Goal: Navigation & Orientation: Find specific page/section

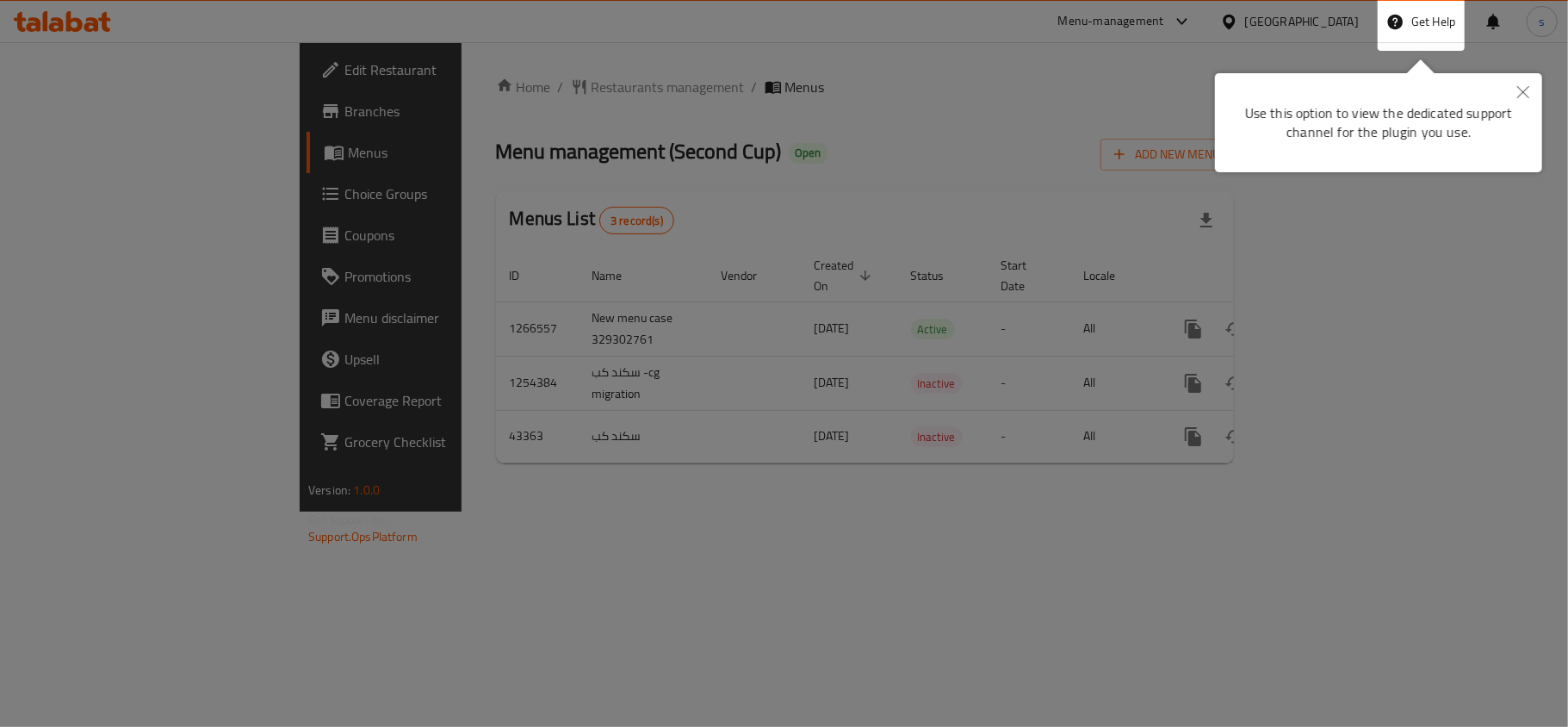
click at [1176, 84] on button "Close" at bounding box center [1524, 93] width 38 height 40
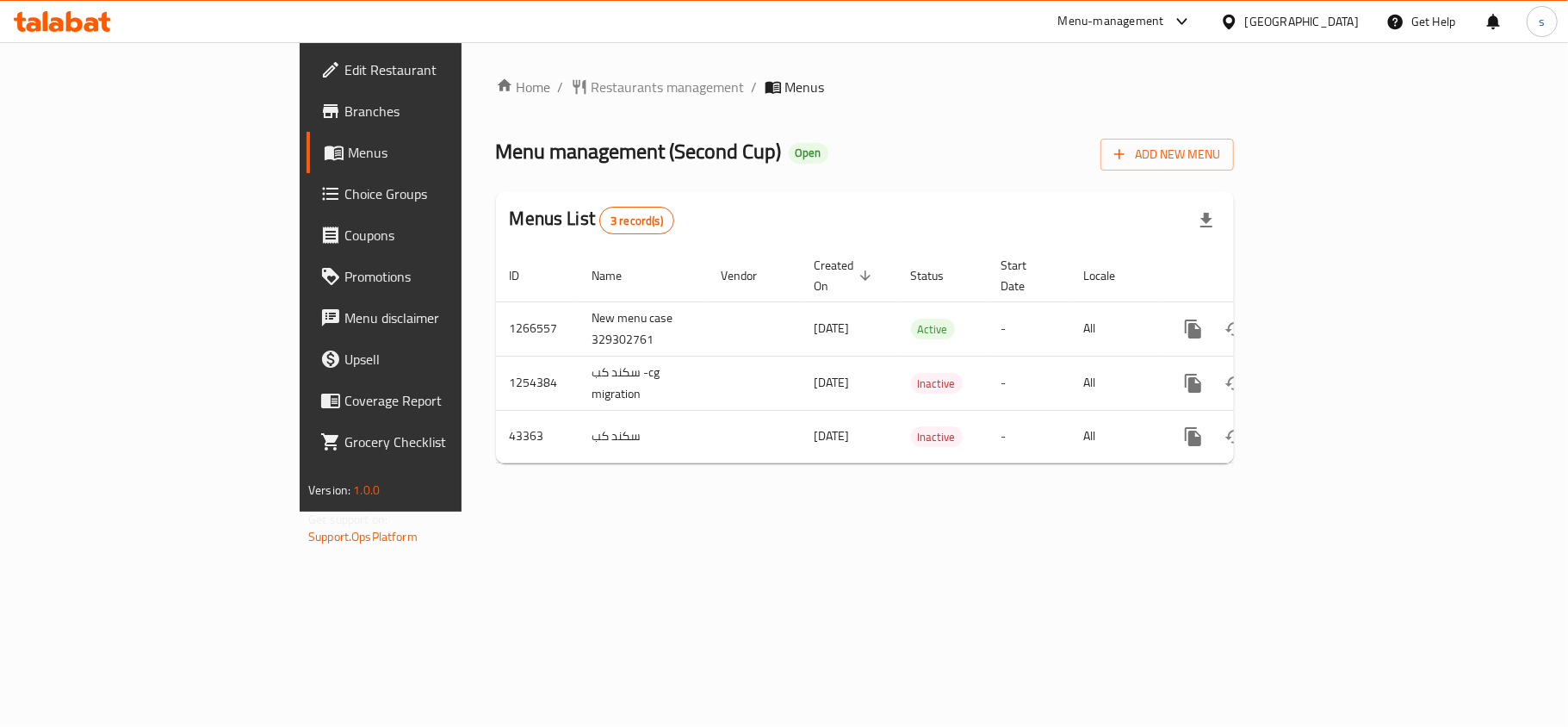
click at [1176, 26] on div "Oman" at bounding box center [1301, 22] width 114 height 19
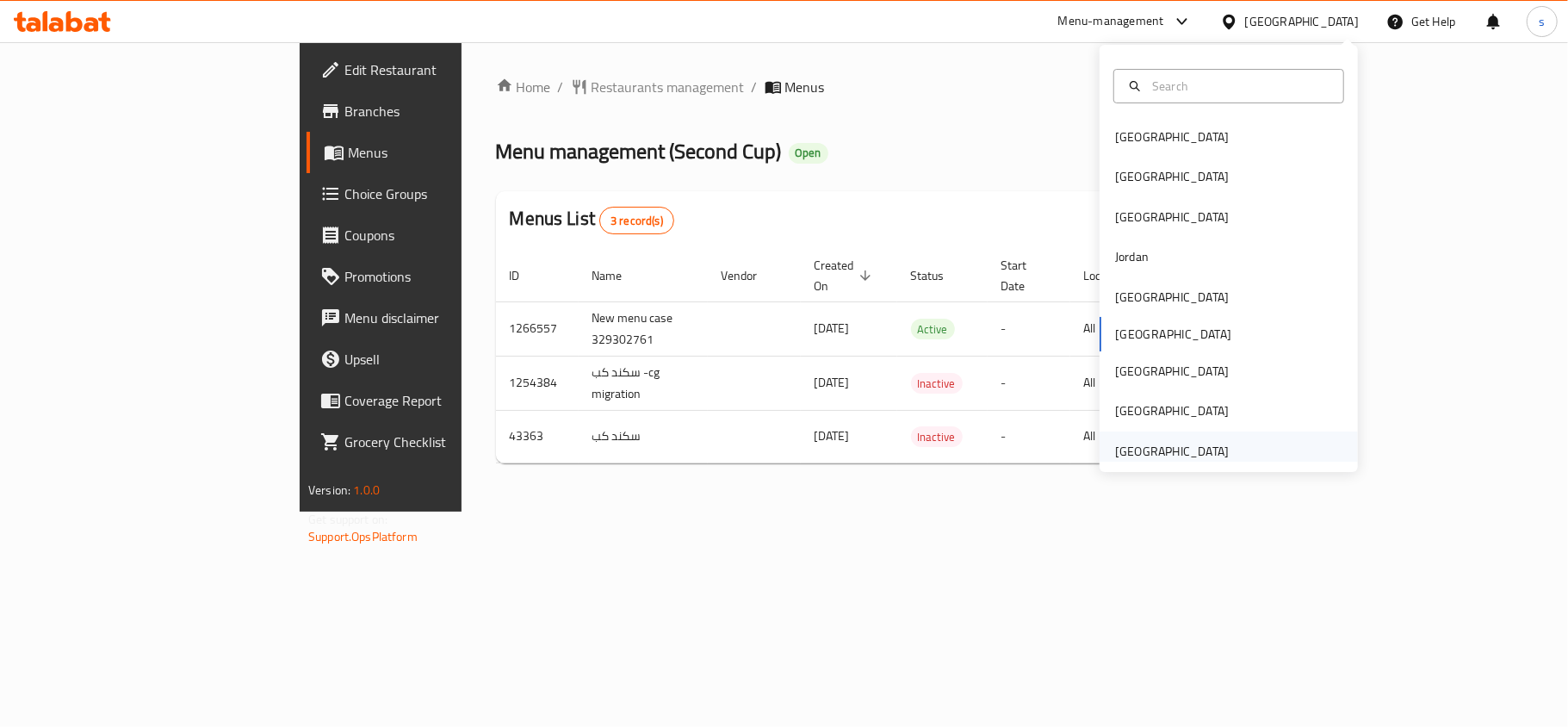
click at [1117, 450] on div "[GEOGRAPHIC_DATA]" at bounding box center [1172, 452] width 114 height 19
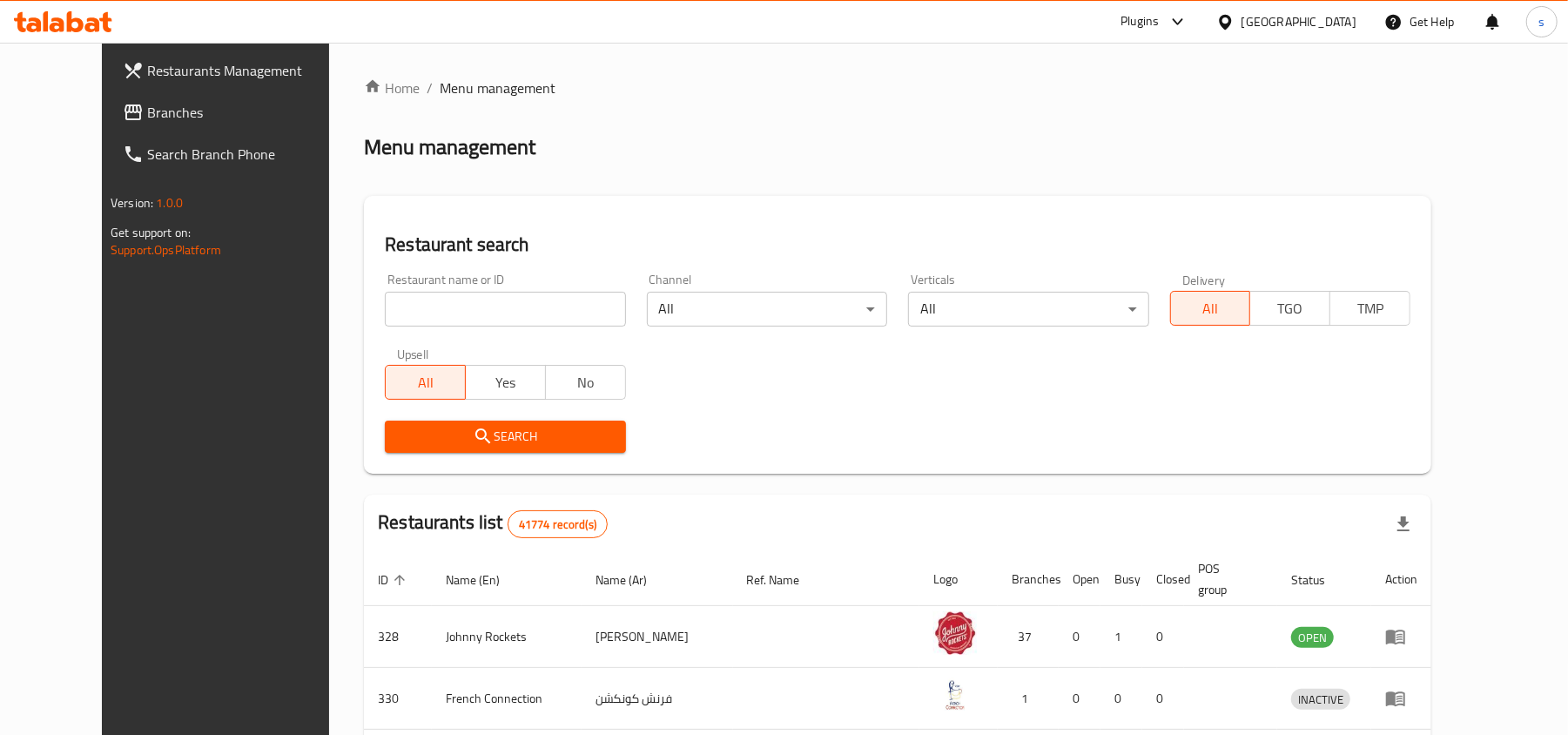
click at [147, 123] on span "Branches" at bounding box center [248, 112] width 203 height 21
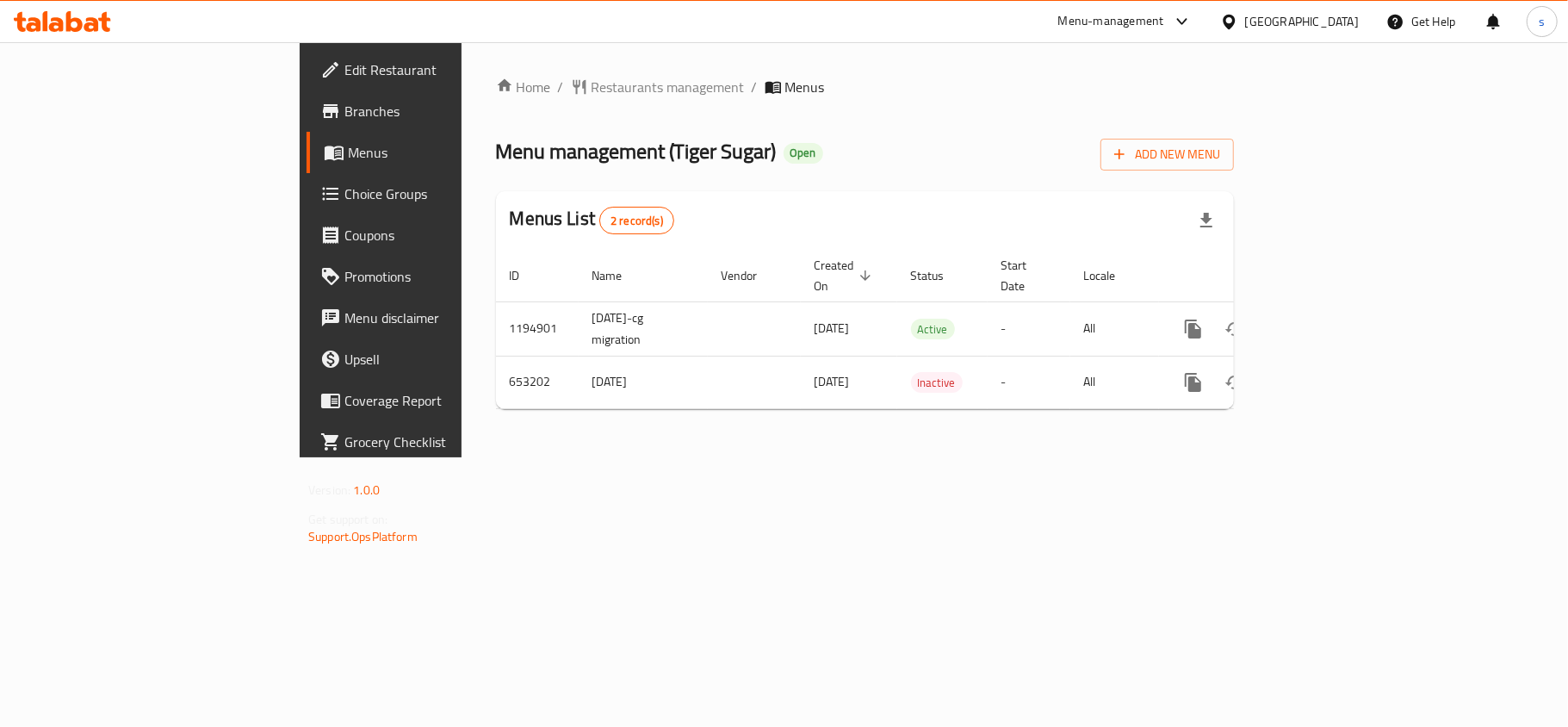
click at [1325, 30] on div "[GEOGRAPHIC_DATA]" at bounding box center [1301, 22] width 114 height 19
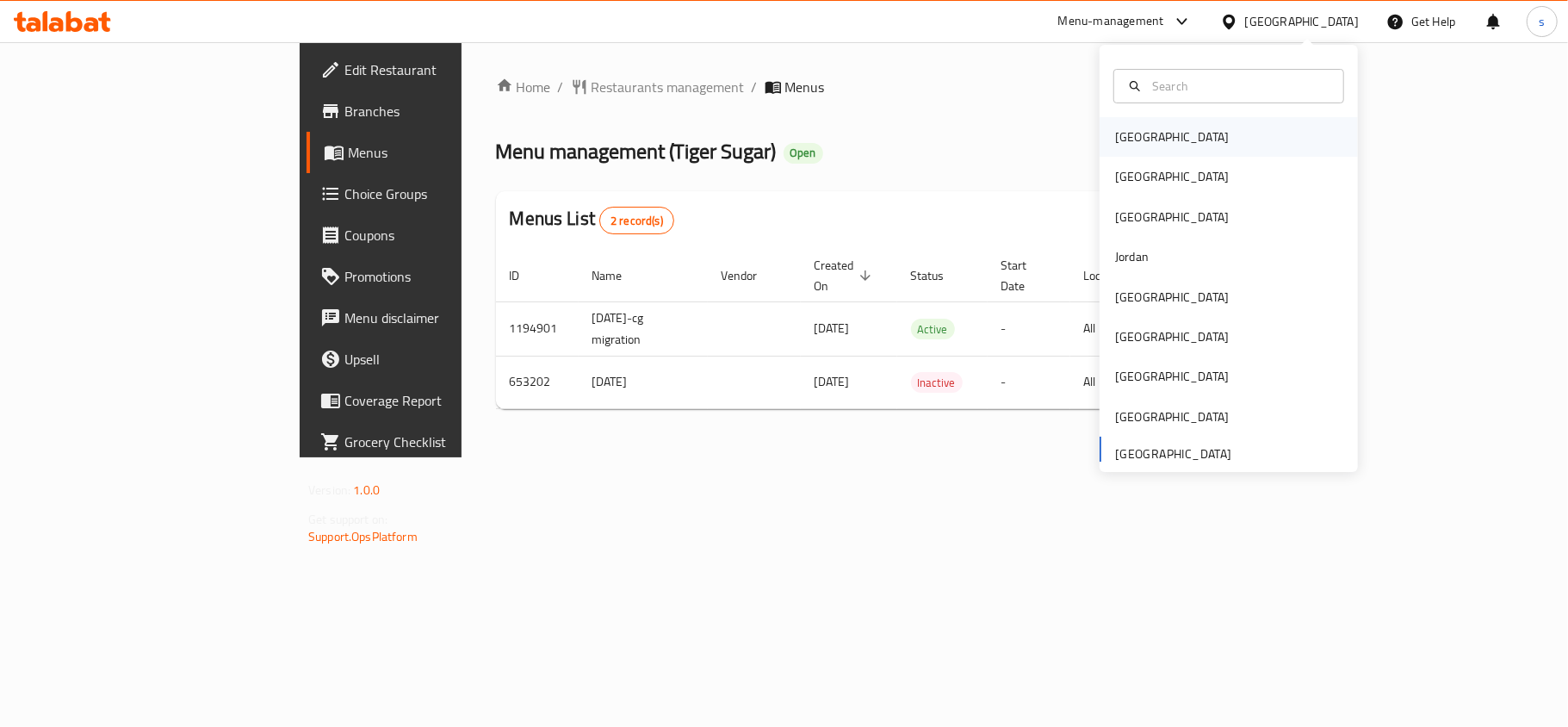
click at [1115, 149] on div "Bahrain" at bounding box center [1172, 137] width 142 height 40
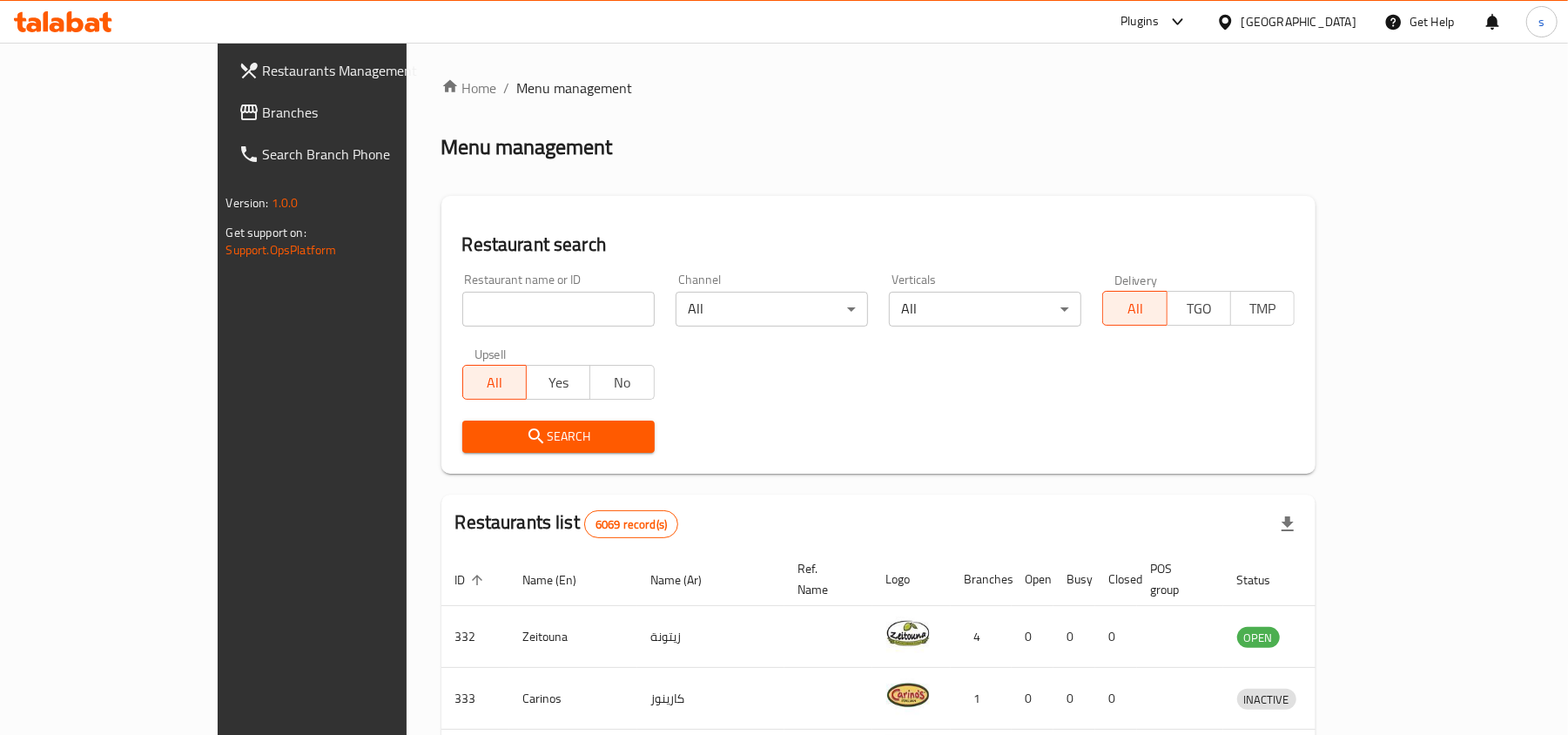
drag, startPoint x: 1329, startPoint y: 25, endPoint x: 1331, endPoint y: 36, distance: 11.2
click at [1331, 25] on div "[GEOGRAPHIC_DATA]" at bounding box center [1299, 22] width 115 height 19
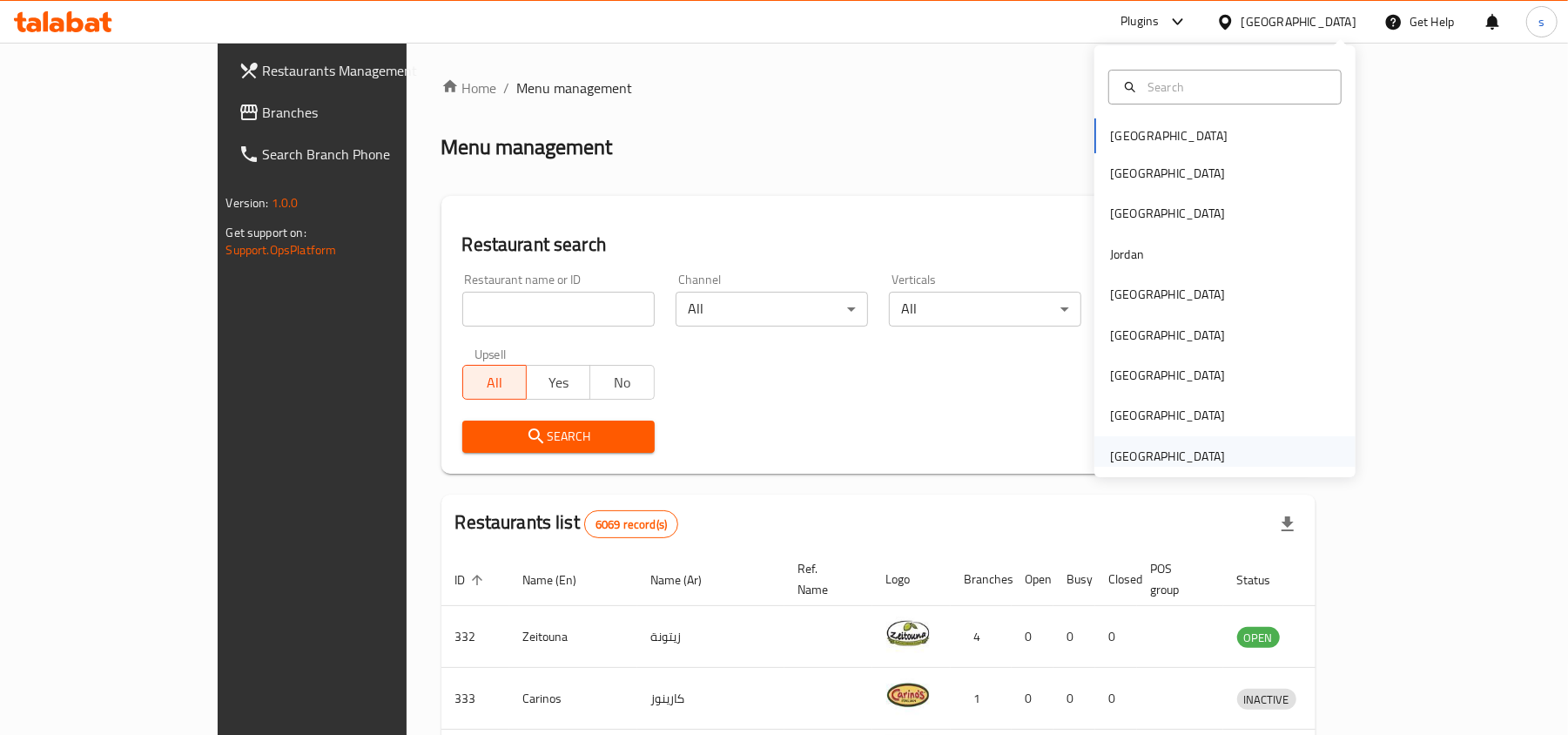
click at [1133, 460] on div "[GEOGRAPHIC_DATA]" at bounding box center [1168, 457] width 115 height 19
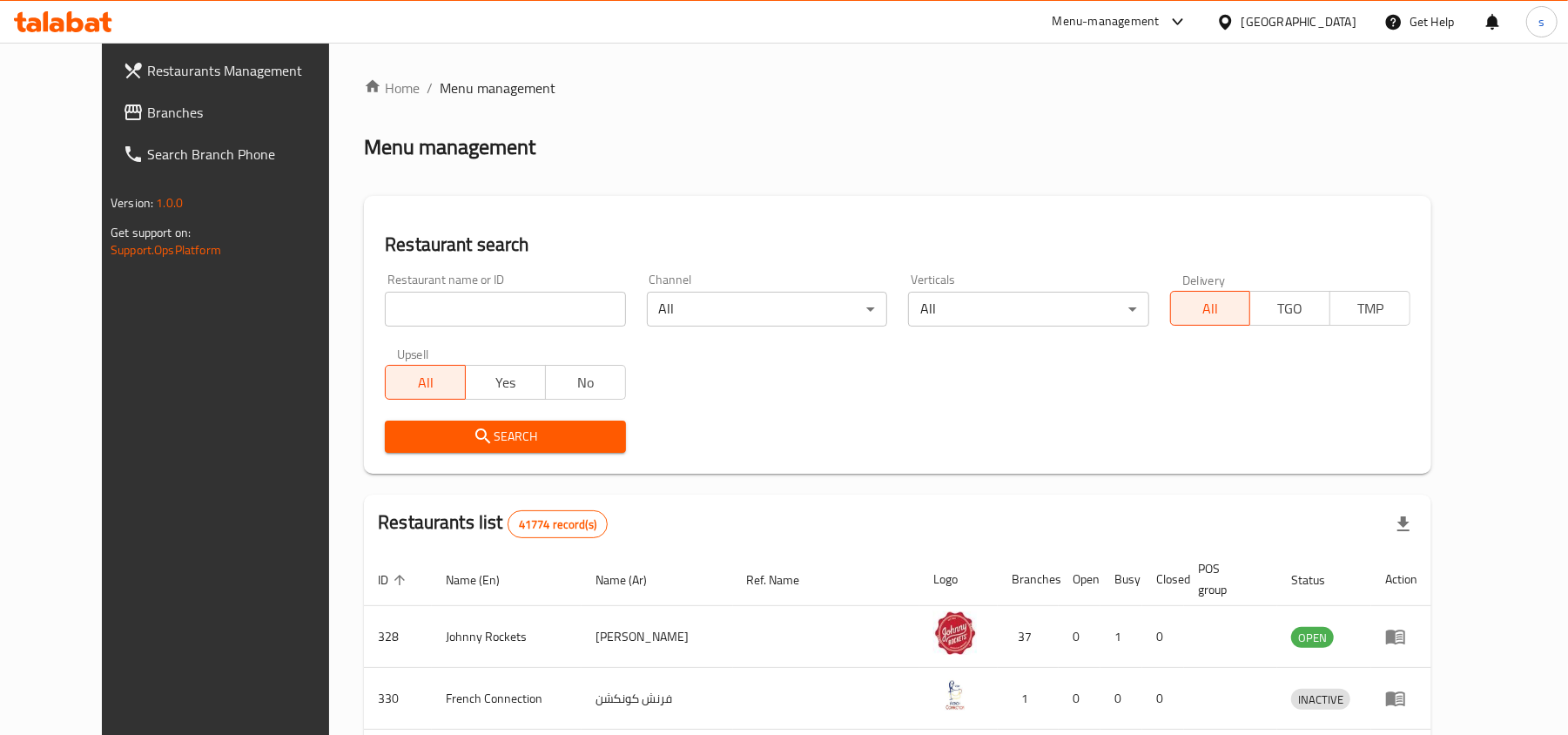
click at [1318, 23] on div "[GEOGRAPHIC_DATA]" at bounding box center [1299, 22] width 115 height 19
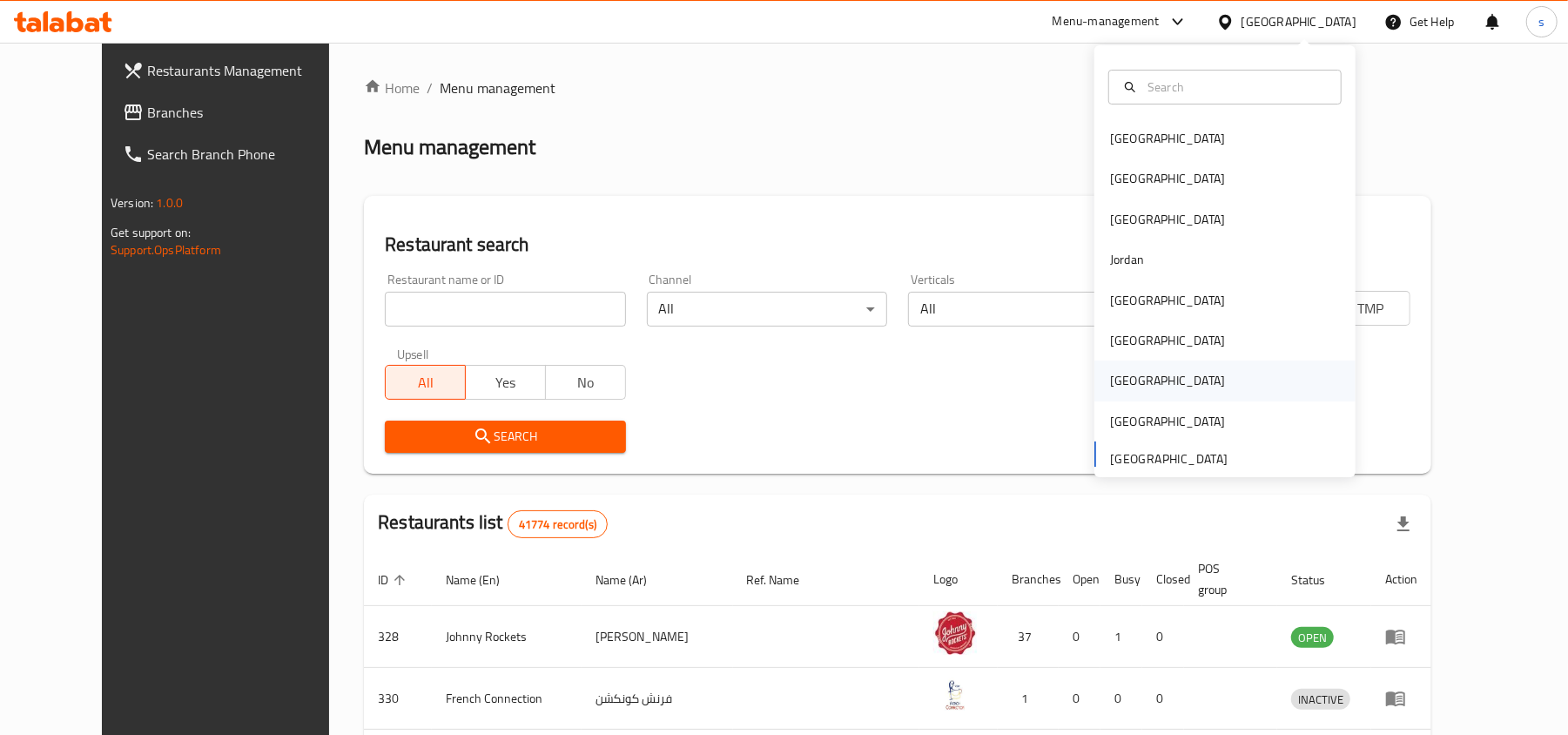
click at [1120, 374] on div "[GEOGRAPHIC_DATA]" at bounding box center [1168, 381] width 115 height 19
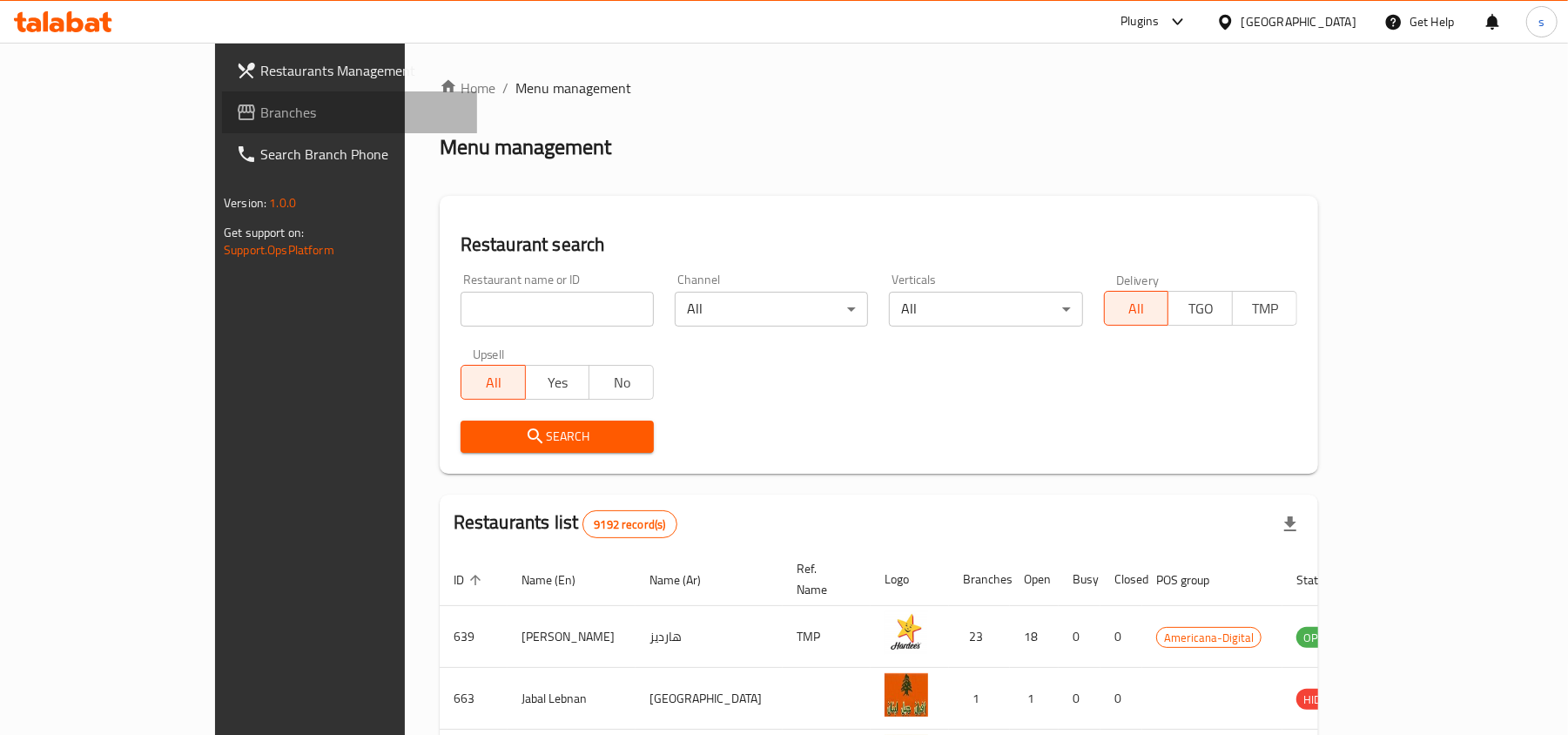
click at [261, 110] on span "Branches" at bounding box center [362, 112] width 203 height 21
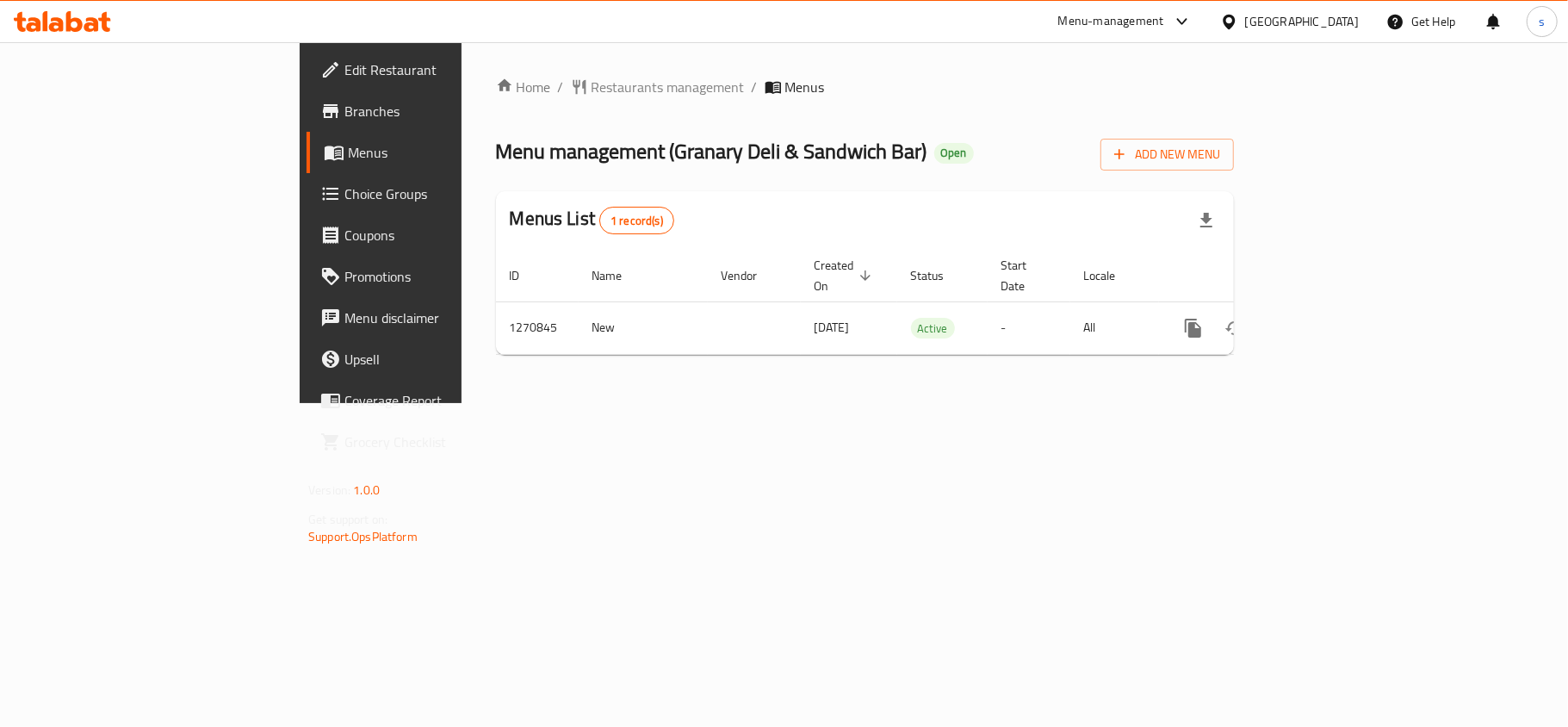
click at [1245, 26] on div at bounding box center [1233, 22] width 25 height 19
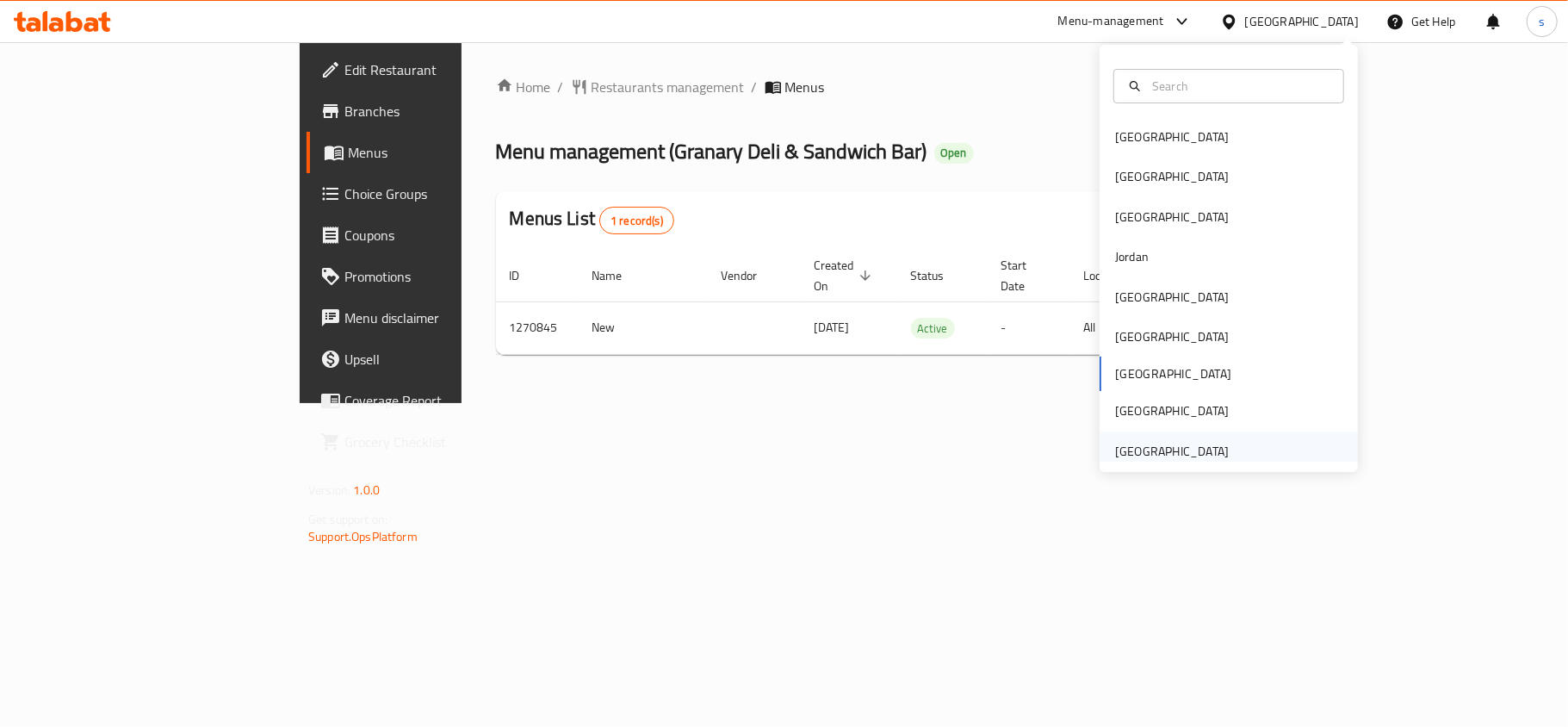
click at [1151, 453] on div "[GEOGRAPHIC_DATA]" at bounding box center [1172, 452] width 114 height 19
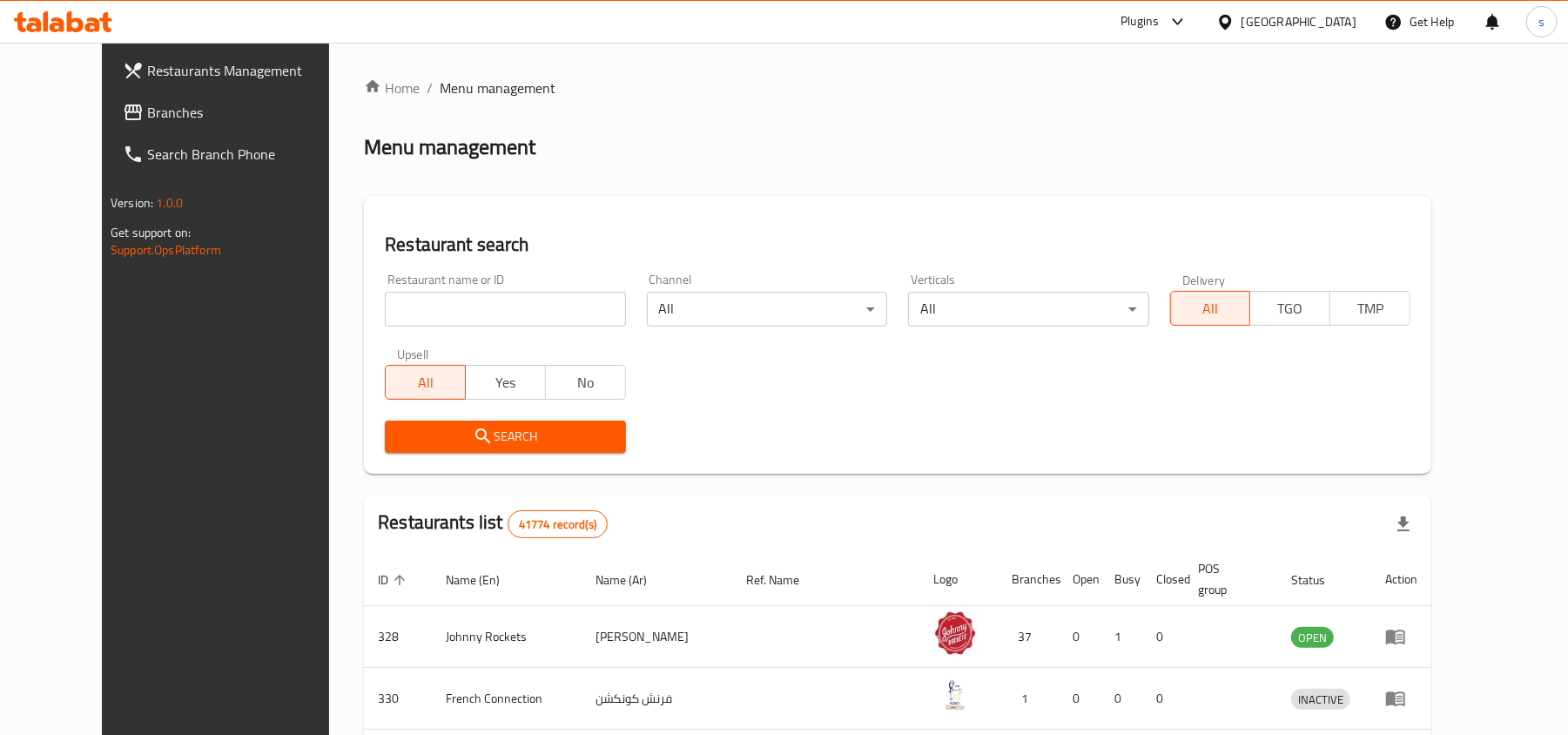
click at [147, 113] on span "Branches" at bounding box center [248, 112] width 203 height 21
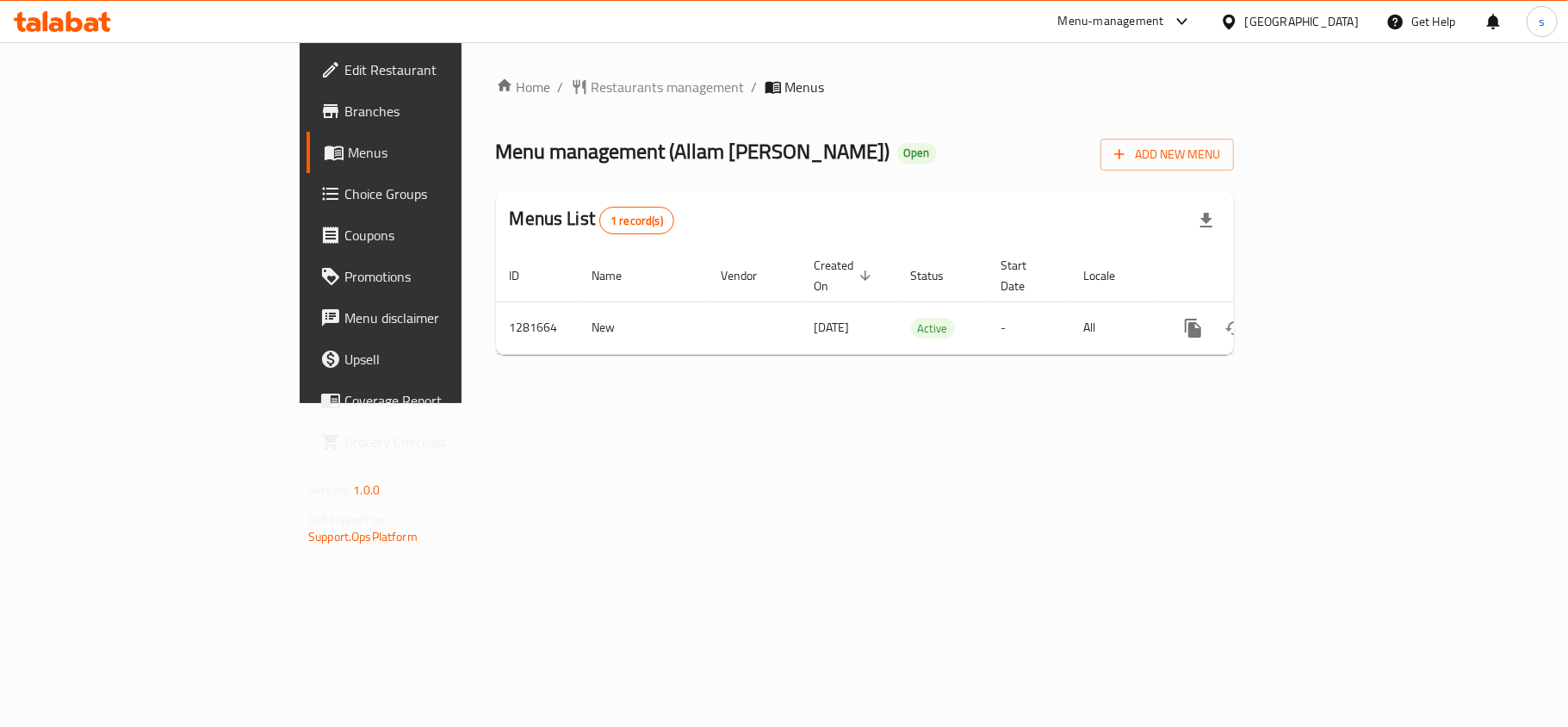
click at [1328, 26] on div "[GEOGRAPHIC_DATA]" at bounding box center [1301, 22] width 114 height 19
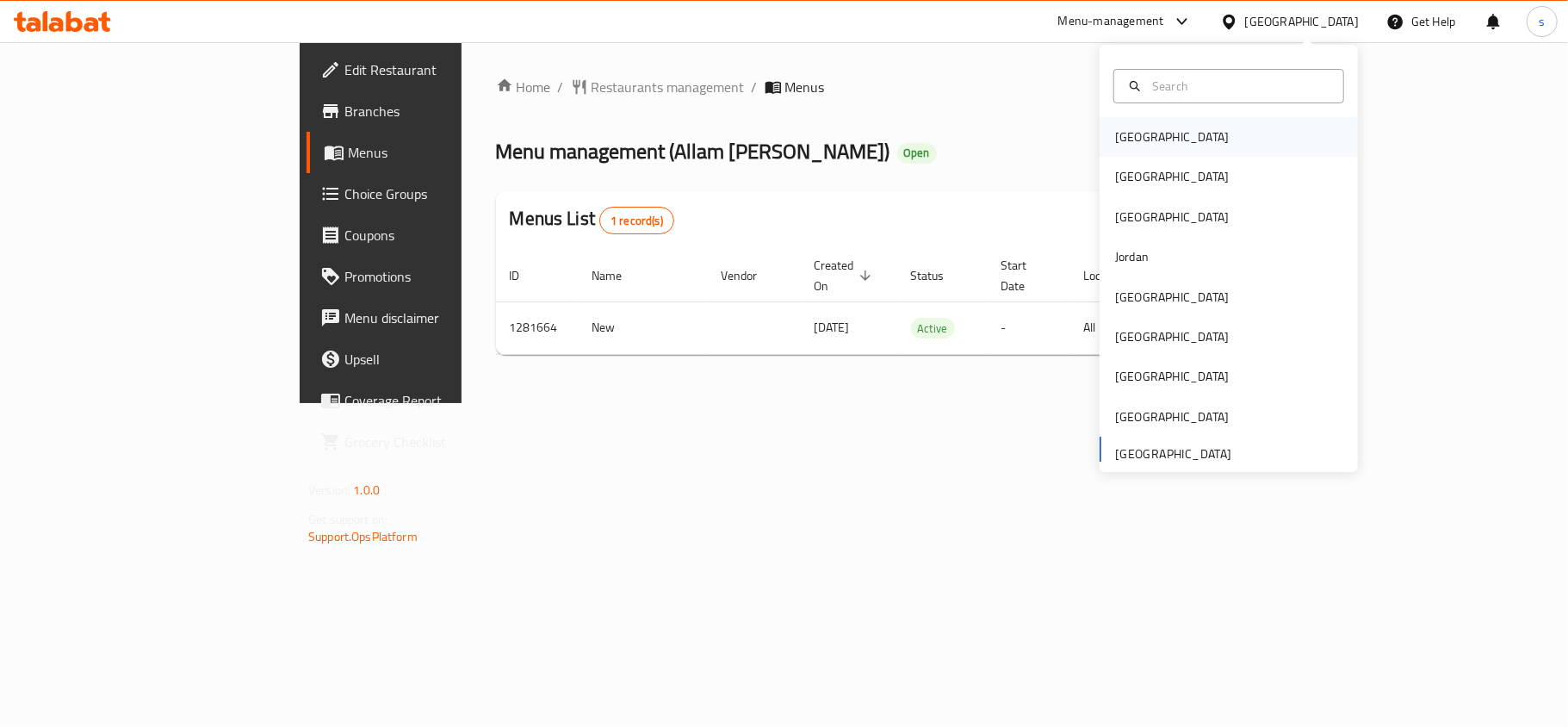
click at [1133, 142] on div "[GEOGRAPHIC_DATA]" at bounding box center [1172, 137] width 114 height 19
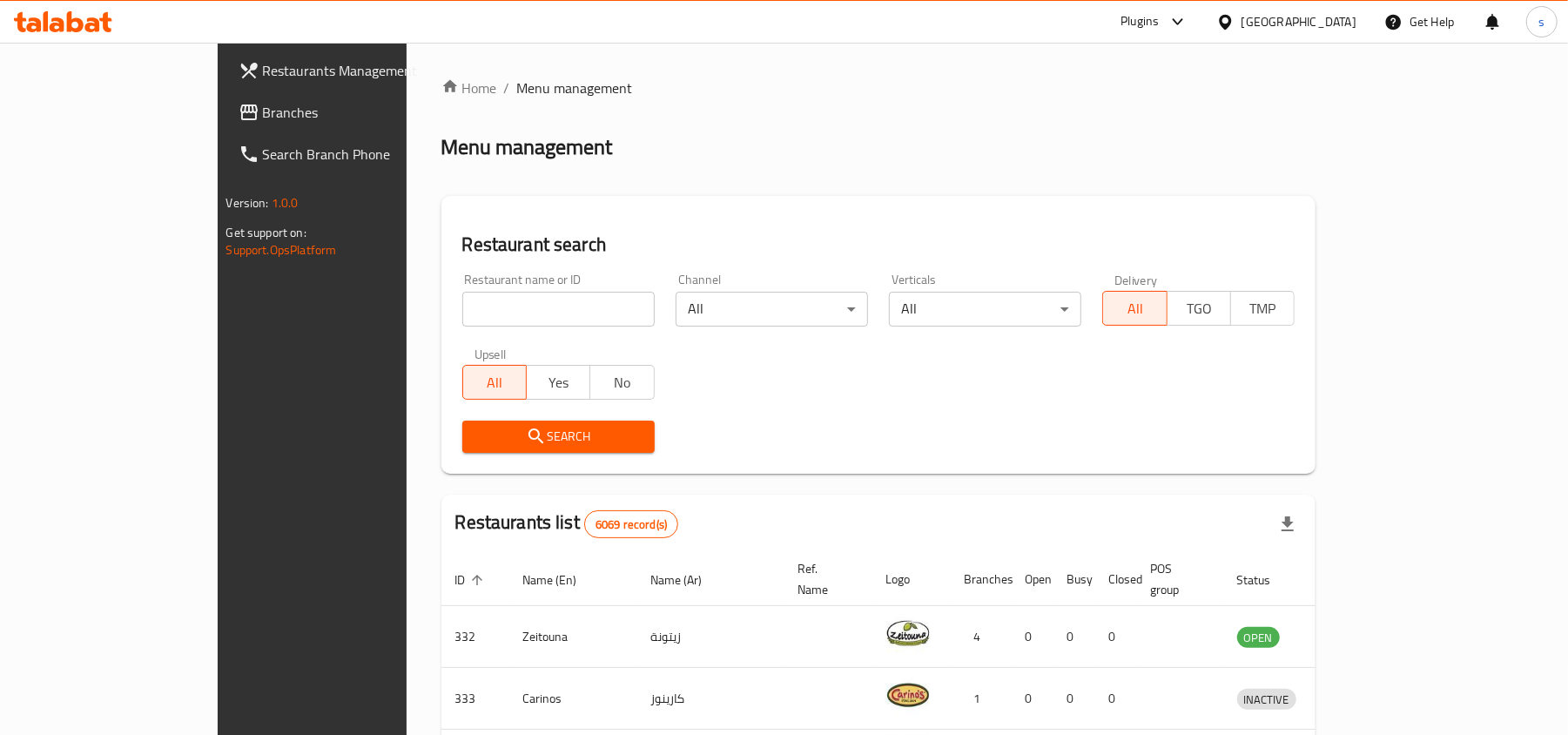
click at [1342, 25] on div "[GEOGRAPHIC_DATA]" at bounding box center [1299, 22] width 115 height 19
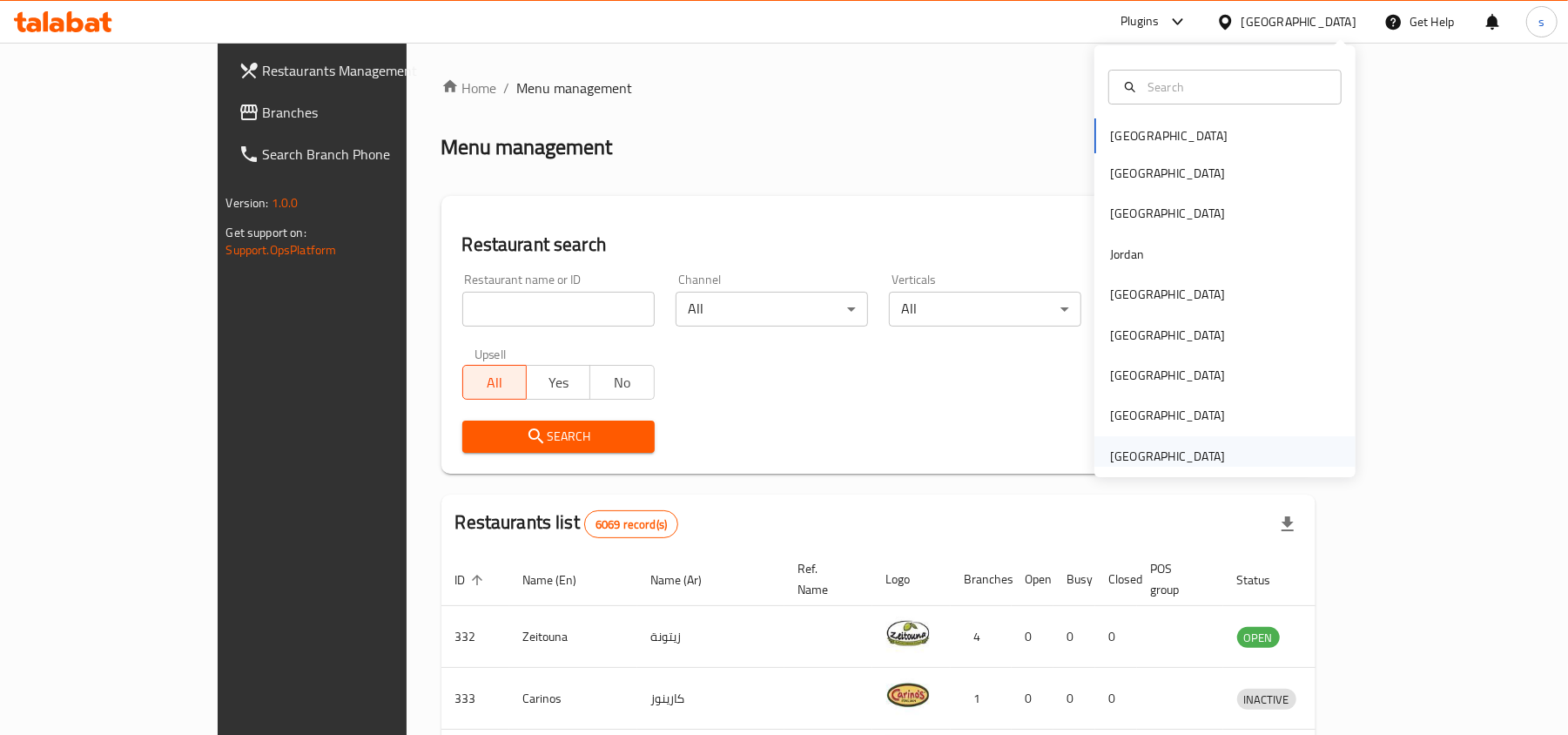
click at [1170, 462] on div "[GEOGRAPHIC_DATA]" at bounding box center [1168, 457] width 115 height 19
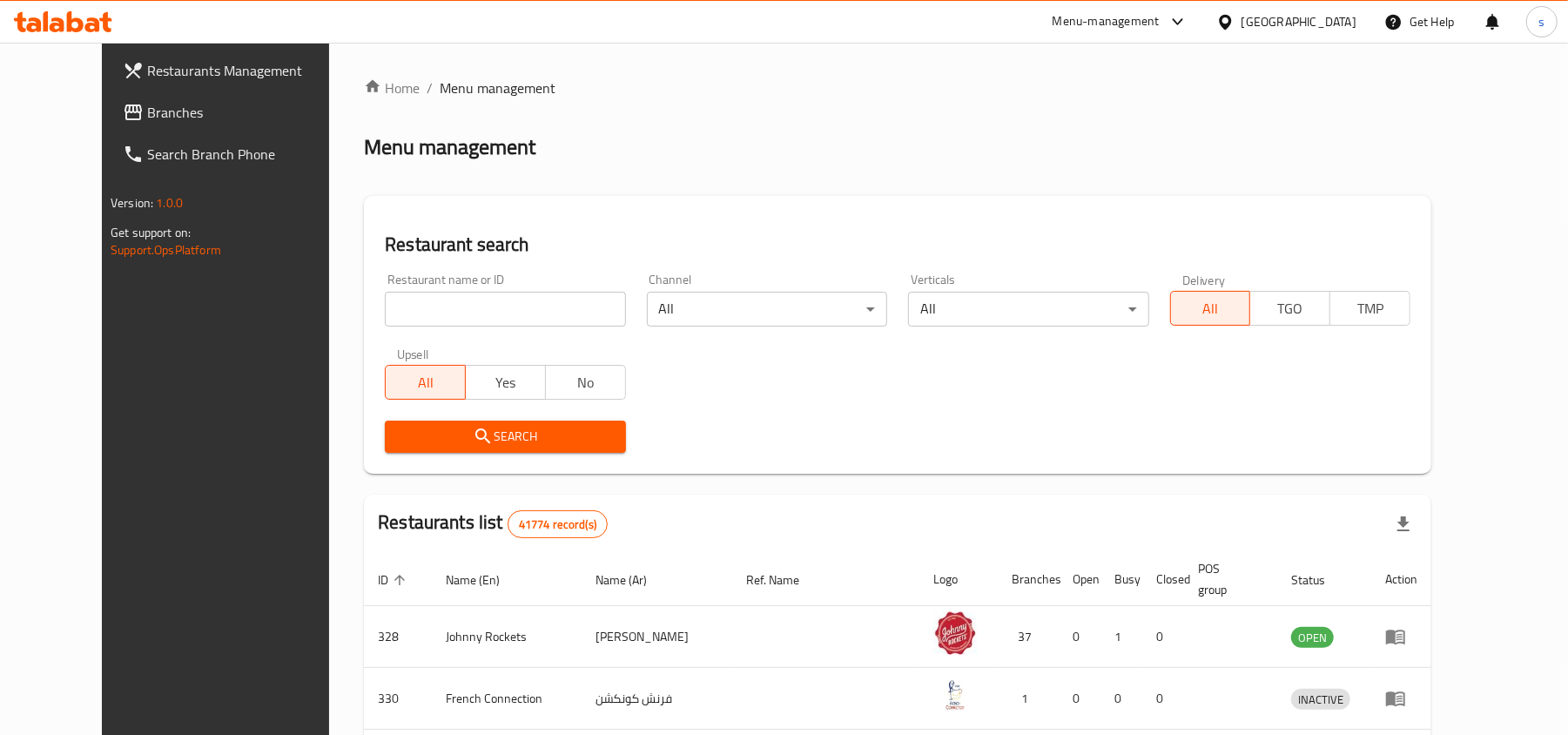
click at [147, 105] on span "Branches" at bounding box center [248, 112] width 203 height 21
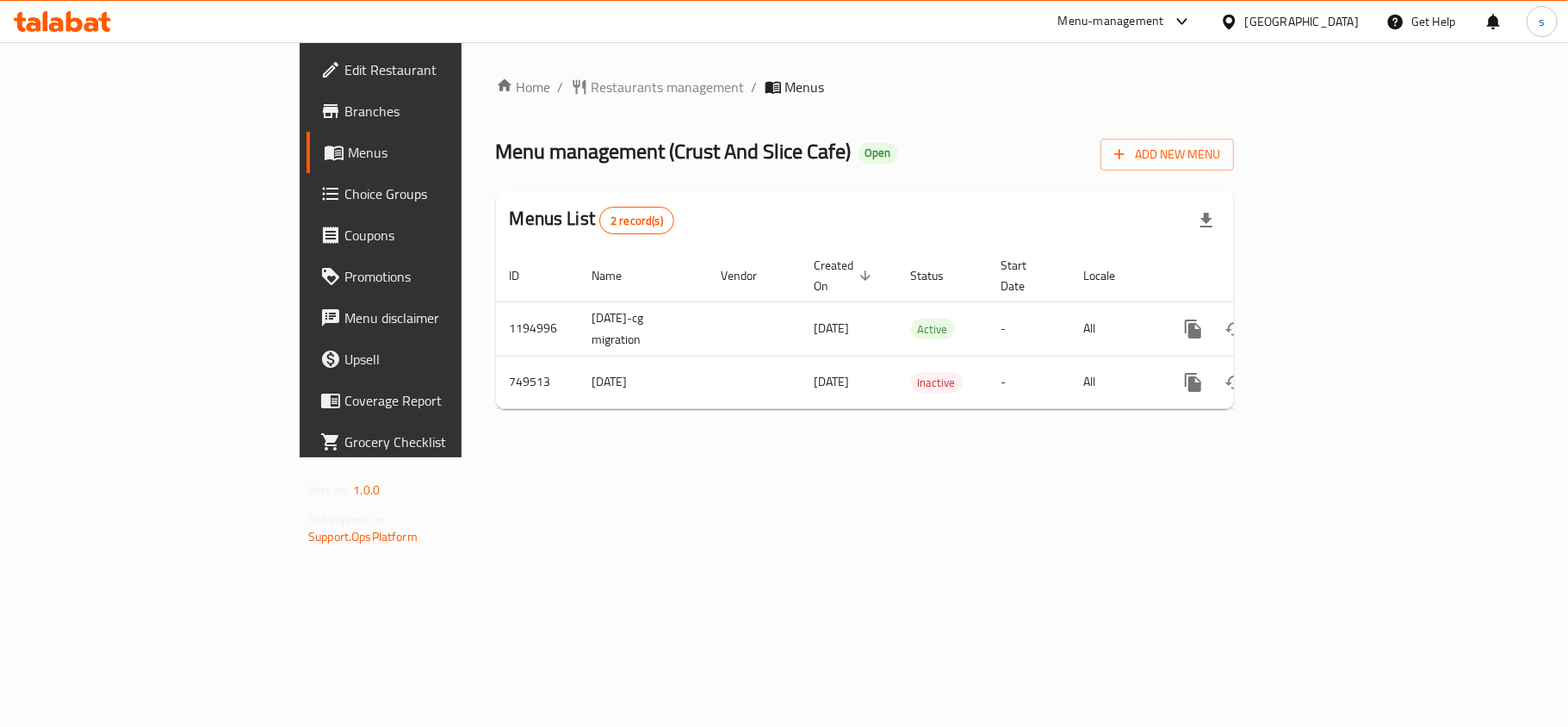
click at [1296, 14] on div "[GEOGRAPHIC_DATA]" at bounding box center [1301, 22] width 114 height 19
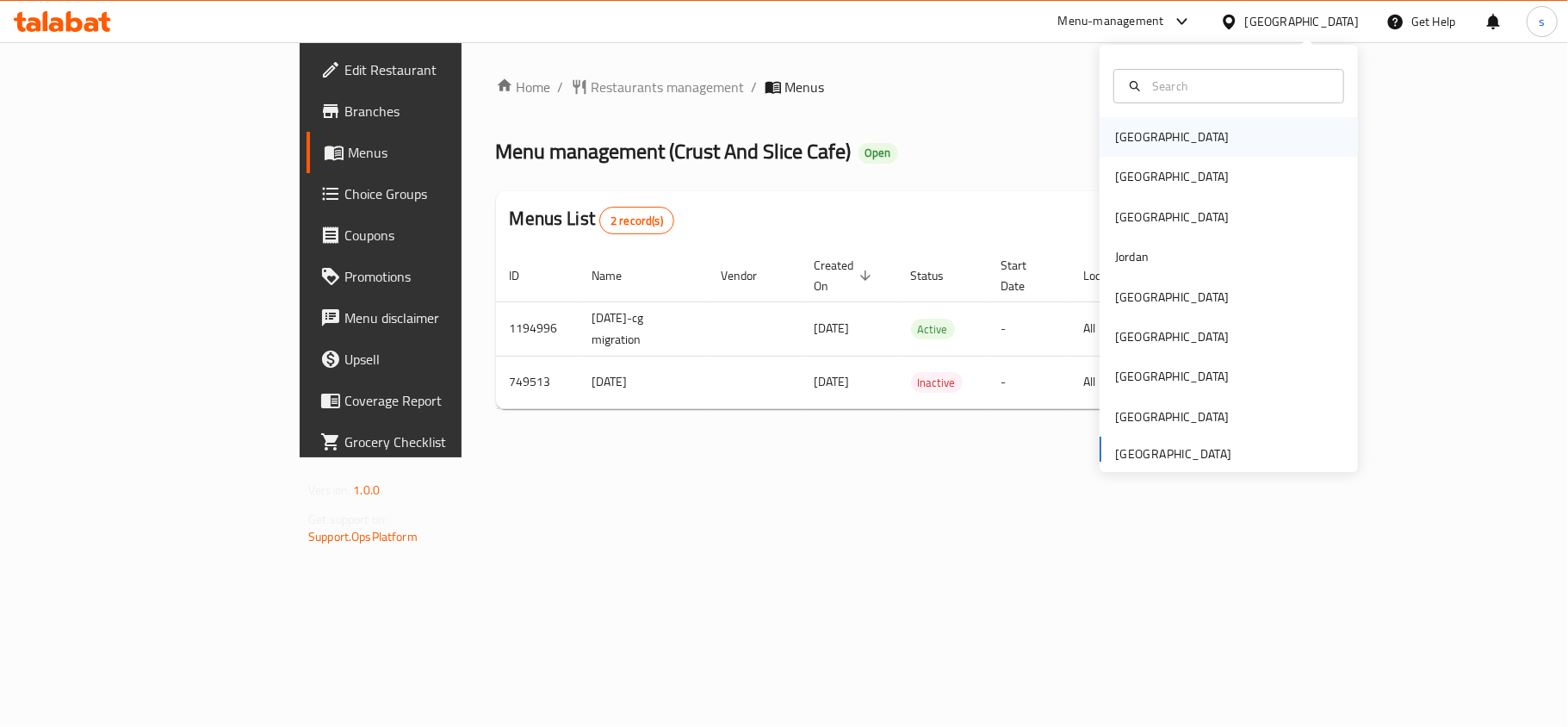
click at [1116, 129] on div "[GEOGRAPHIC_DATA]" at bounding box center [1172, 137] width 114 height 19
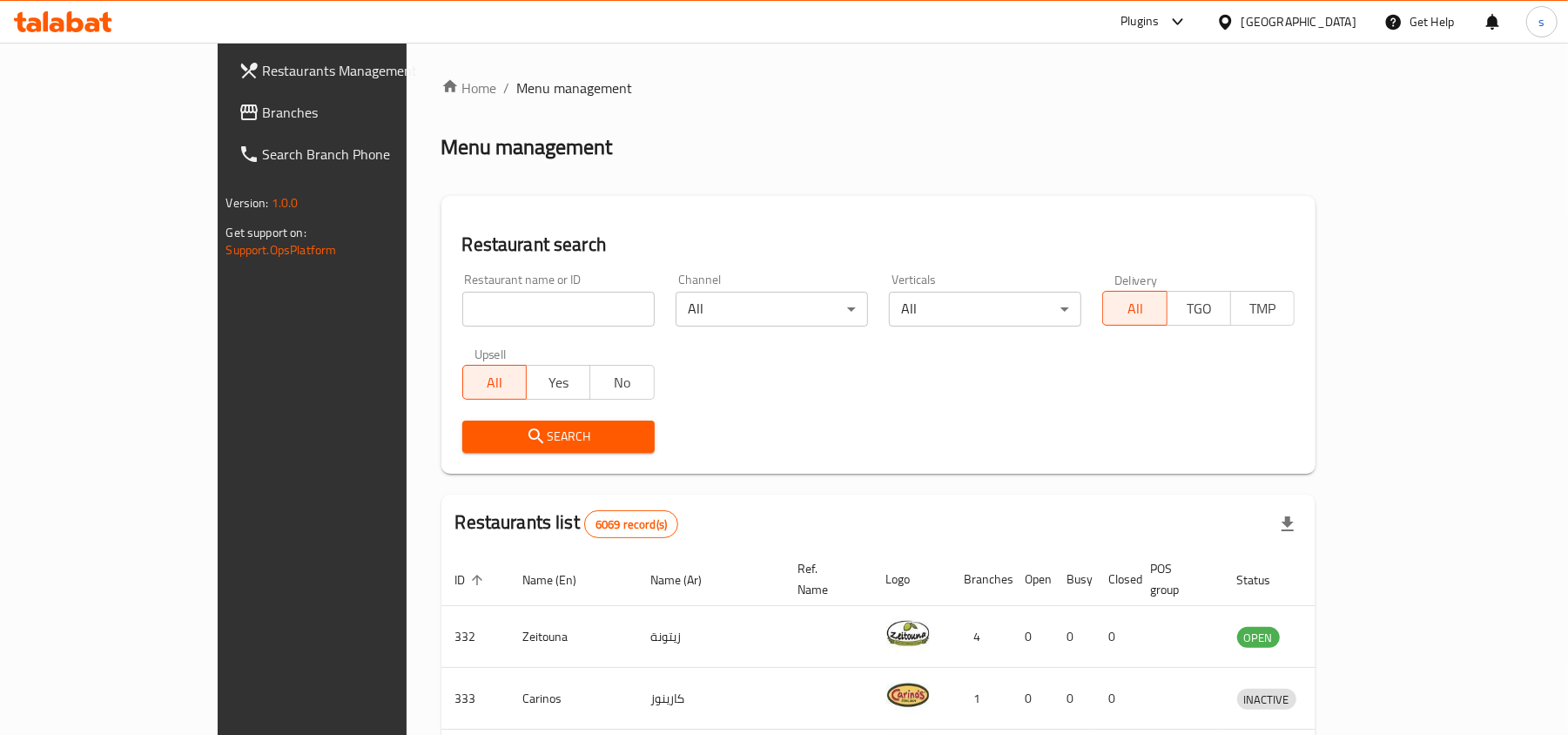
click at [1327, 21] on div "[GEOGRAPHIC_DATA]" at bounding box center [1299, 22] width 115 height 19
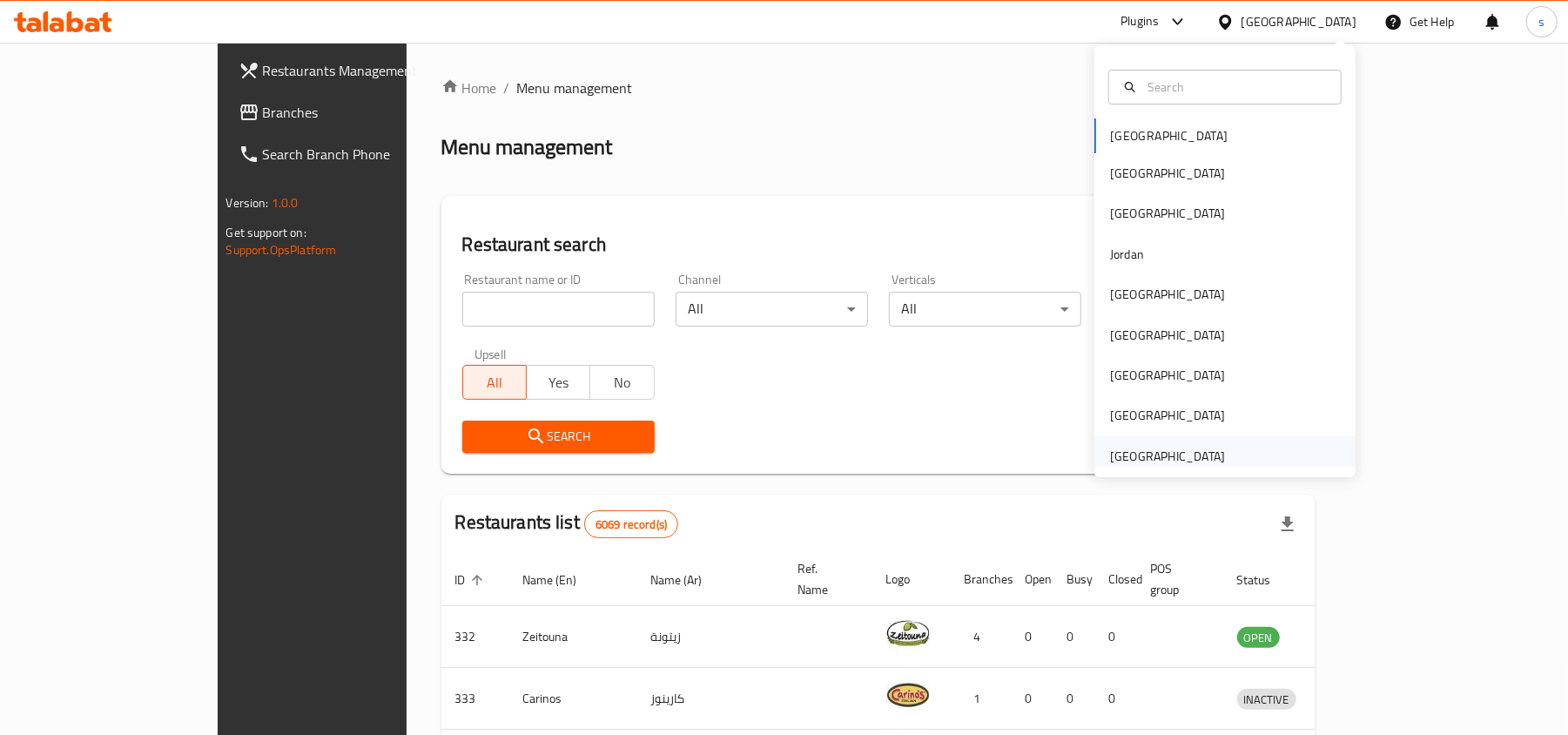
click at [1198, 457] on div "[GEOGRAPHIC_DATA]" at bounding box center [1168, 457] width 115 height 19
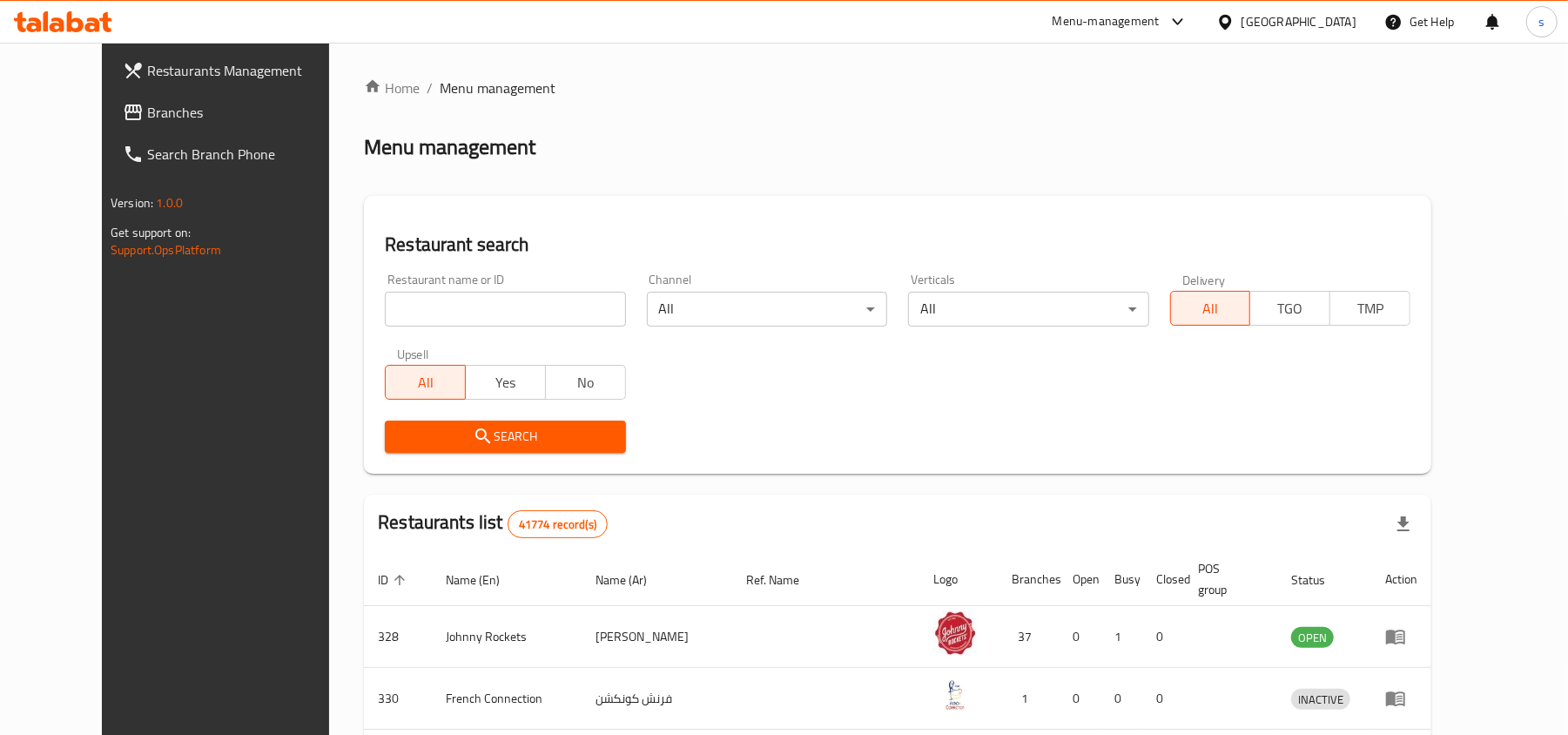
click at [147, 122] on span "Branches" at bounding box center [248, 112] width 203 height 21
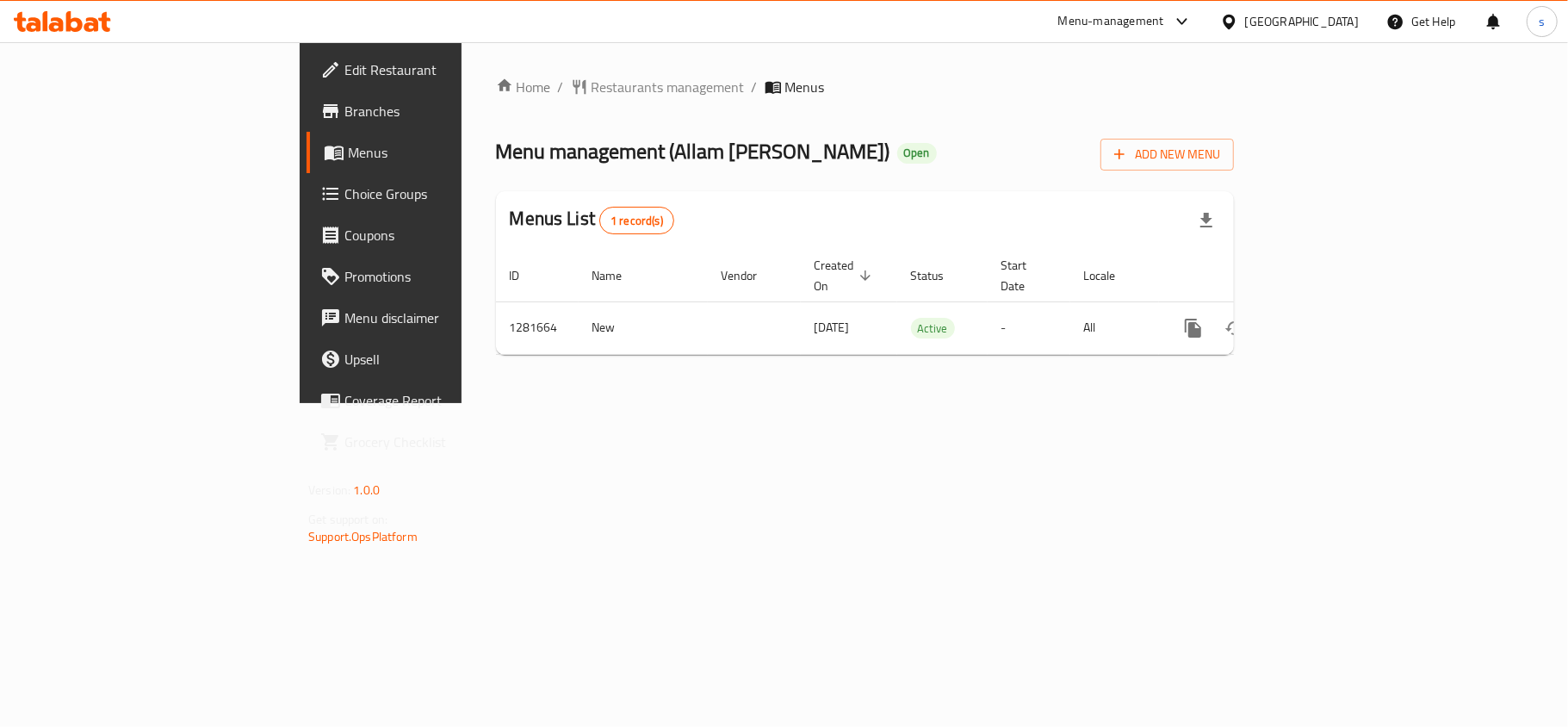
click at [1318, 23] on div "[GEOGRAPHIC_DATA]" at bounding box center [1301, 22] width 114 height 19
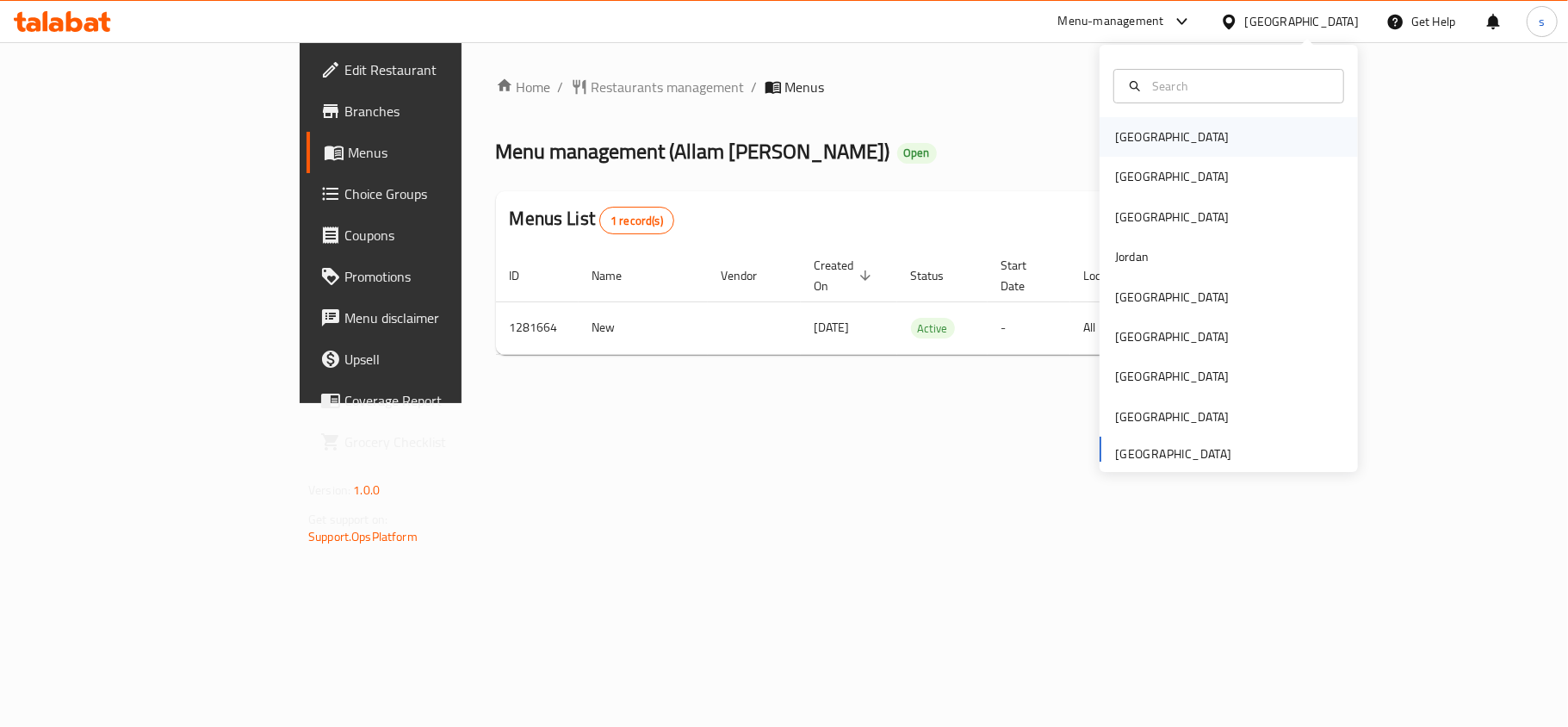
click at [1137, 135] on div "[GEOGRAPHIC_DATA]" at bounding box center [1172, 137] width 114 height 19
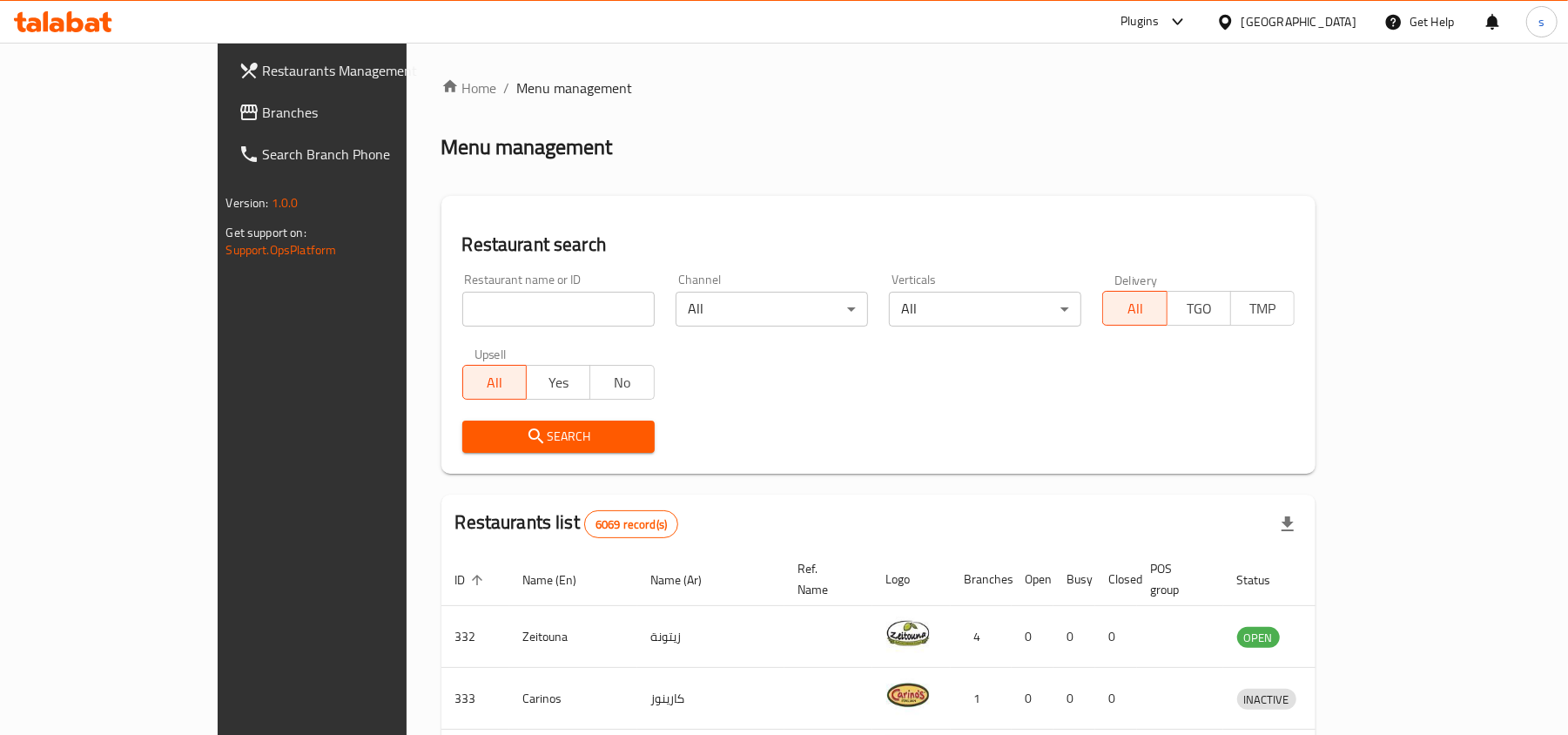
click at [1349, 29] on div "[GEOGRAPHIC_DATA]" at bounding box center [1299, 22] width 115 height 19
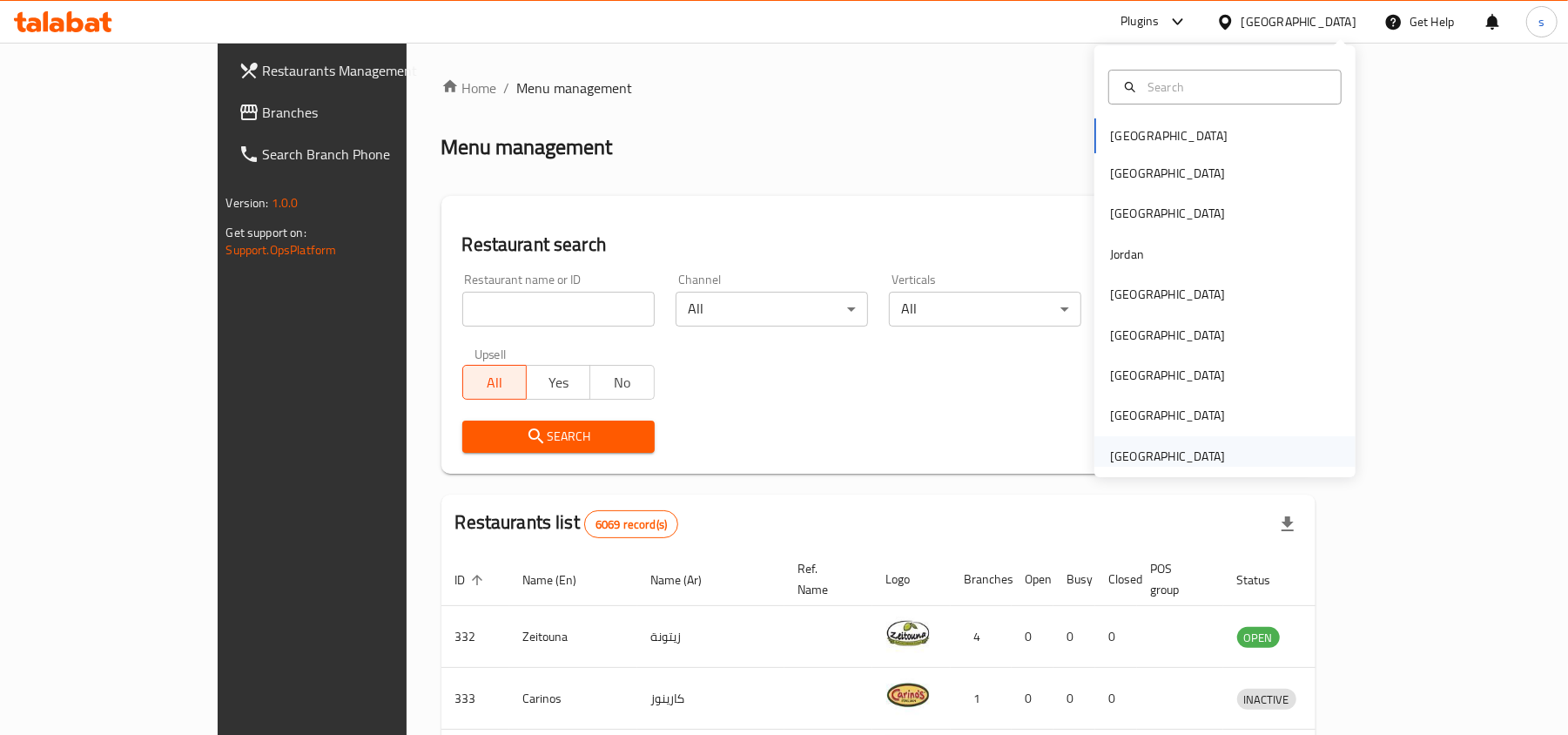
click at [1182, 439] on div "[GEOGRAPHIC_DATA]" at bounding box center [1168, 457] width 143 height 40
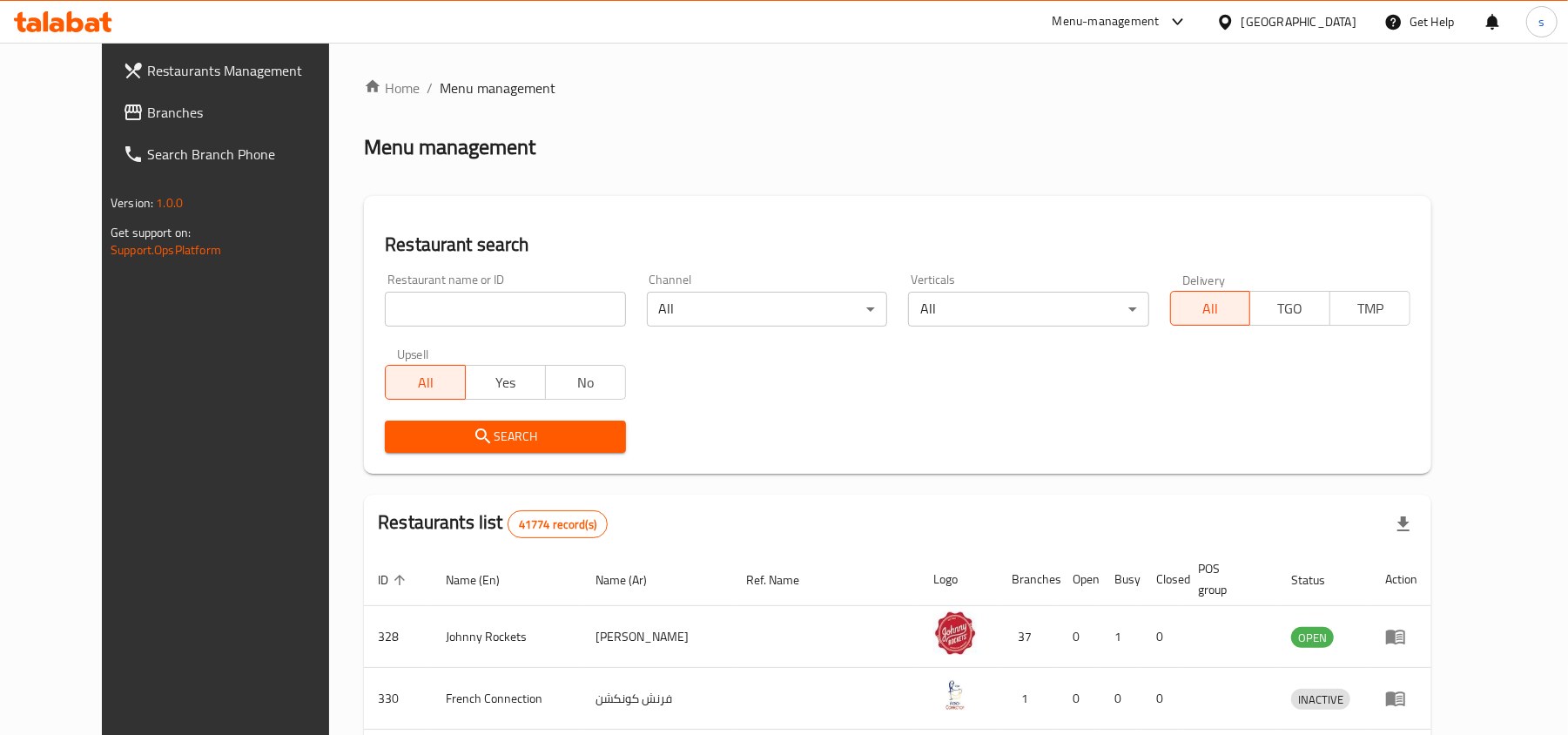
click at [147, 112] on span "Branches" at bounding box center [248, 112] width 203 height 21
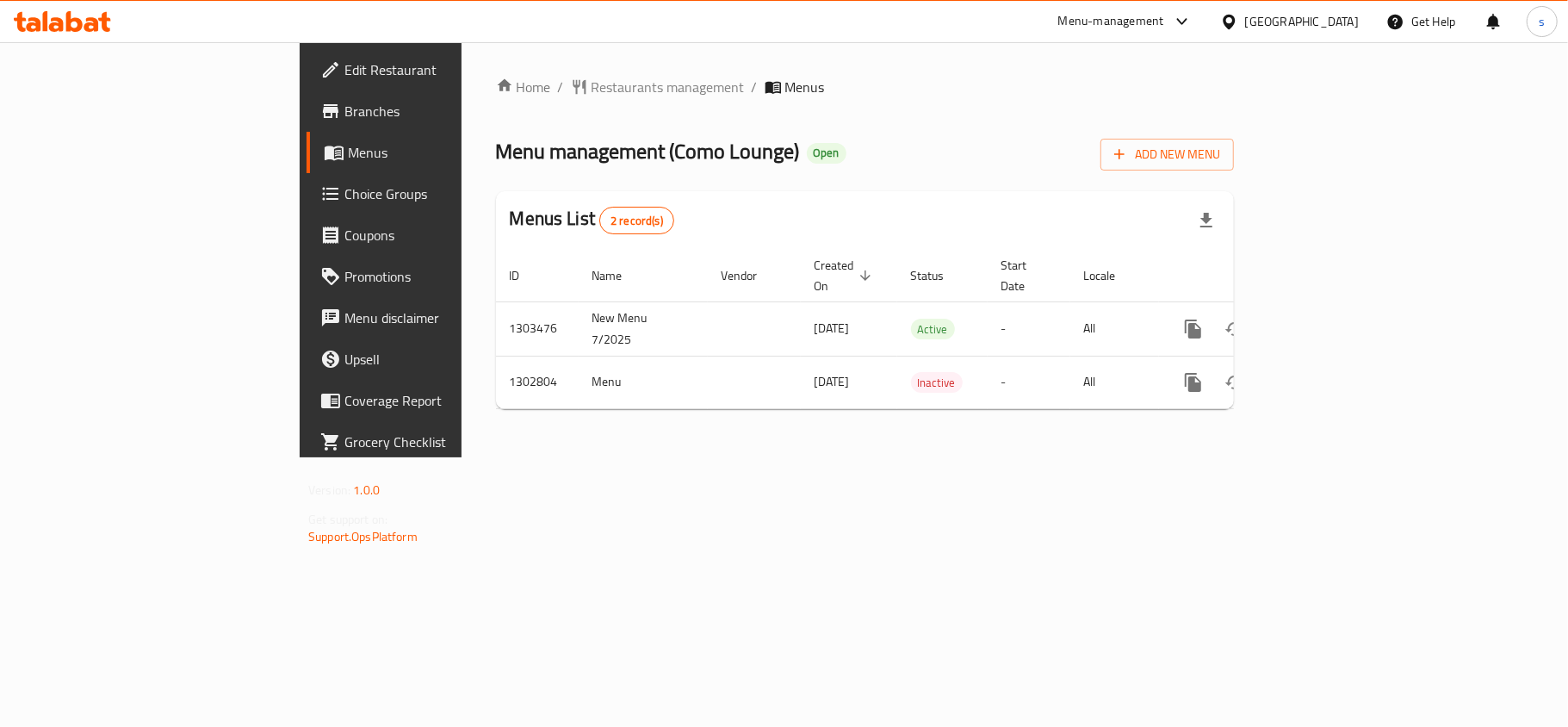
click at [1286, 25] on div "[GEOGRAPHIC_DATA]" at bounding box center [1301, 22] width 114 height 19
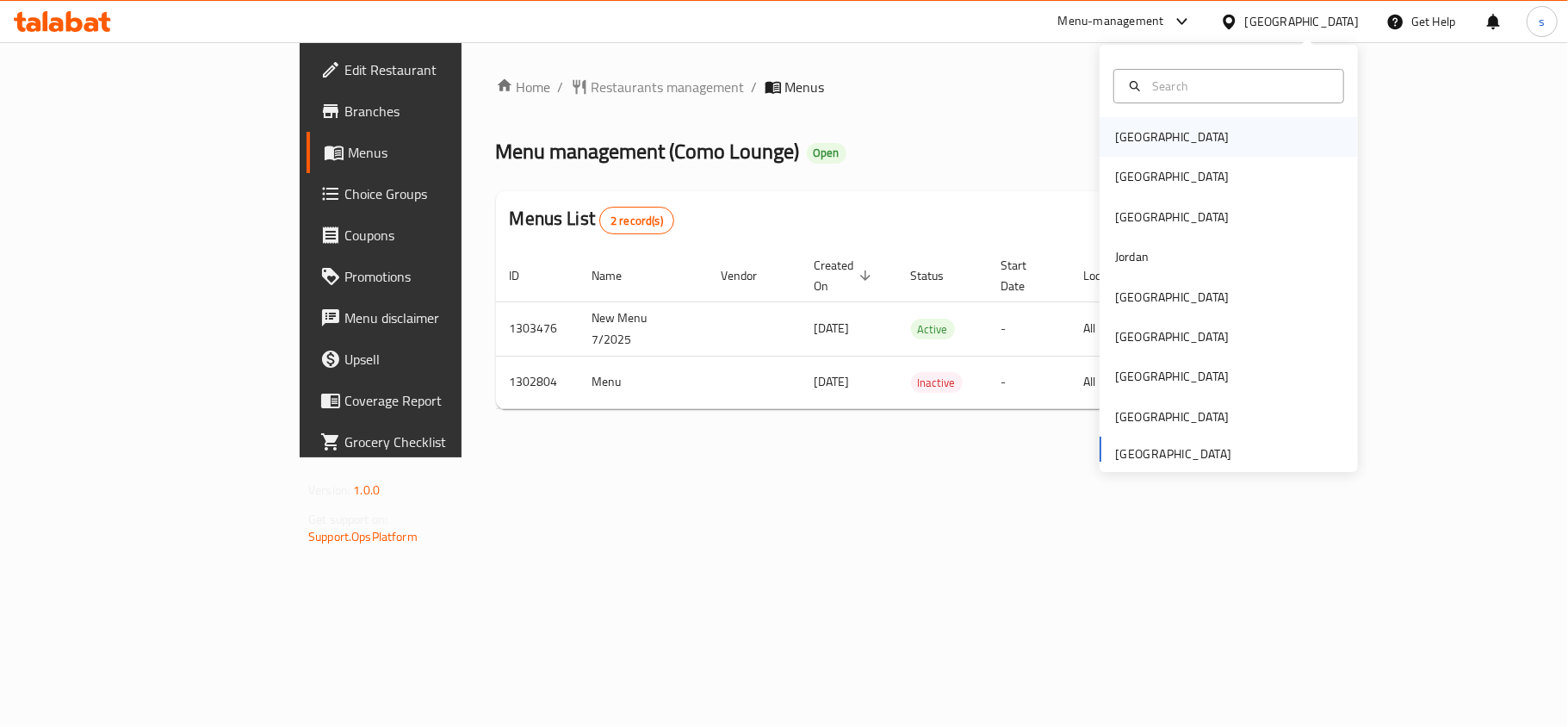
click at [1134, 143] on div "[GEOGRAPHIC_DATA]" at bounding box center [1172, 137] width 114 height 19
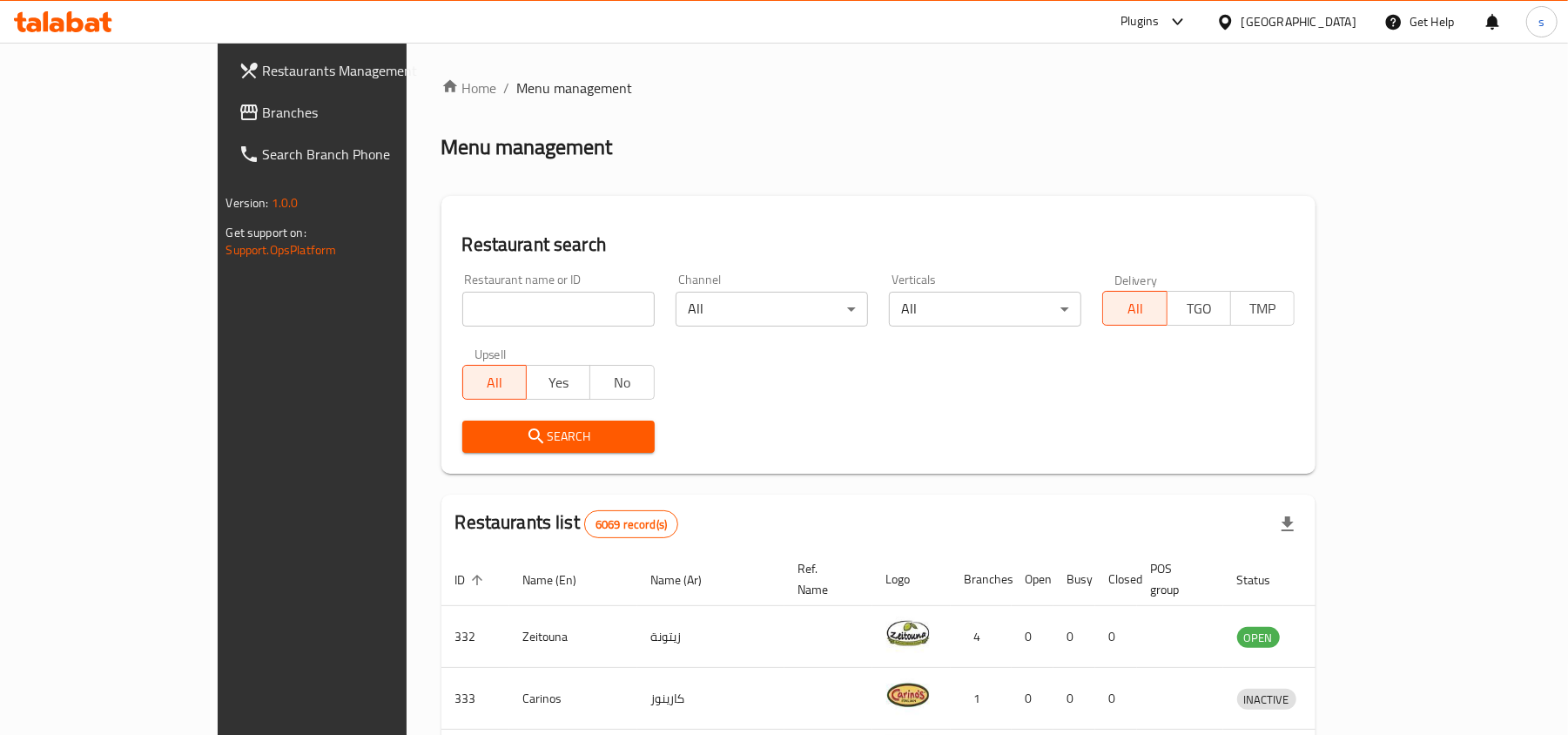
click at [1333, 26] on div "[GEOGRAPHIC_DATA]" at bounding box center [1299, 22] width 115 height 19
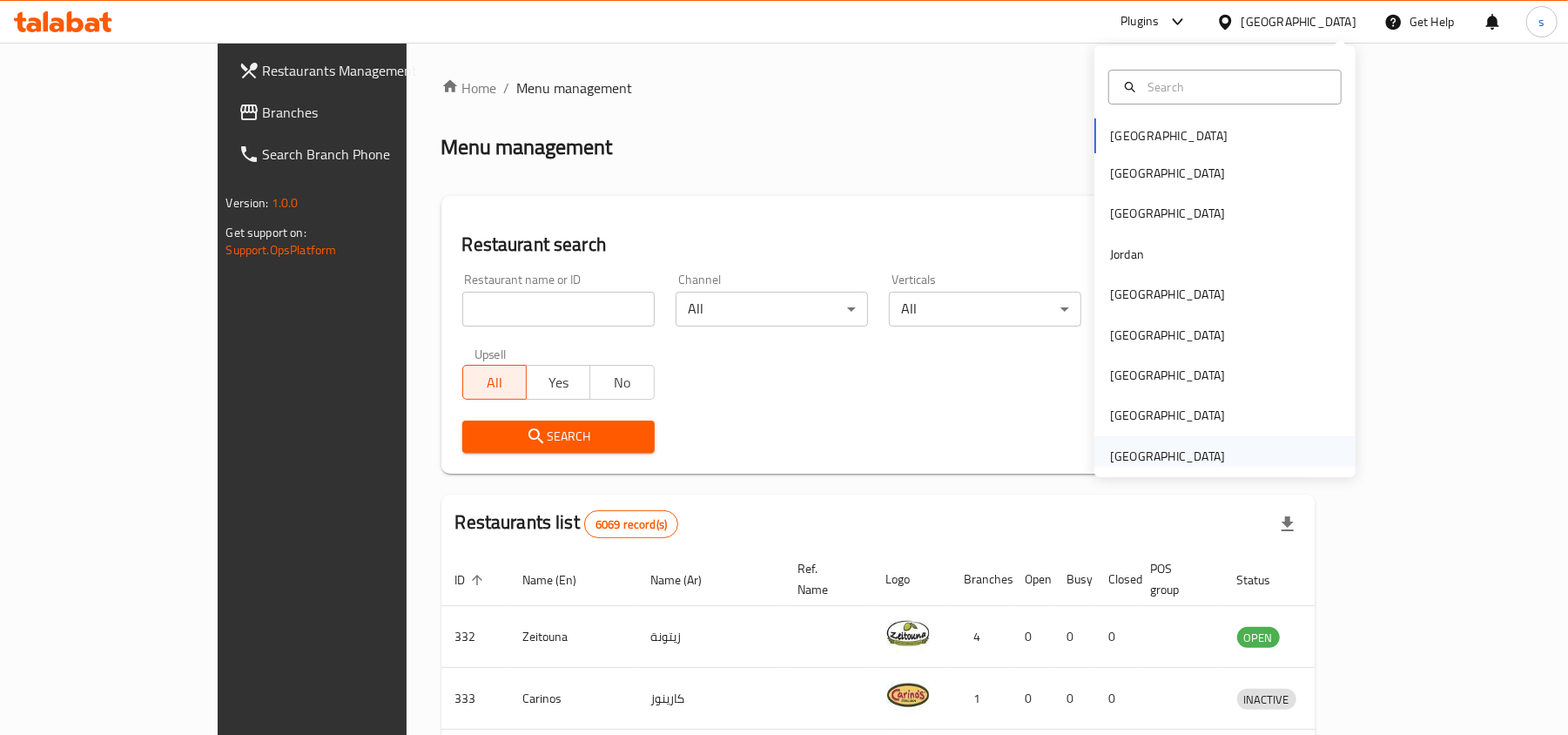
click at [1150, 457] on div "[GEOGRAPHIC_DATA]" at bounding box center [1168, 457] width 115 height 19
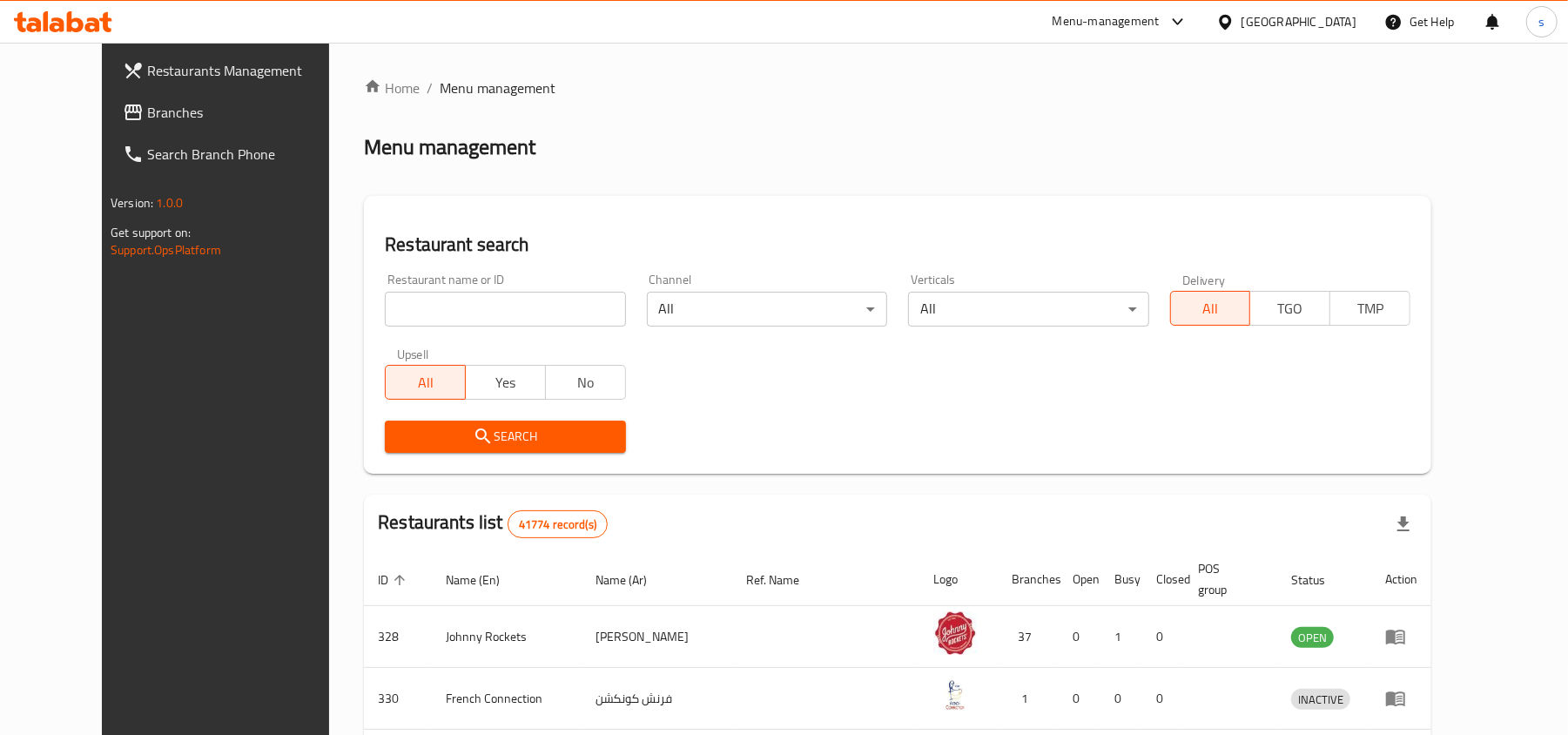
click at [147, 110] on span "Branches" at bounding box center [248, 112] width 203 height 21
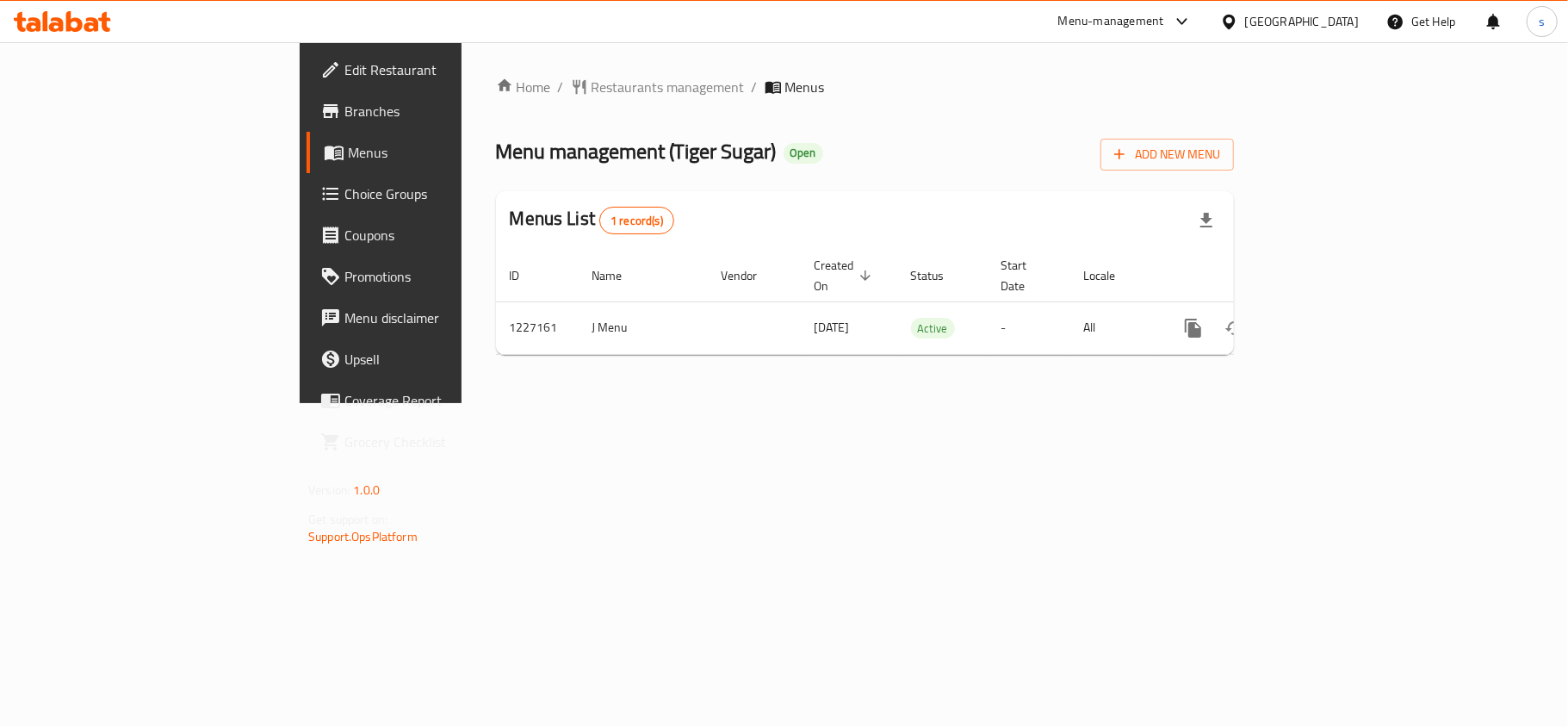
click at [1314, 26] on div "[GEOGRAPHIC_DATA]" at bounding box center [1301, 22] width 114 height 19
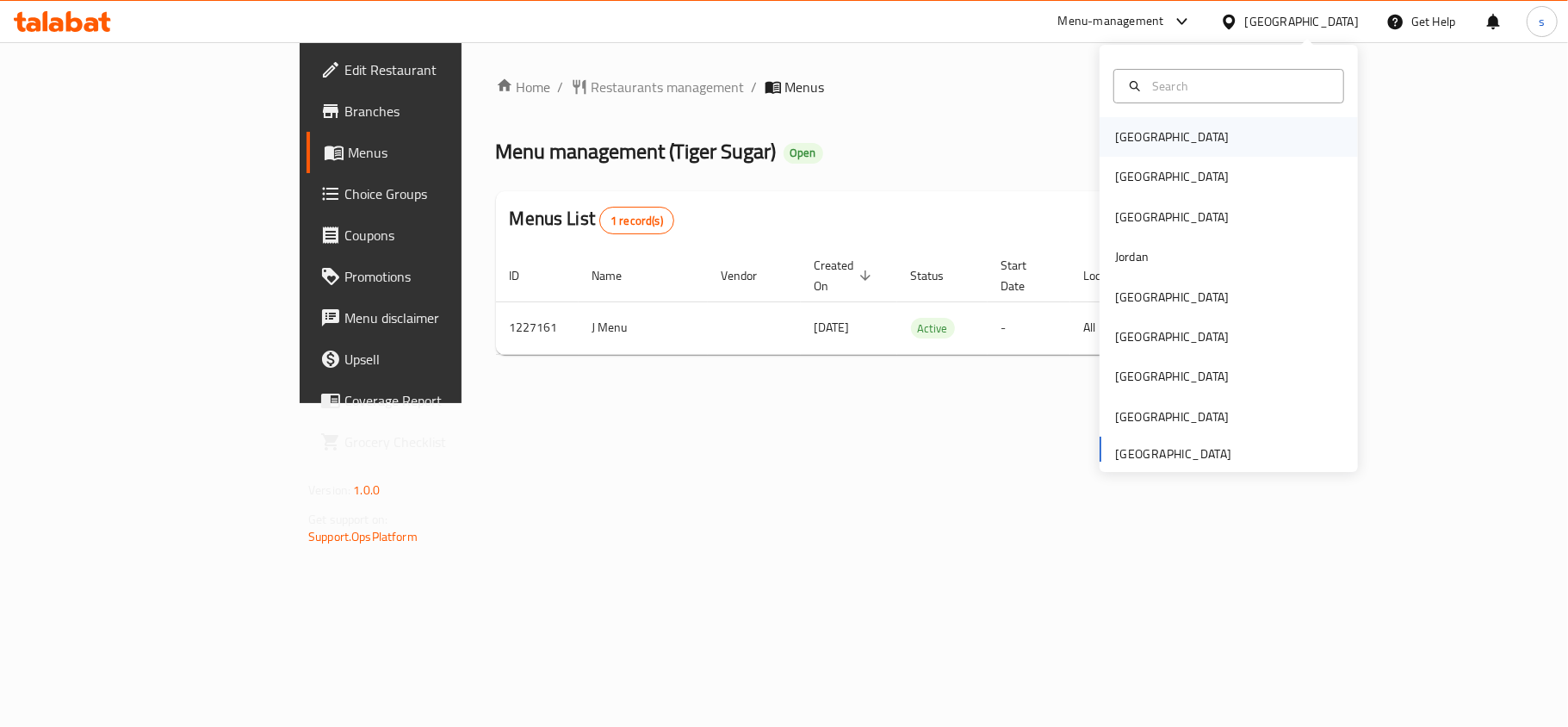
click at [1126, 142] on div "[GEOGRAPHIC_DATA]" at bounding box center [1172, 137] width 114 height 19
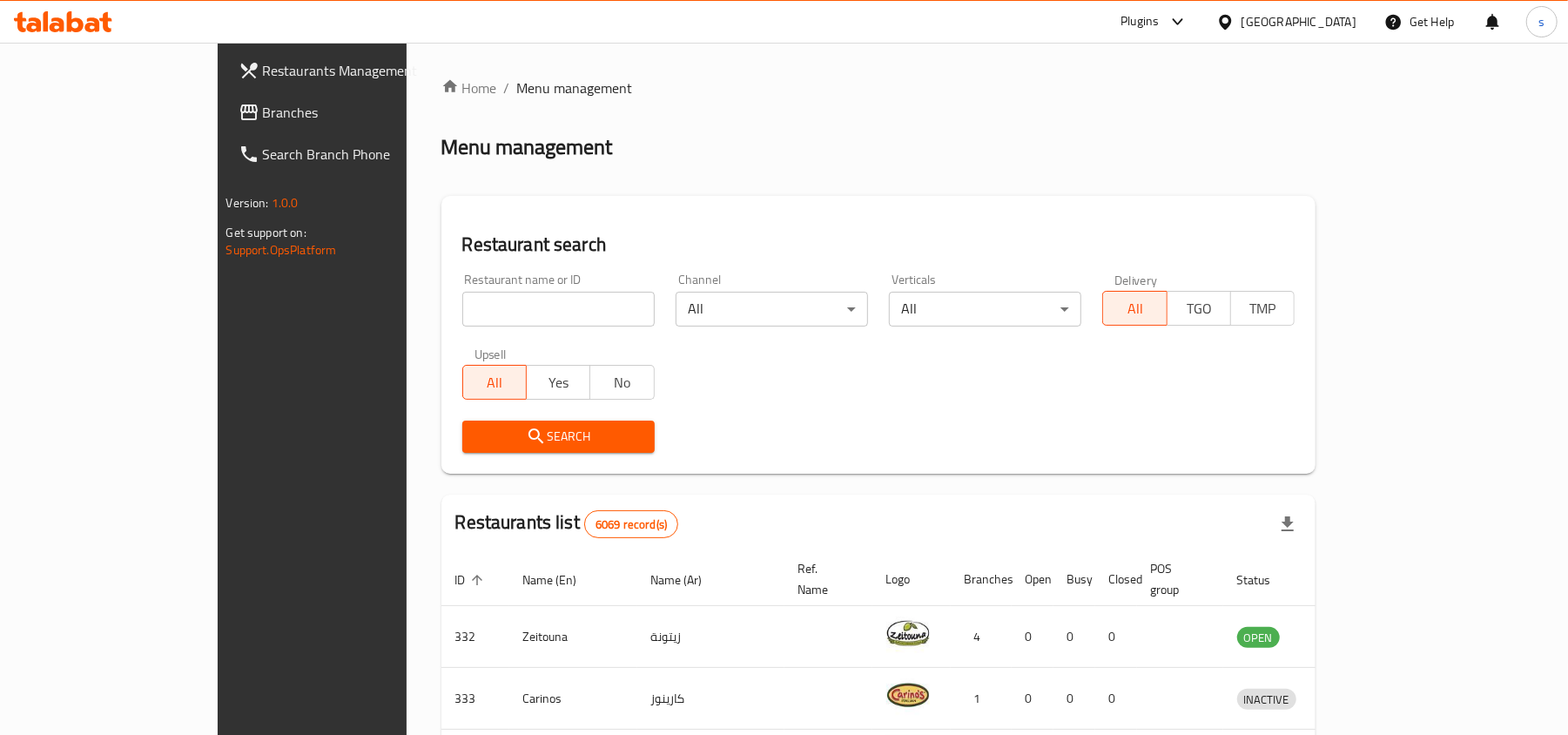
drag, startPoint x: 1333, startPoint y: 19, endPoint x: 1333, endPoint y: 29, distance: 10.0
click at [1333, 19] on div "[GEOGRAPHIC_DATA]" at bounding box center [1299, 22] width 115 height 19
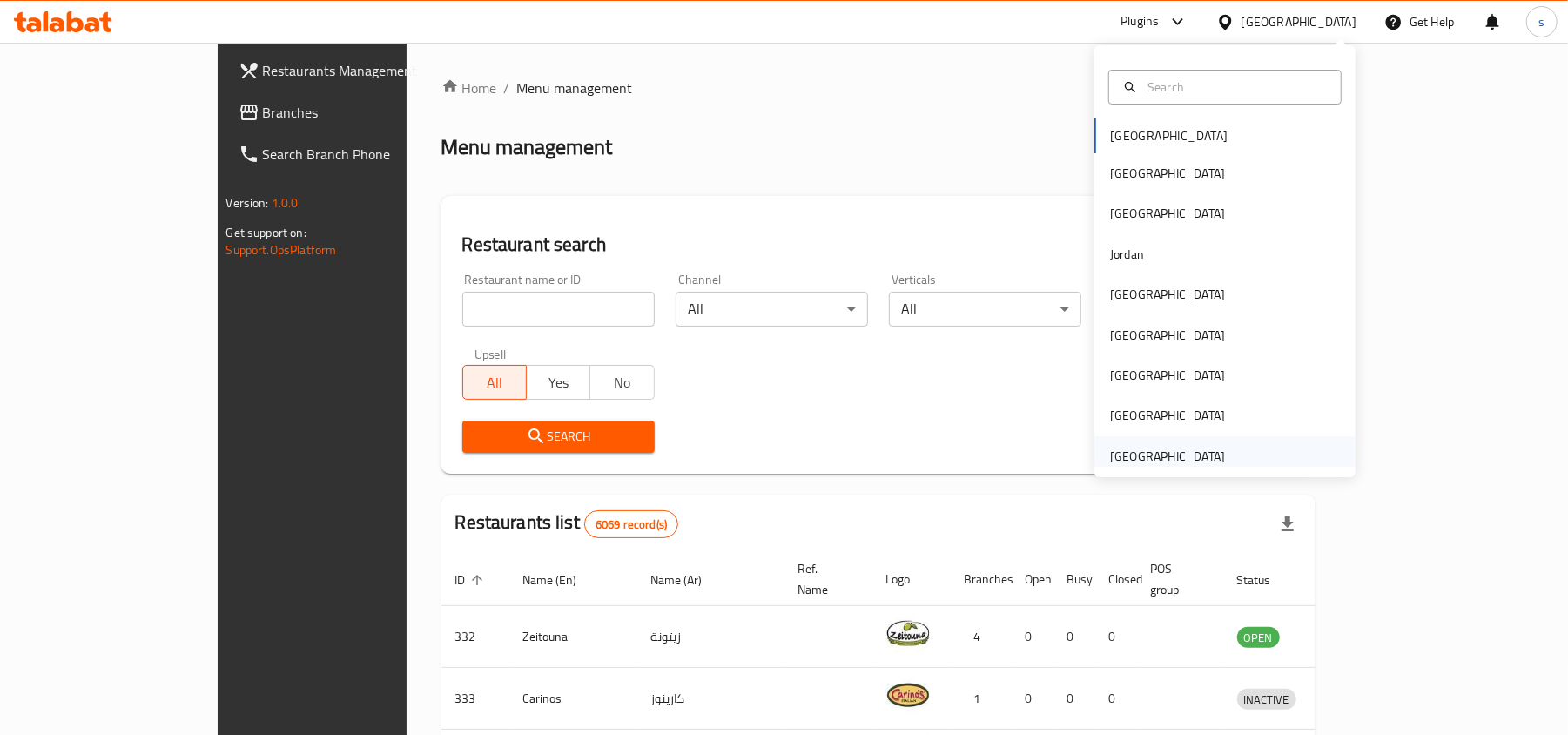
click at [1186, 458] on div "[GEOGRAPHIC_DATA]" at bounding box center [1168, 457] width 115 height 19
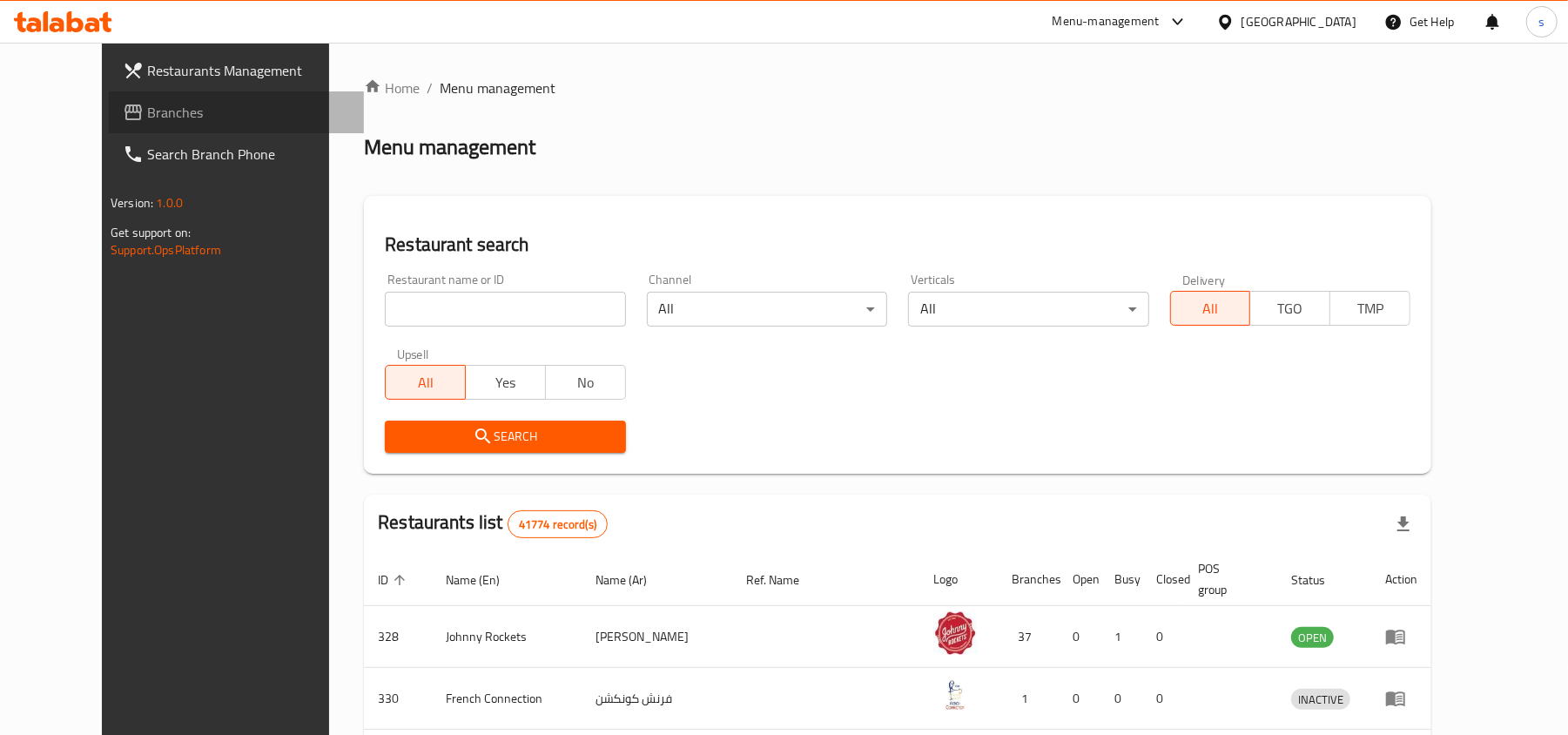
click at [147, 108] on span "Branches" at bounding box center [248, 112] width 203 height 21
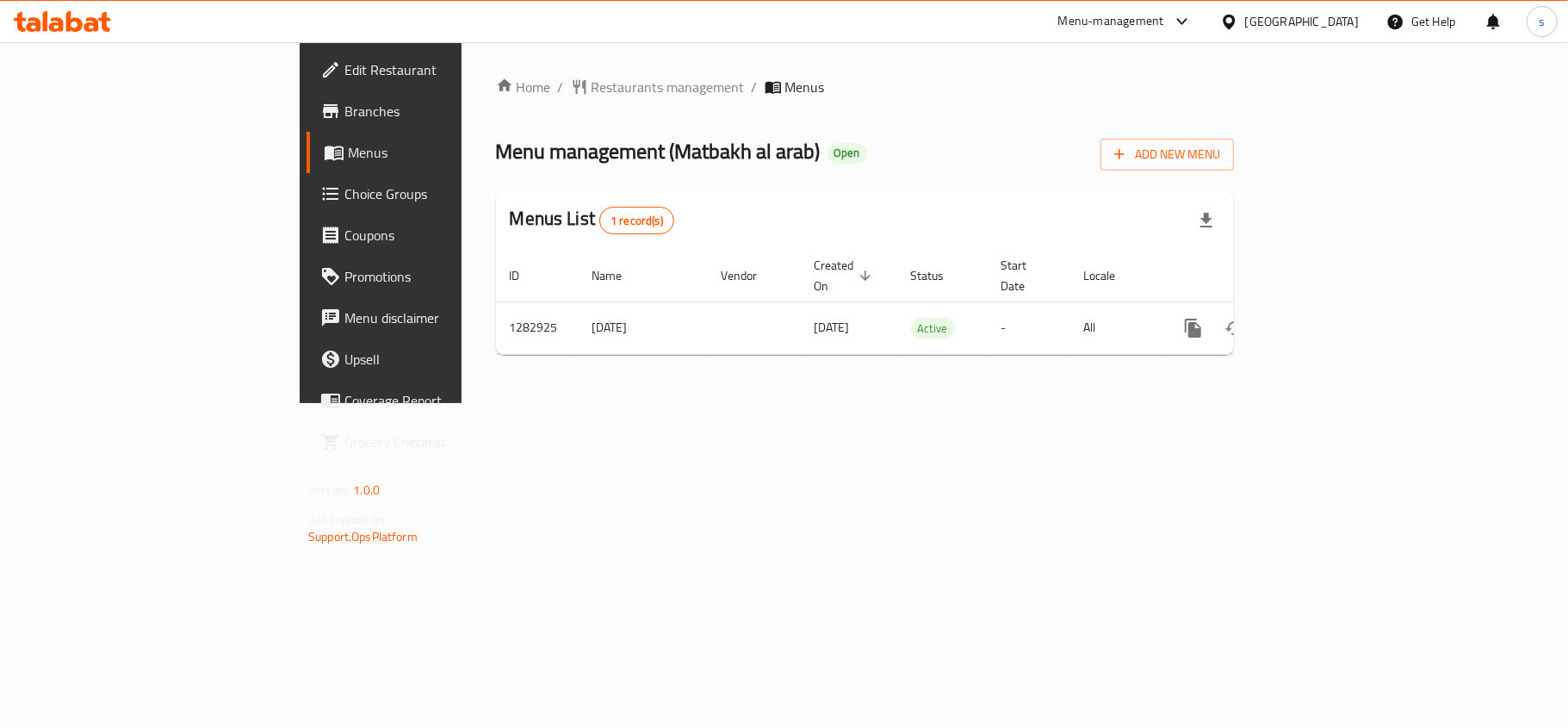
click at [1292, 24] on div "[GEOGRAPHIC_DATA]" at bounding box center [1301, 22] width 114 height 19
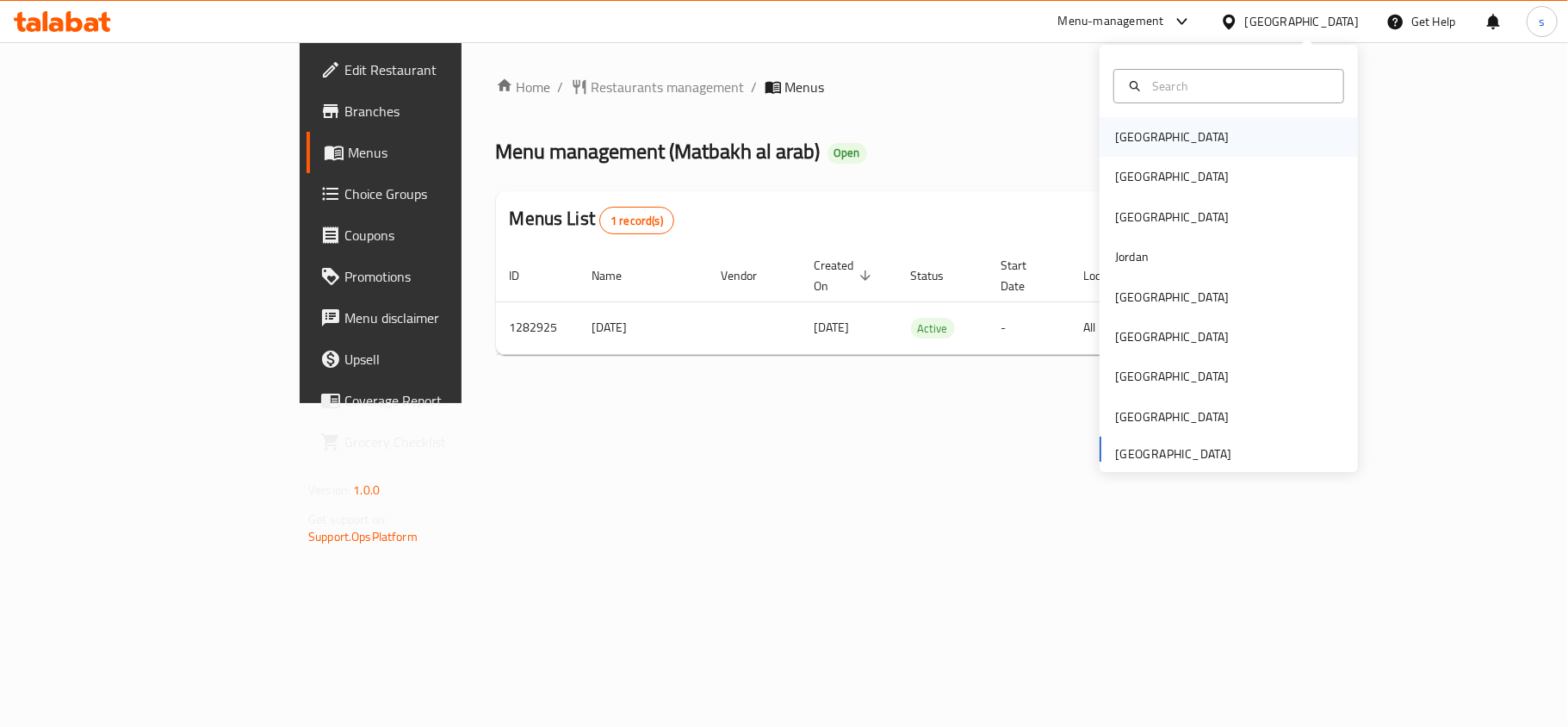
click at [1120, 135] on div "[GEOGRAPHIC_DATA]" at bounding box center [1172, 137] width 114 height 19
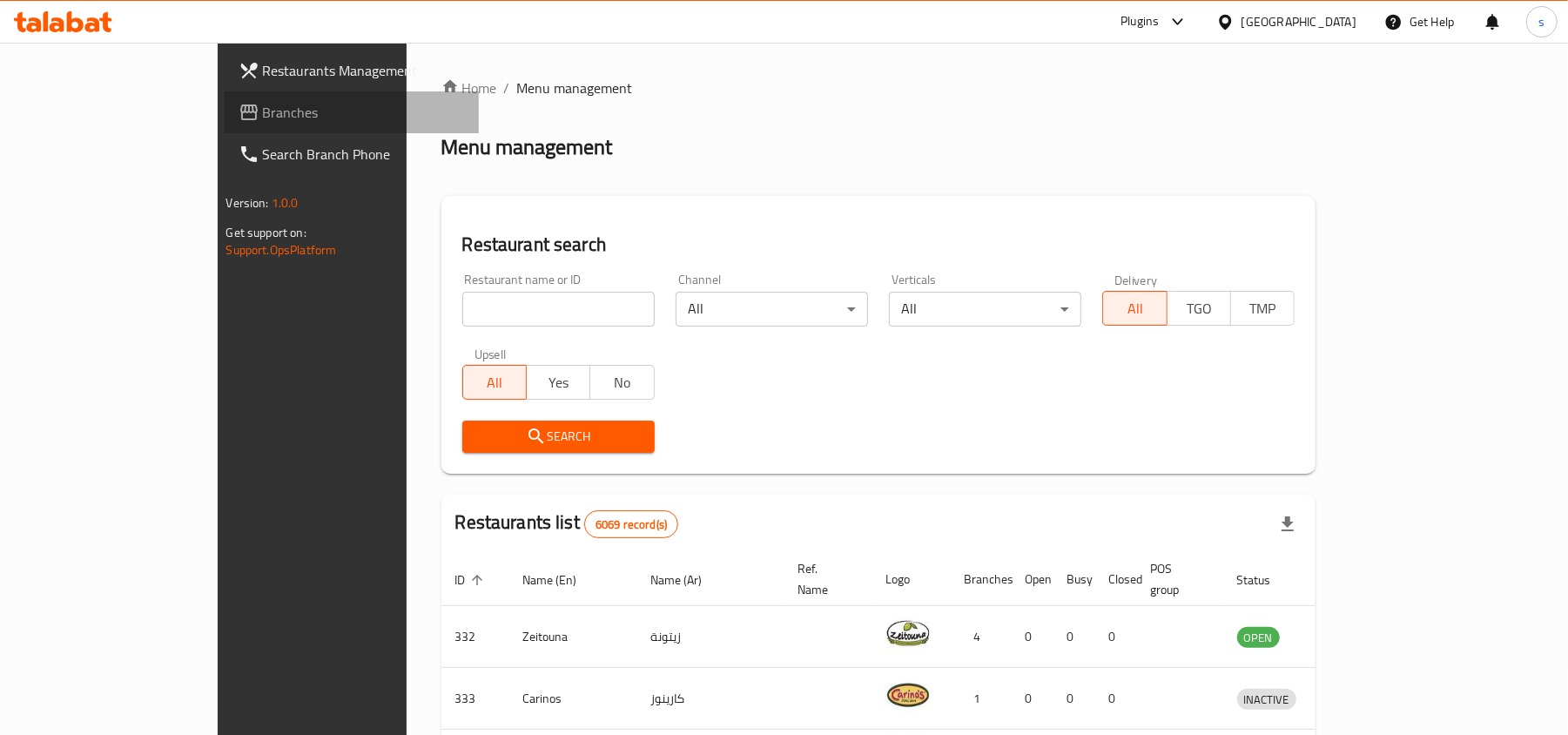
click at [263, 110] on span "Branches" at bounding box center [364, 112] width 203 height 21
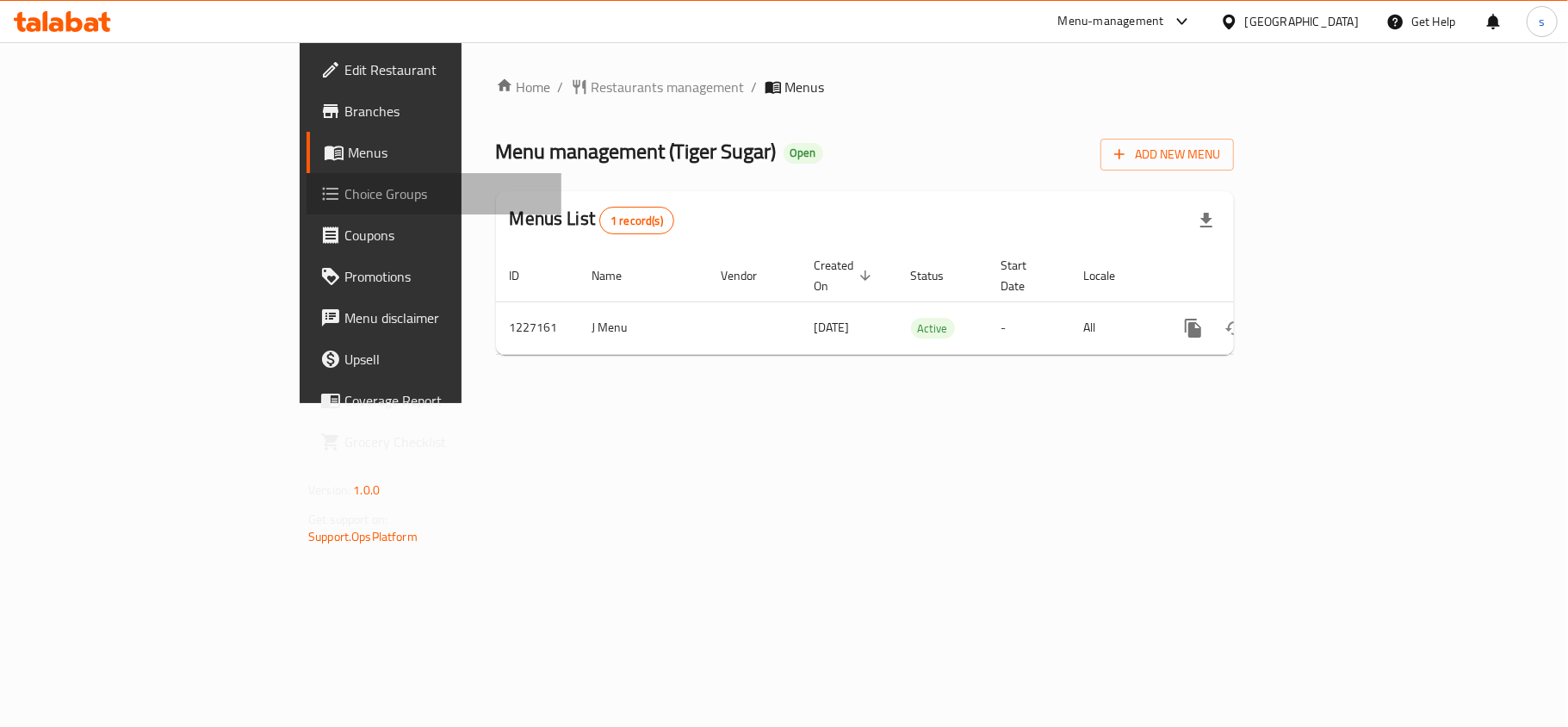
click at [345, 191] on span "Choice Groups" at bounding box center [446, 194] width 203 height 21
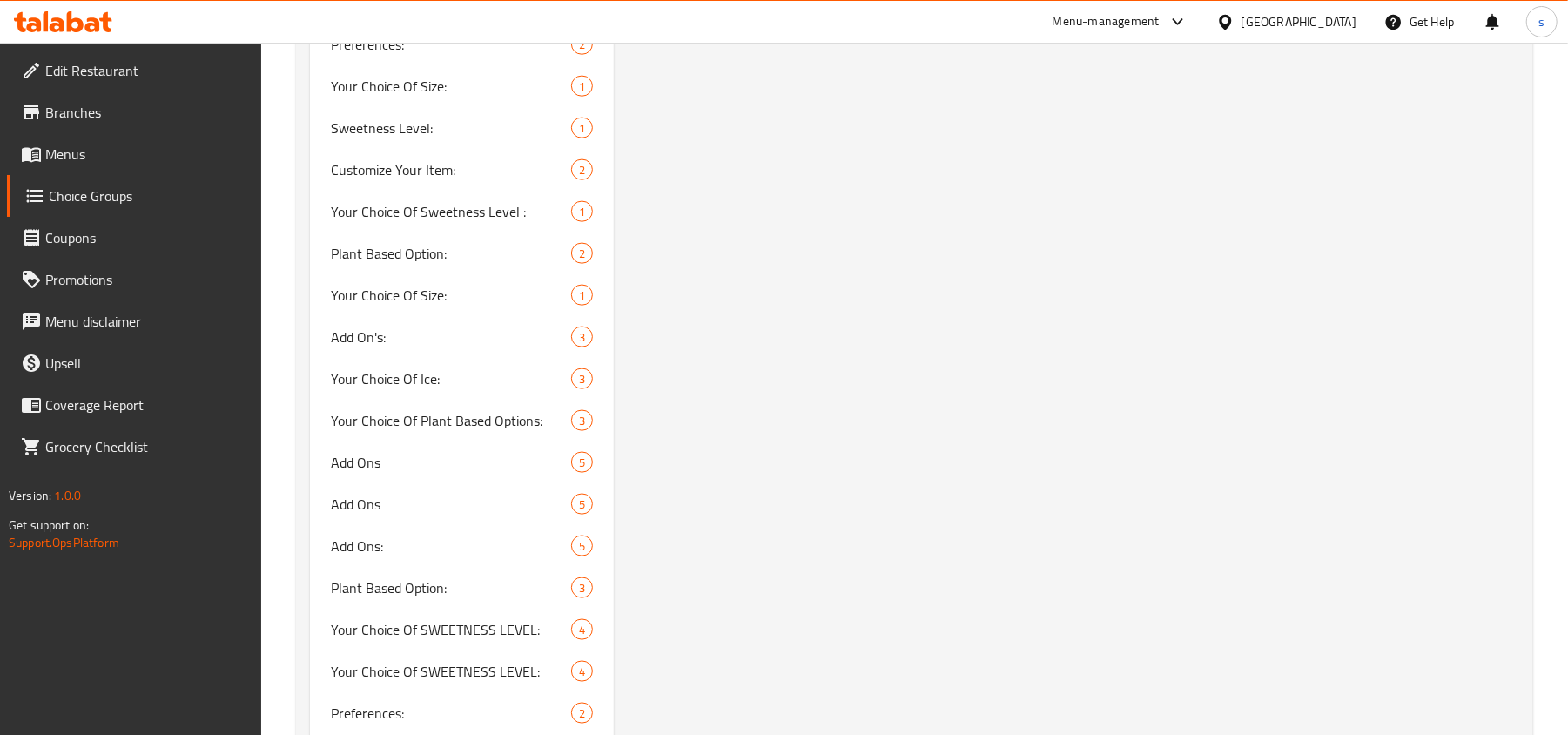
scroll to position [1474, 0]
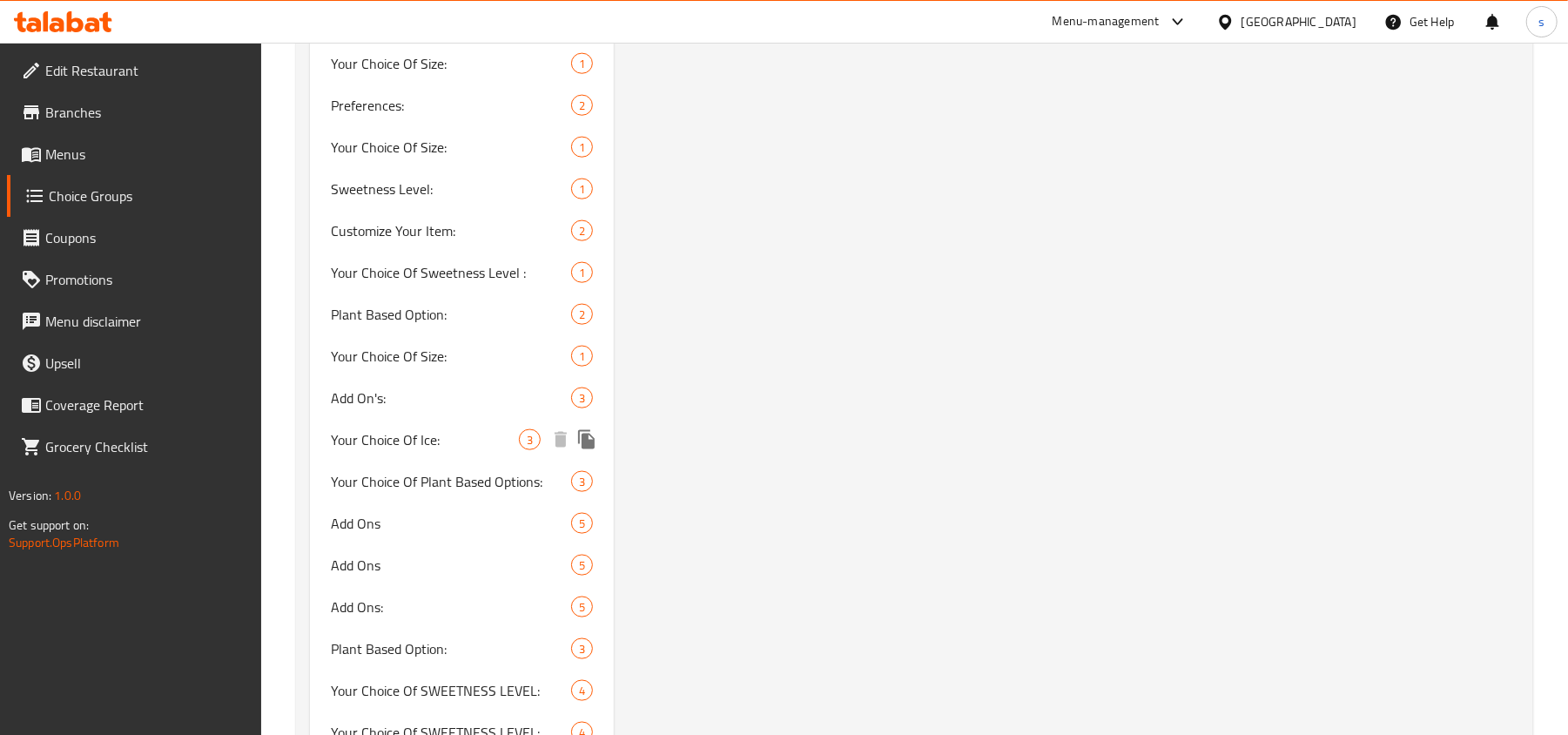
click at [392, 443] on span "Your Choice Of Ice:" at bounding box center [425, 440] width 188 height 21
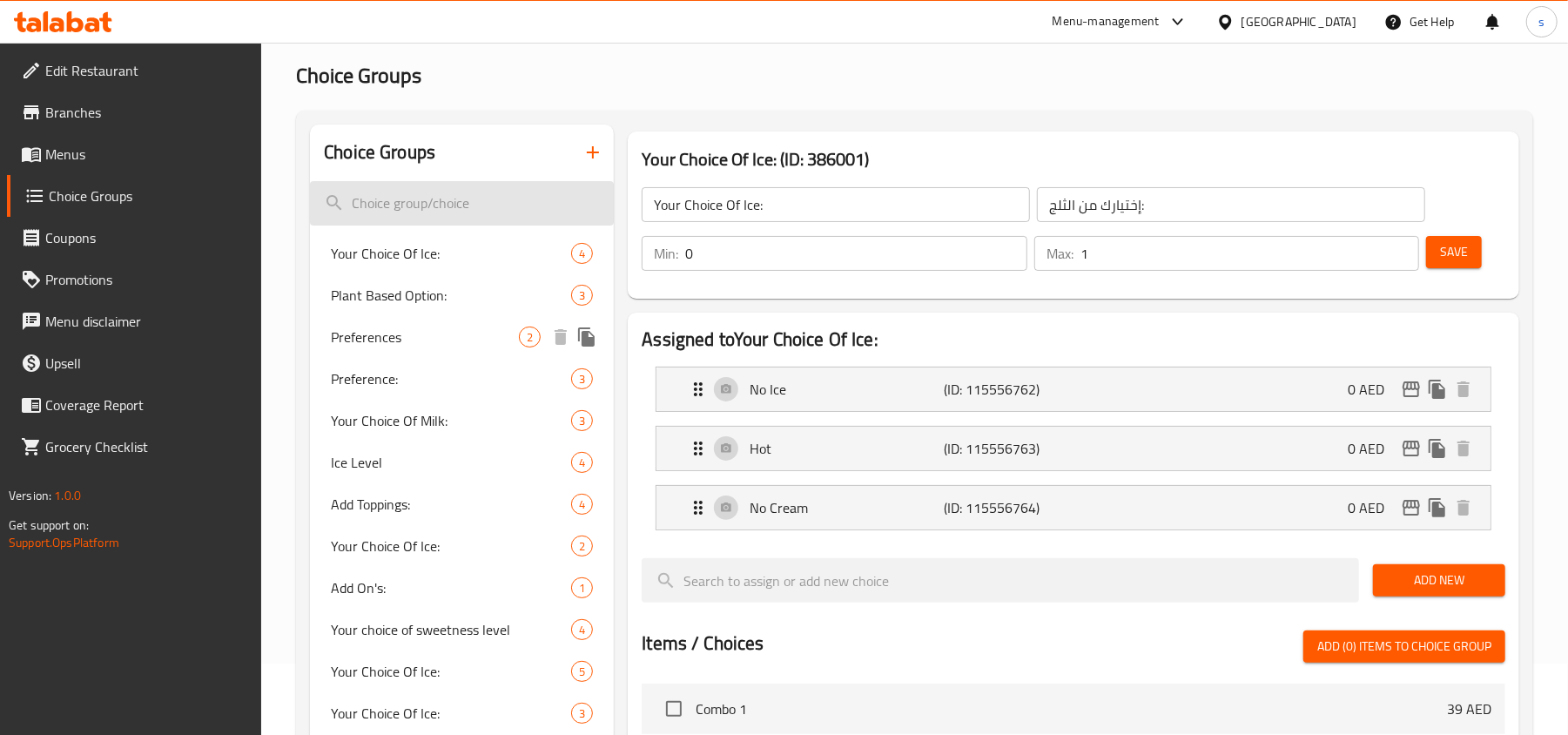
scroll to position [0, 0]
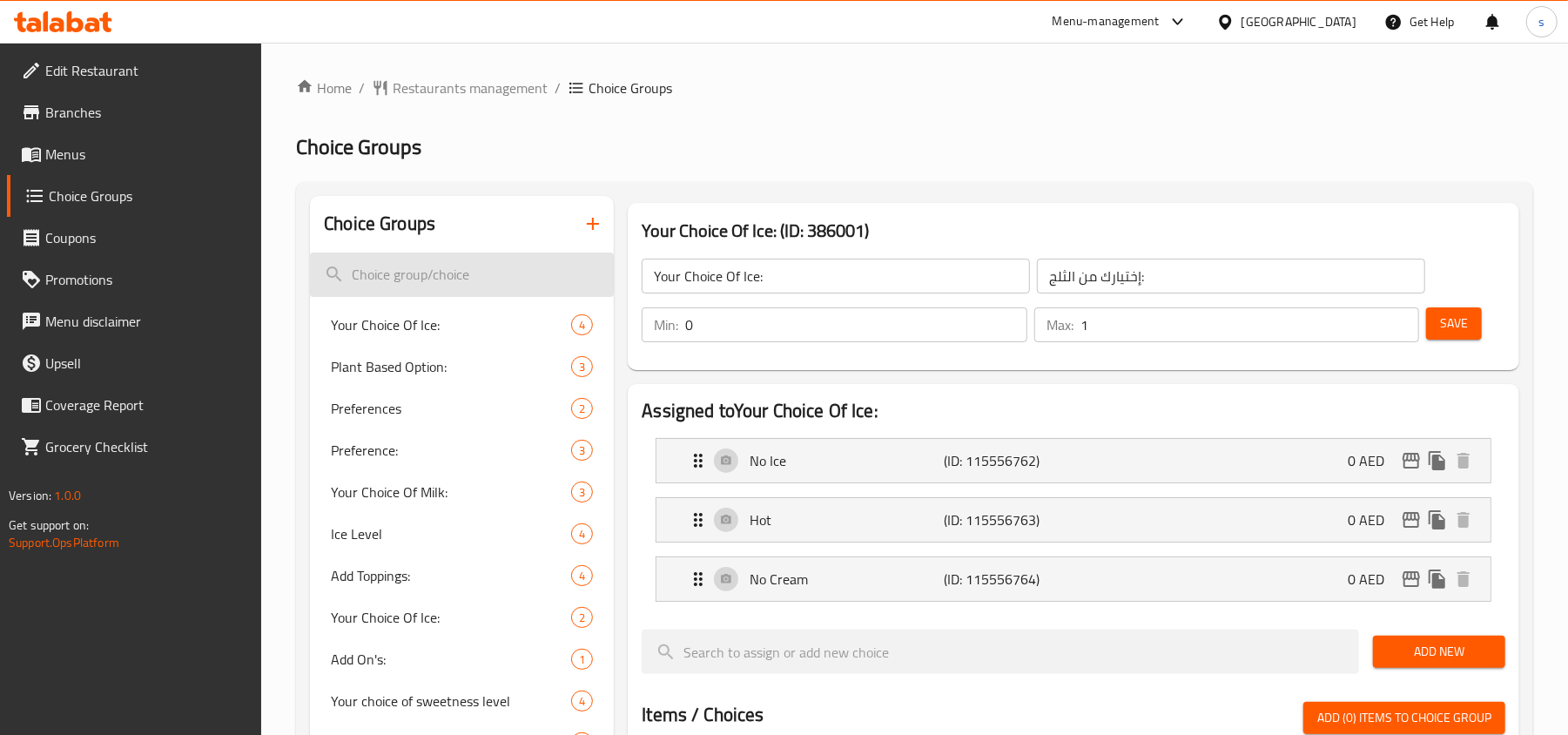
click at [353, 271] on input "search" at bounding box center [462, 275] width 304 height 45
paste input "Your choice of blood sugar meter:"
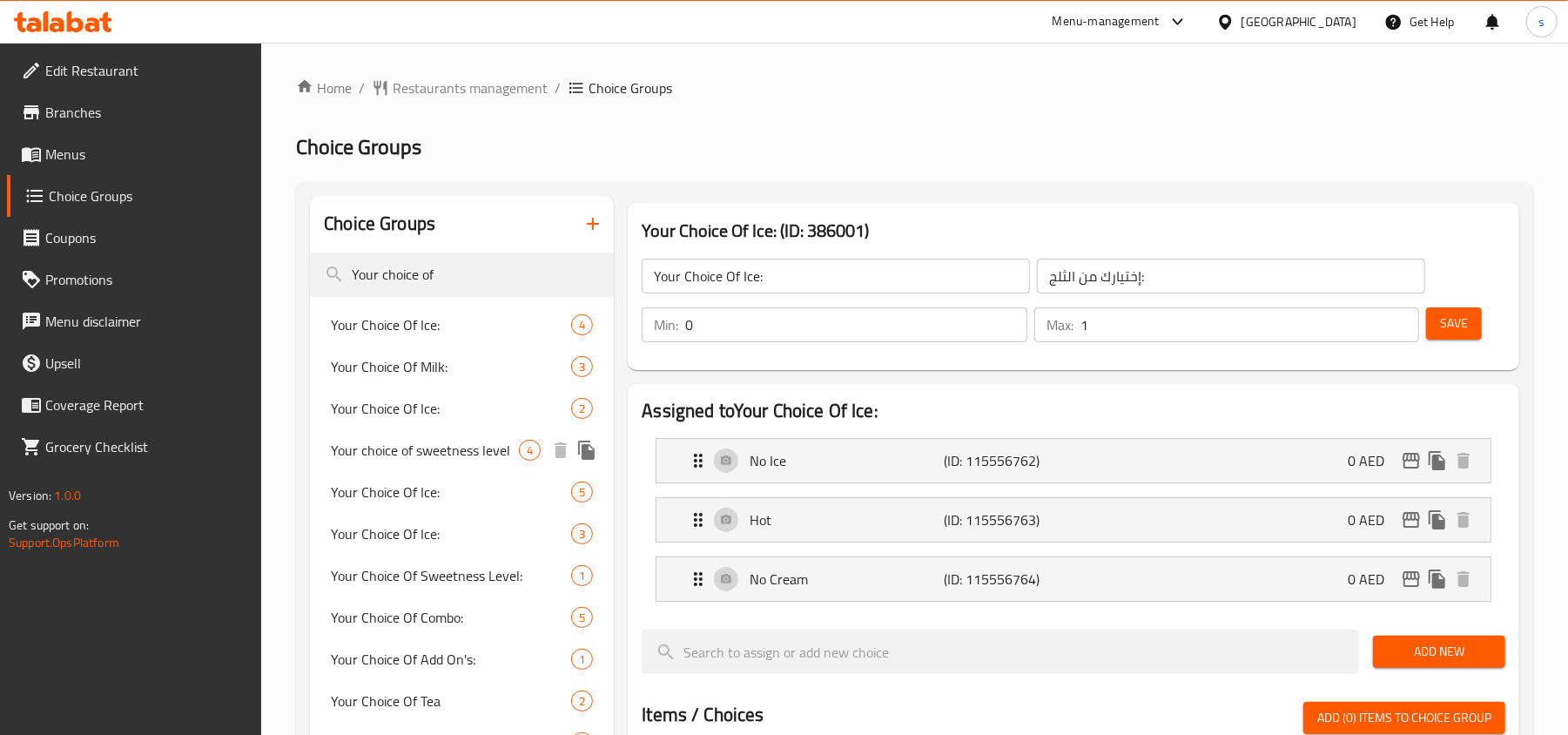
type input "Your choice of"
click at [455, 453] on span "Your choice of sweetness level" at bounding box center [425, 450] width 188 height 21
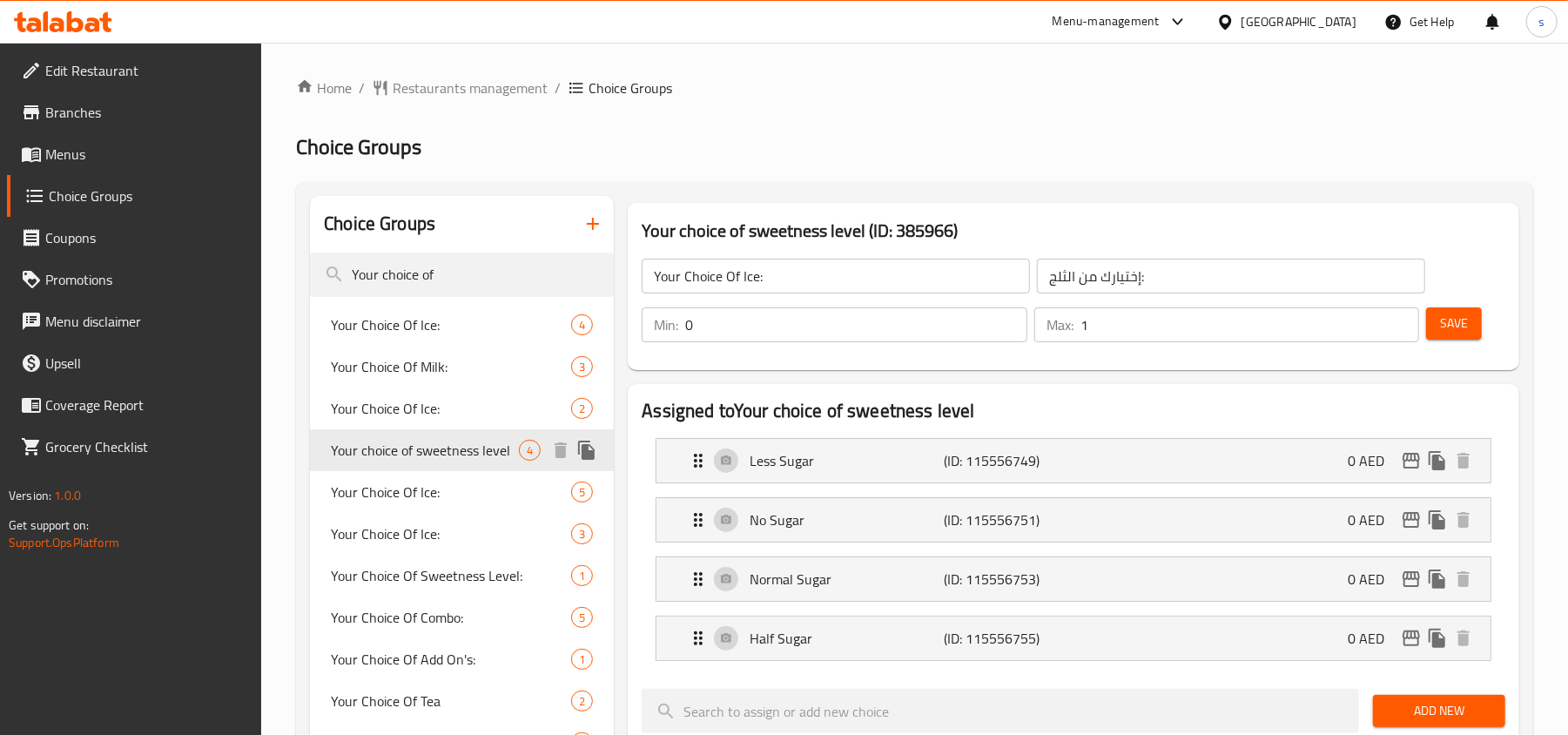
type input "Your choice of sweetness level"
type input "أختيارك من مقياس السكر:"
type input "1"
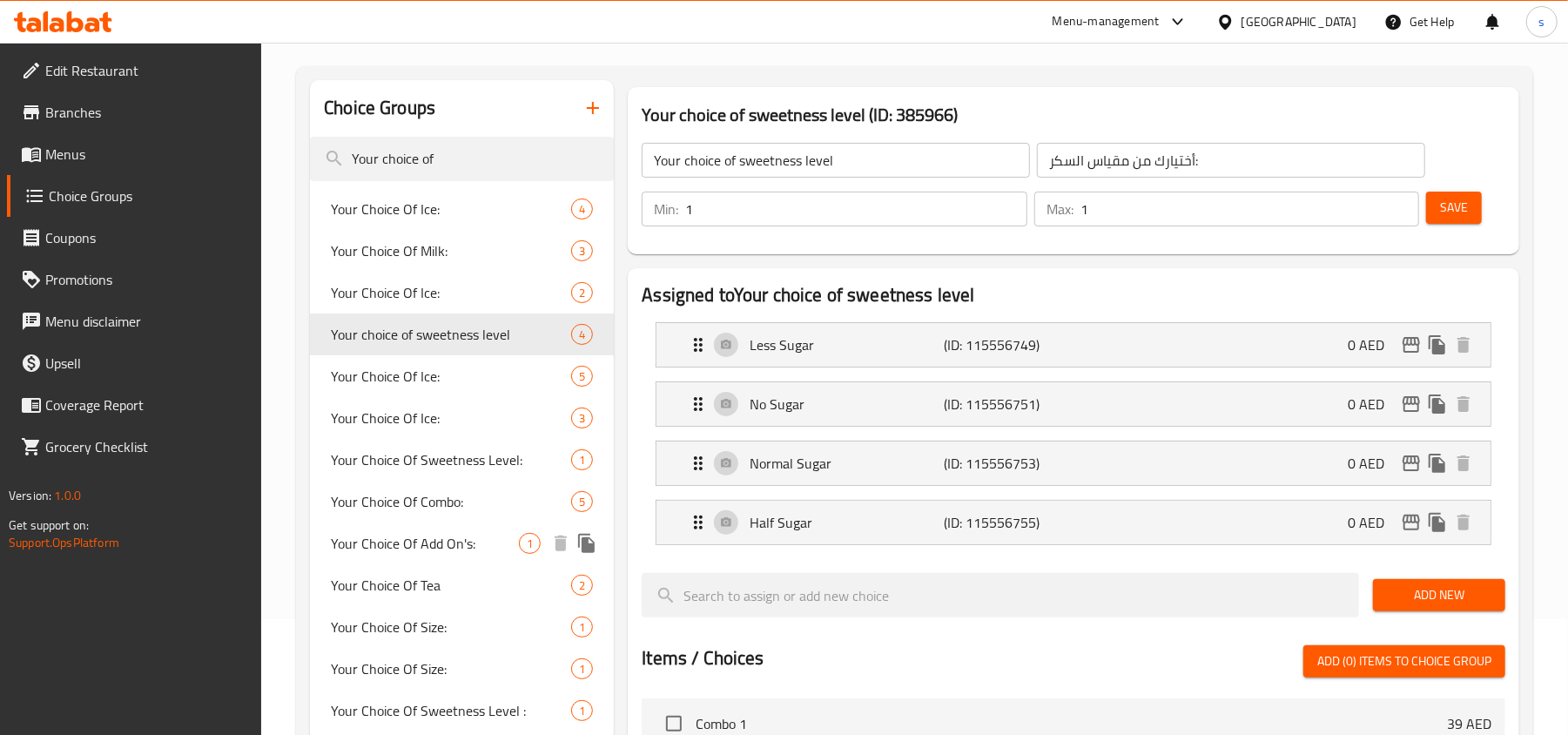
scroll to position [232, 0]
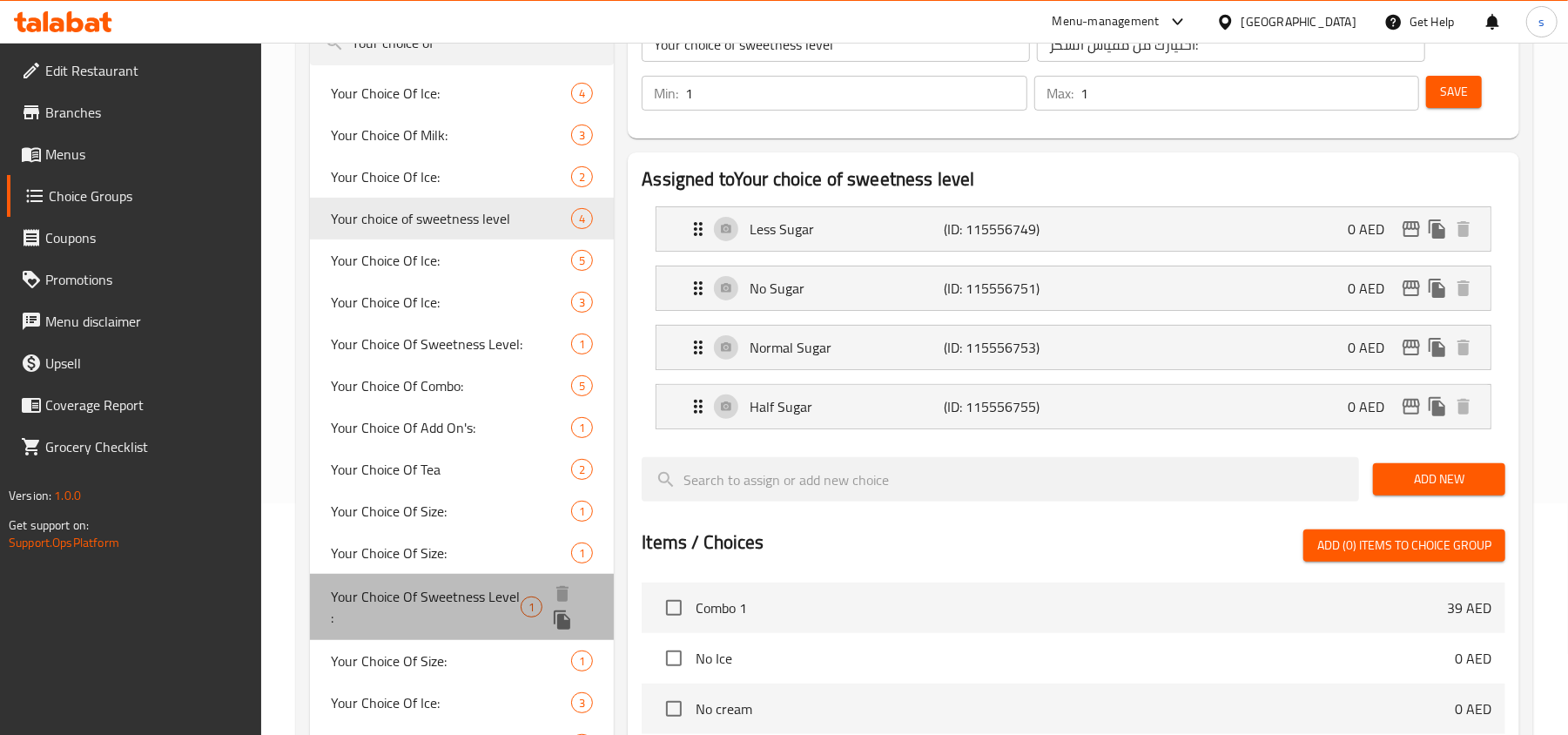
click at [435, 593] on span "Your Choice Of Sweetness Level :" at bounding box center [426, 608] width 190 height 42
type input "Your Choice Of Sweetness Level :"
type input "إختيارك لمقياس السكر:"
type input "0"
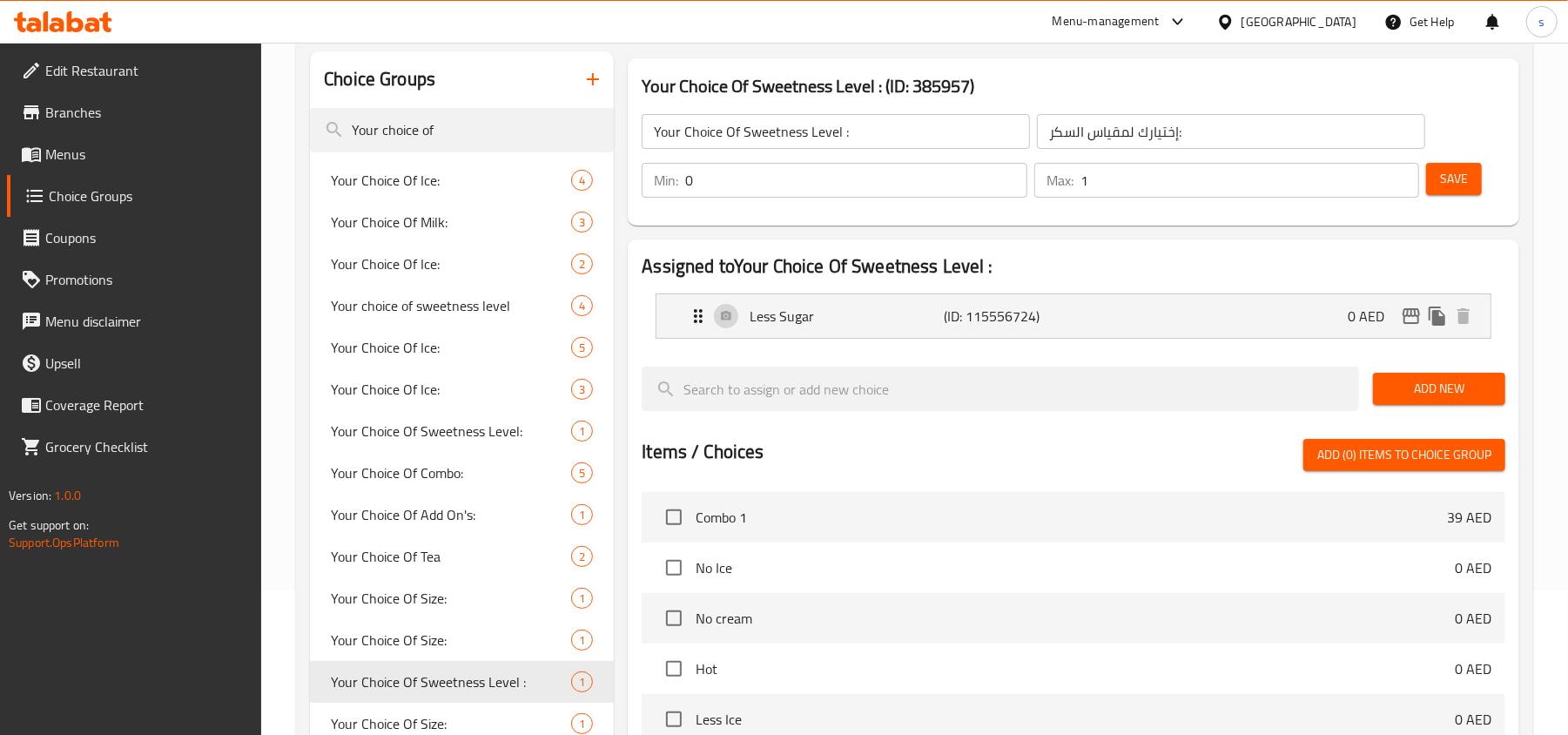
scroll to position [349, 0]
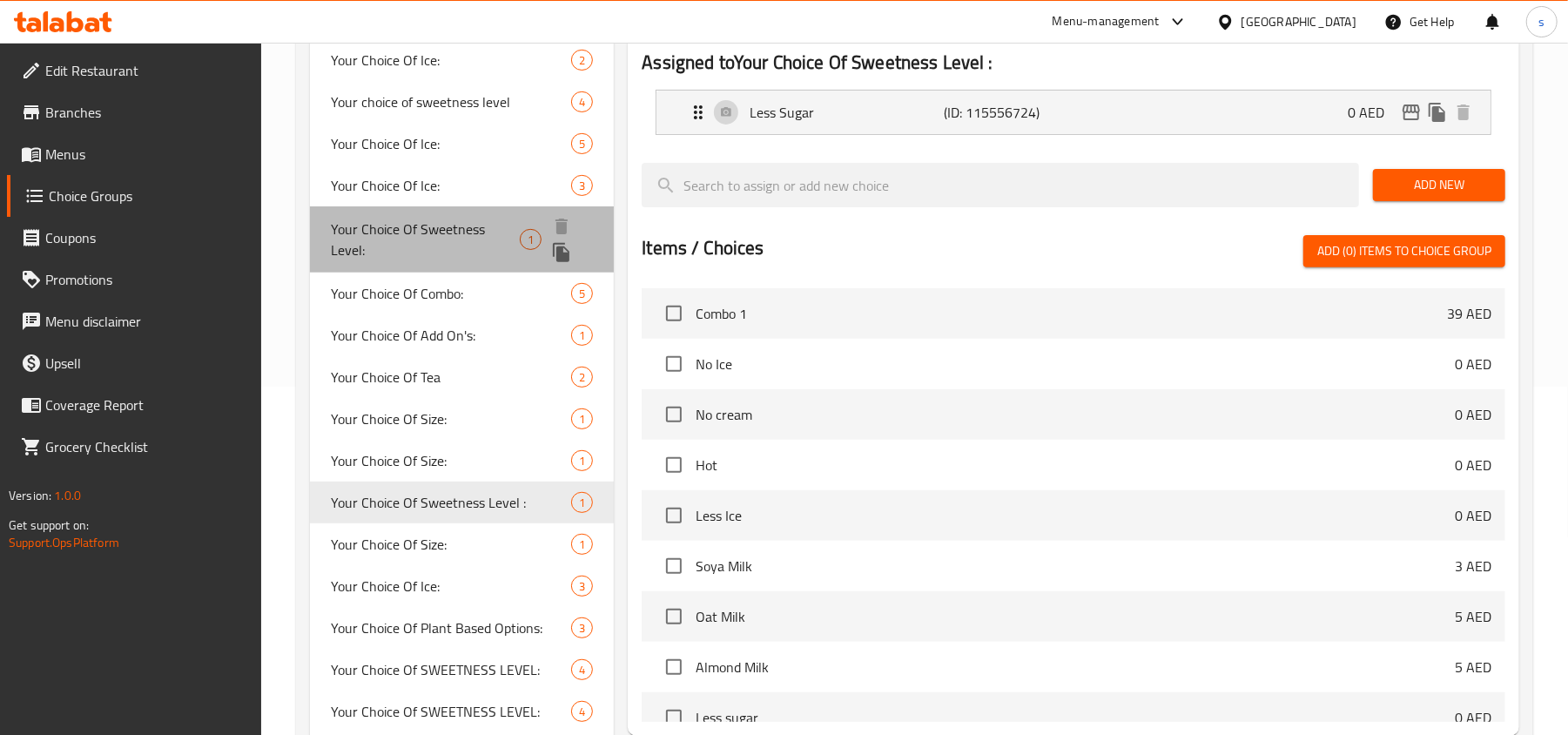
click at [489, 228] on span "Your Choice Of Sweetness Level:" at bounding box center [425, 240] width 189 height 42
type input "Your Choice Of Sweetness Level:"
type input "اختيارك من مستوى التحلية:"
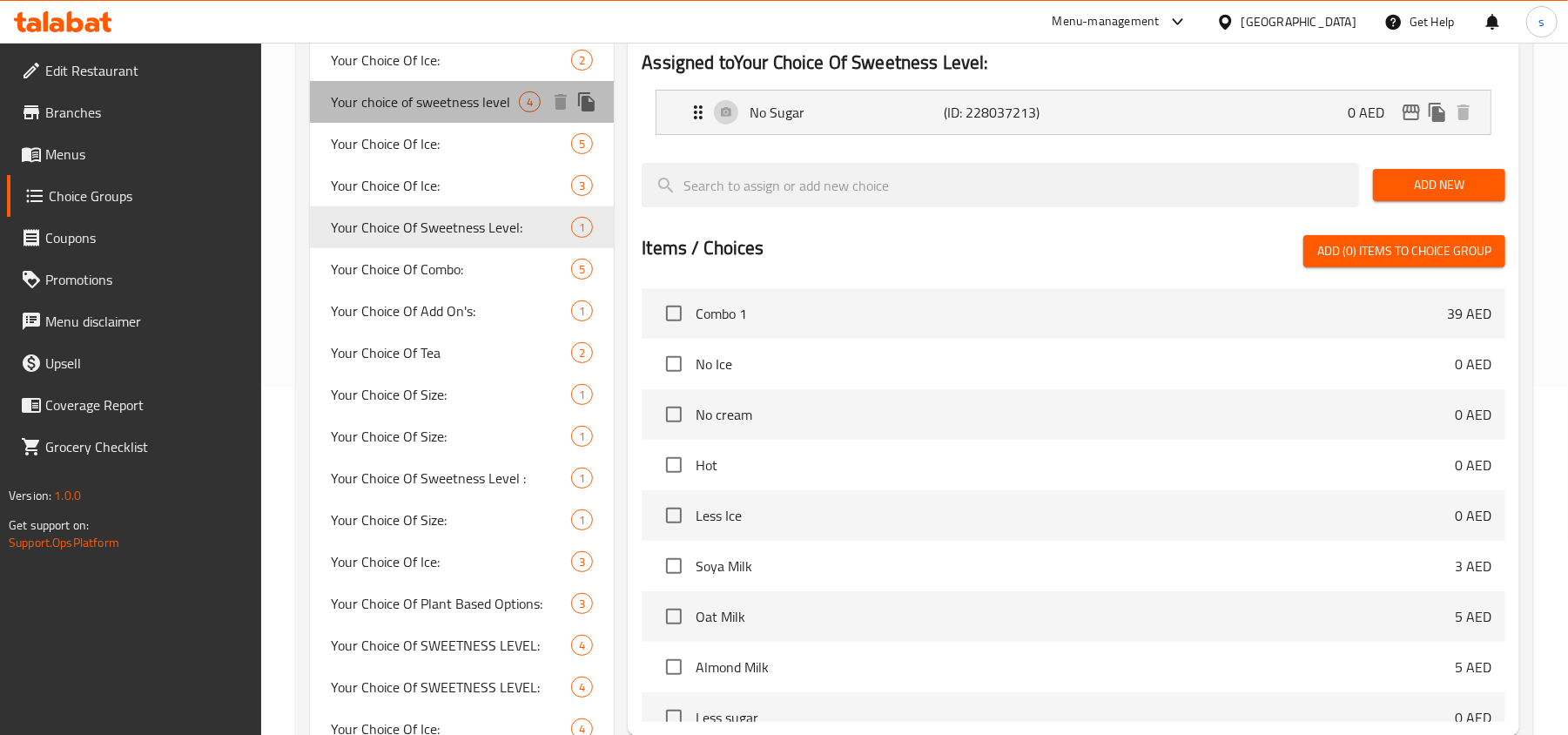
click at [474, 105] on span "Your choice of sweetness level" at bounding box center [425, 102] width 188 height 21
type input "Your choice of sweetness level"
type input "أختيارك من مقياس السكر:"
type input "1"
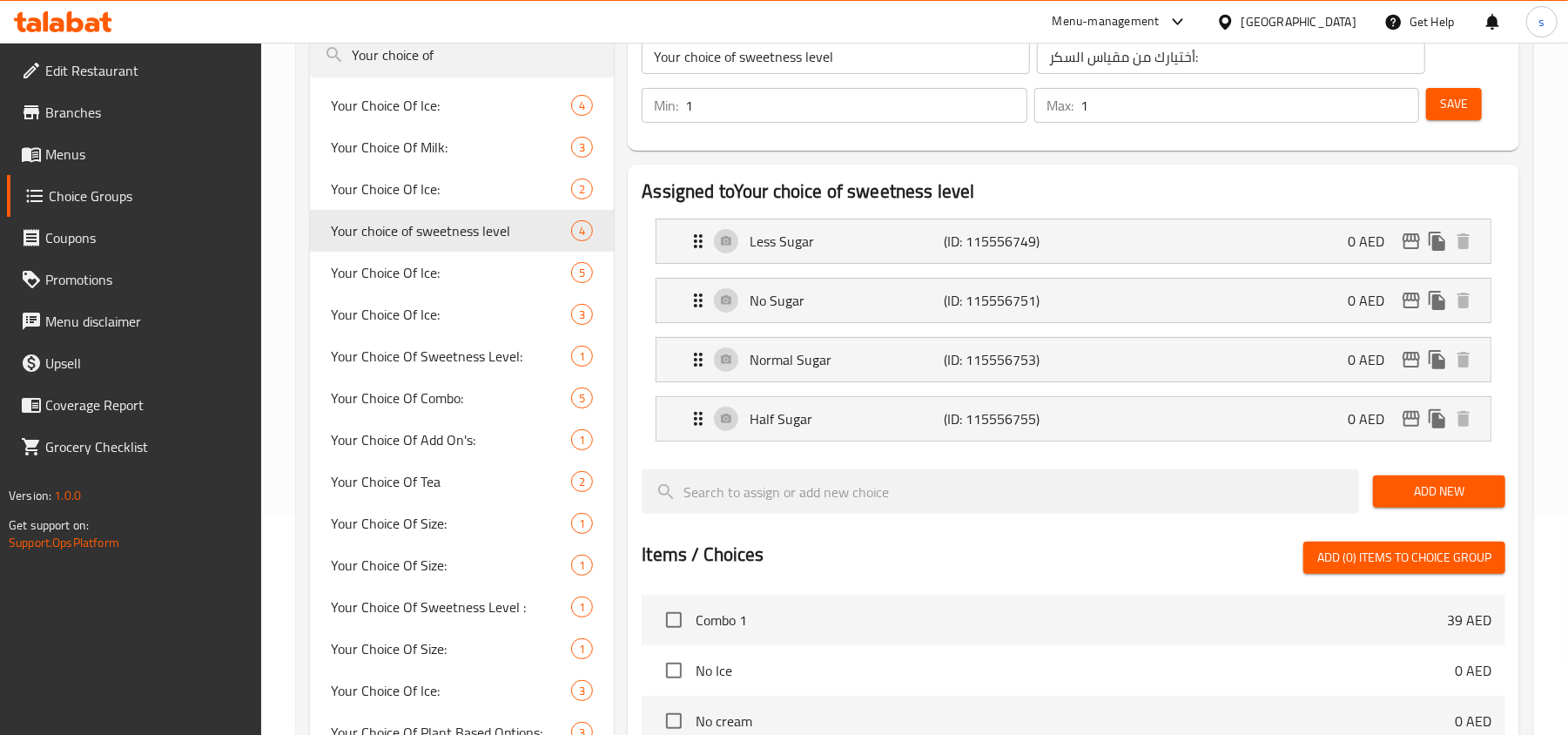
scroll to position [0, 0]
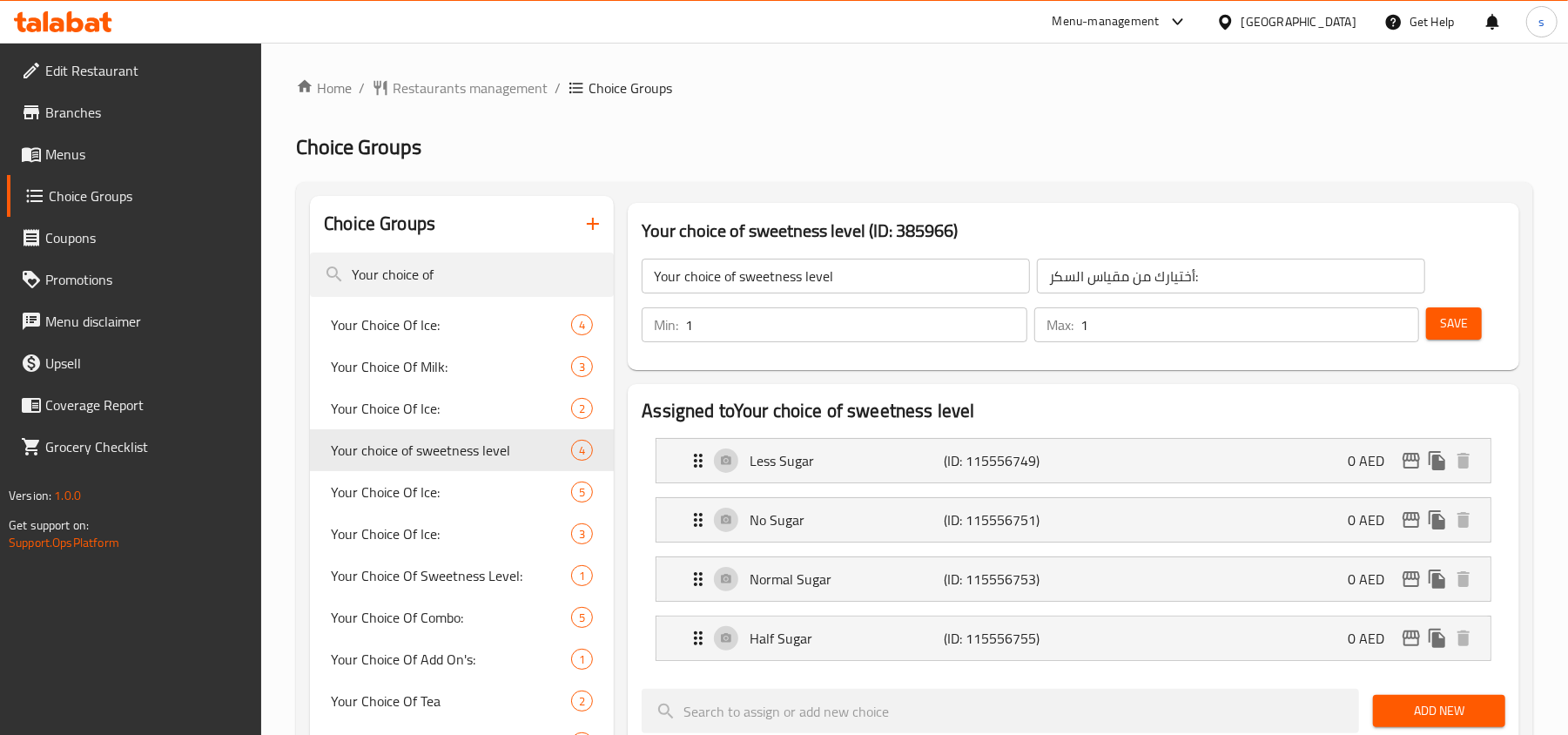
click at [1286, 8] on div "[GEOGRAPHIC_DATA]" at bounding box center [1286, 22] width 168 height 42
click at [1284, 18] on div "[GEOGRAPHIC_DATA]" at bounding box center [1299, 22] width 115 height 19
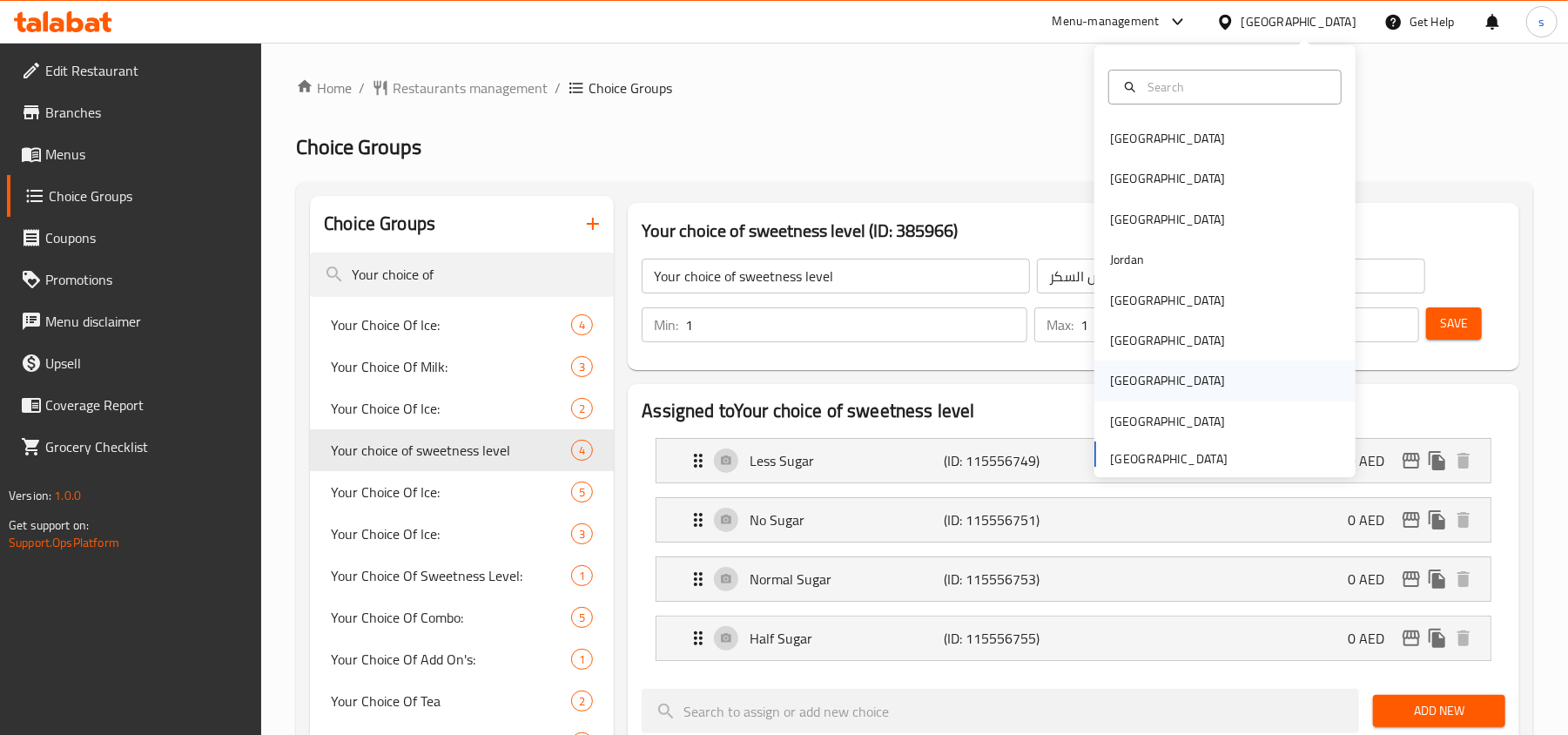
click at [1118, 383] on div "[GEOGRAPHIC_DATA]" at bounding box center [1168, 381] width 115 height 19
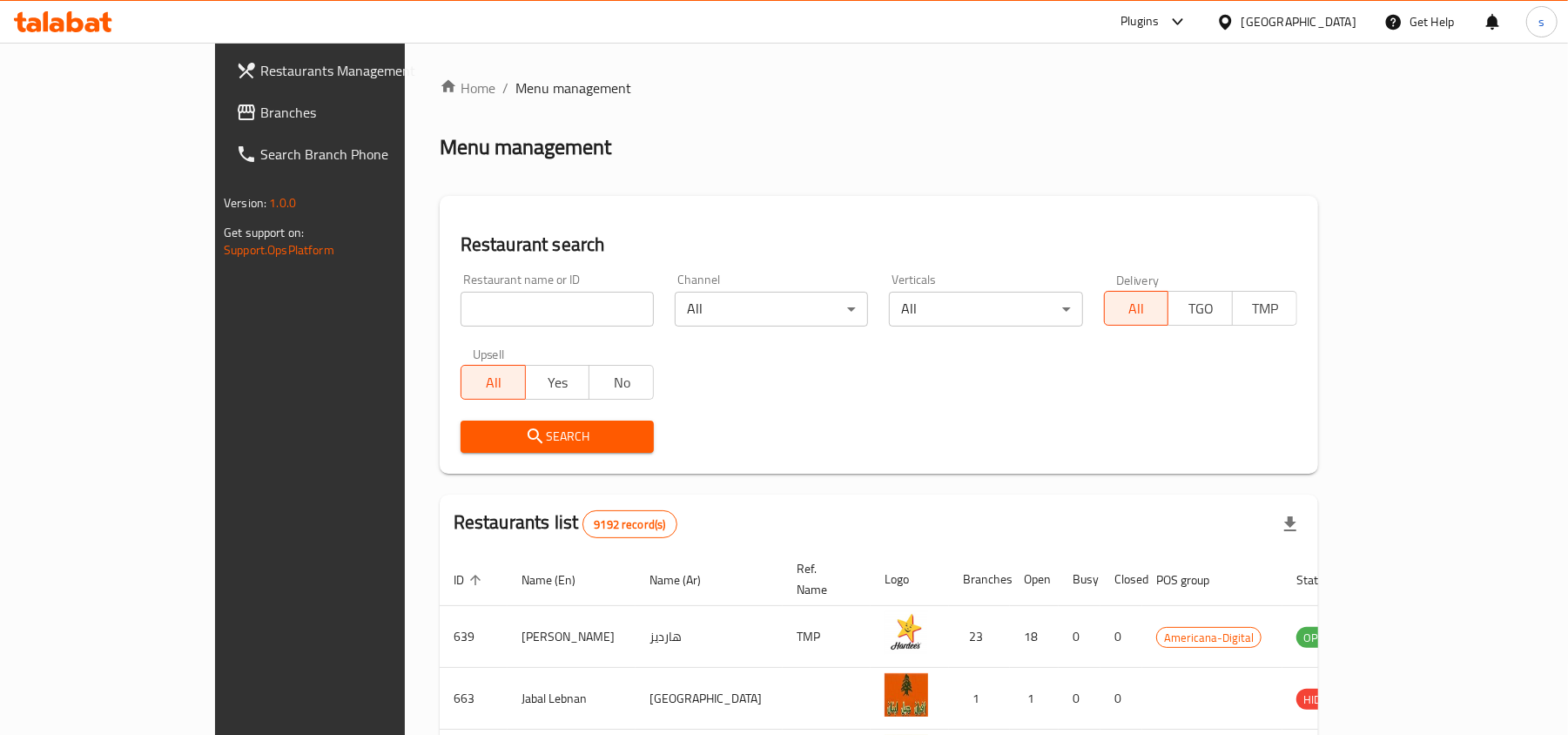
click at [261, 113] on span "Branches" at bounding box center [362, 112] width 203 height 21
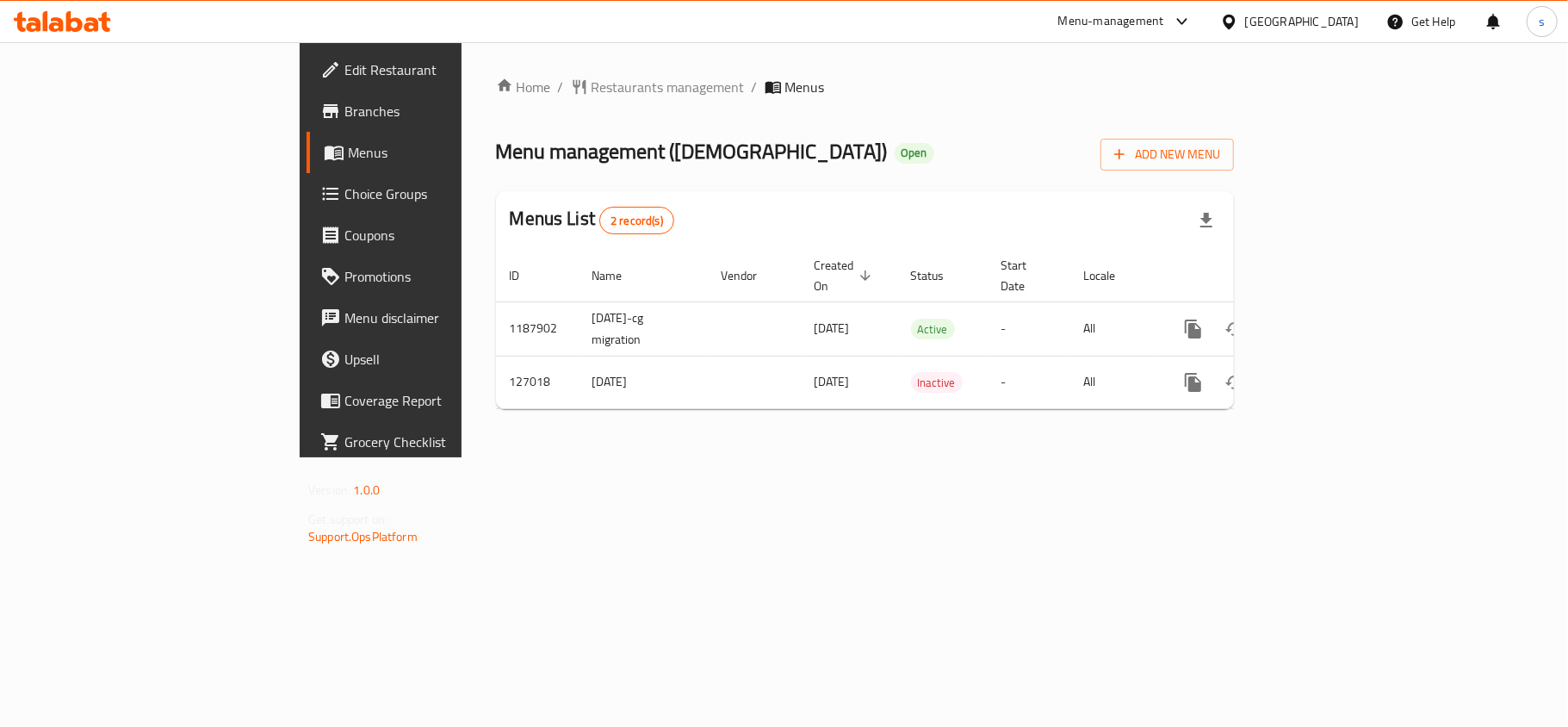
click at [1352, 16] on div "[GEOGRAPHIC_DATA]" at bounding box center [1301, 22] width 114 height 19
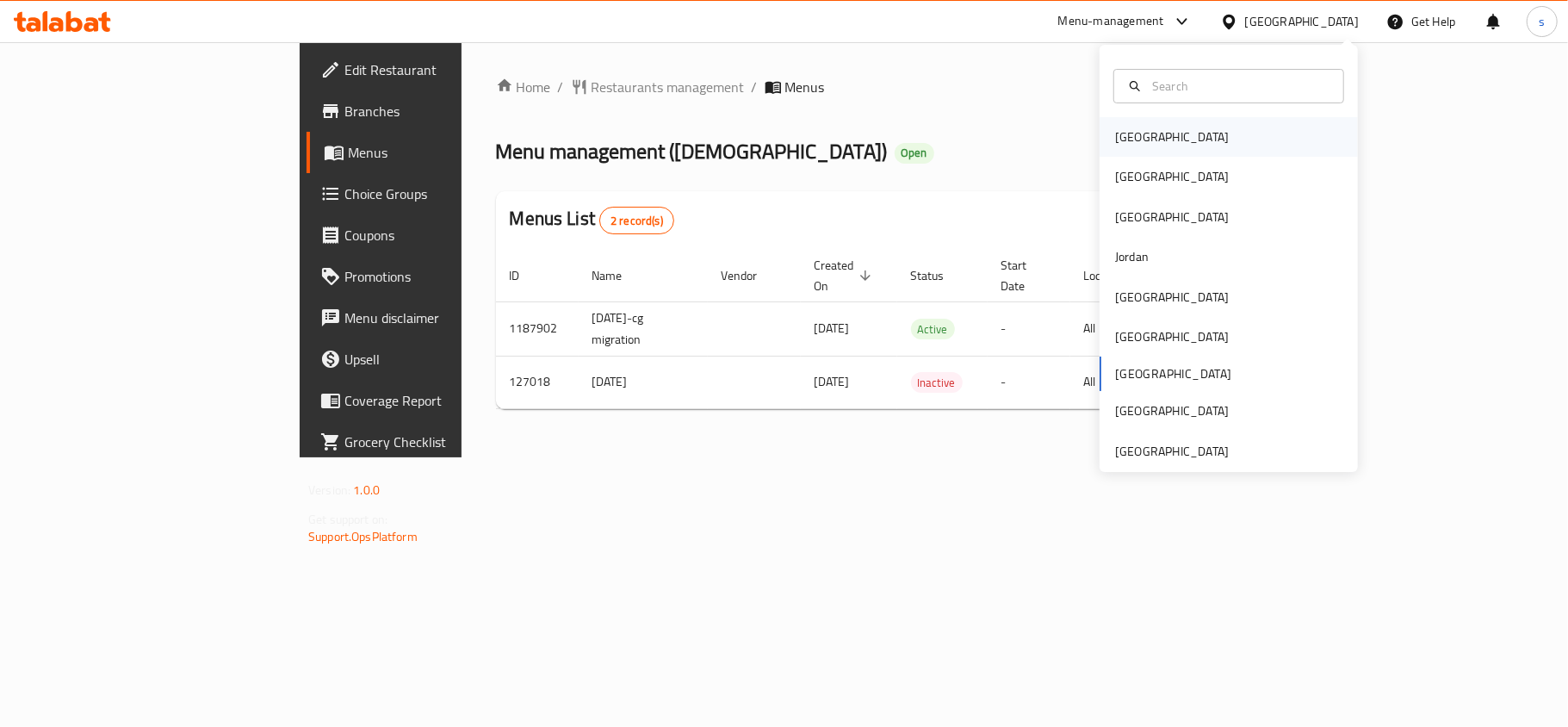
click at [1130, 152] on div "[GEOGRAPHIC_DATA]" at bounding box center [1172, 137] width 142 height 40
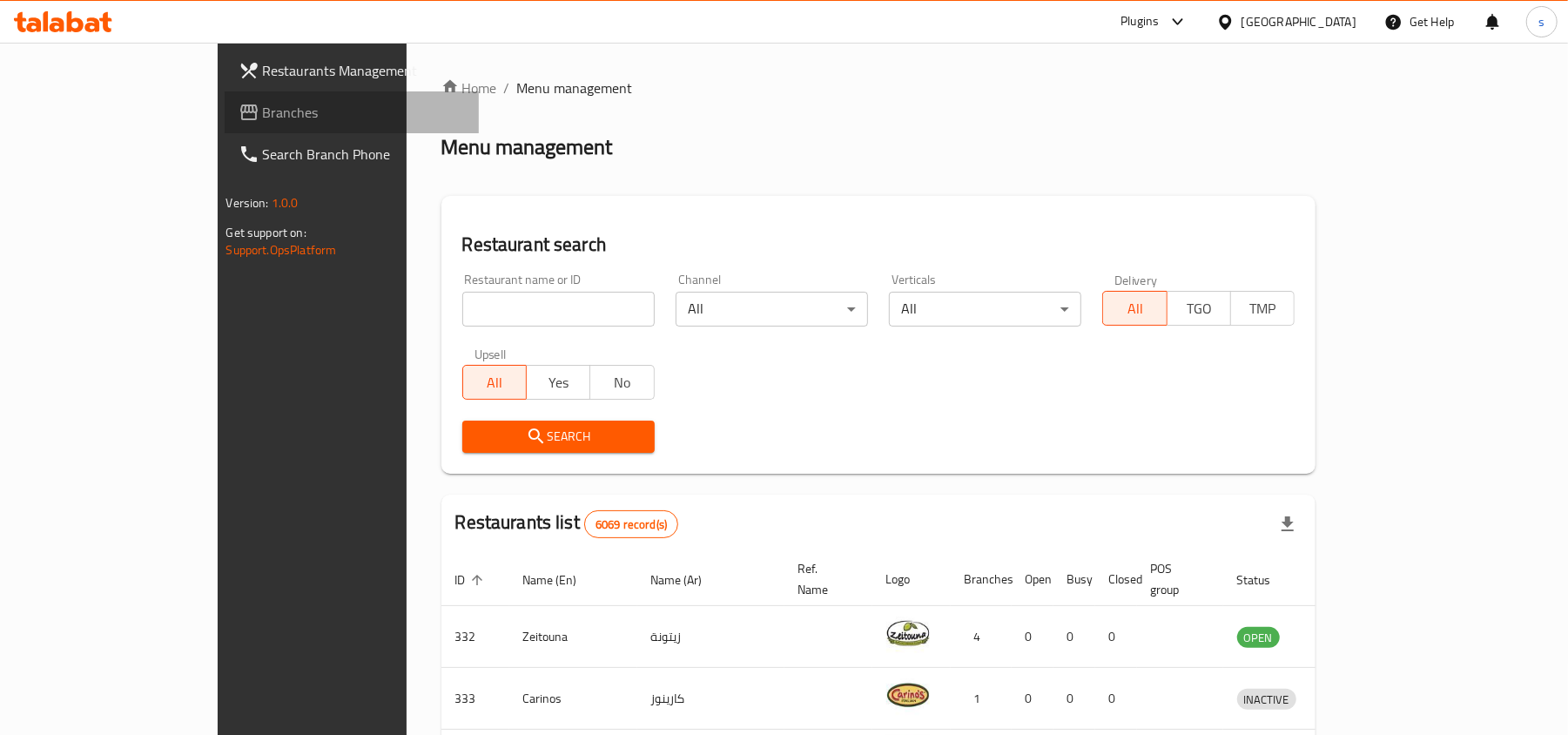
click at [263, 115] on span "Branches" at bounding box center [364, 112] width 203 height 21
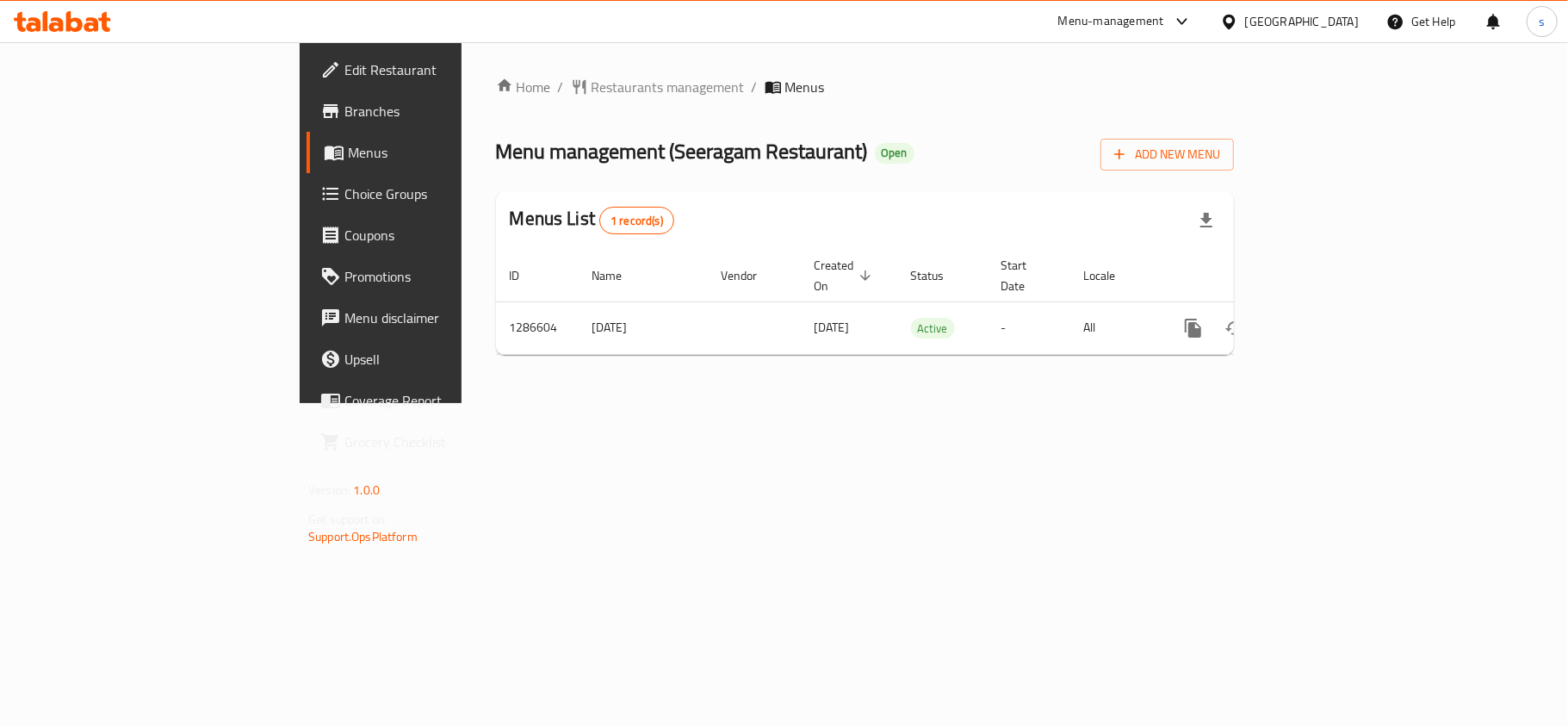
click at [1340, 17] on div "[GEOGRAPHIC_DATA]" at bounding box center [1301, 22] width 114 height 19
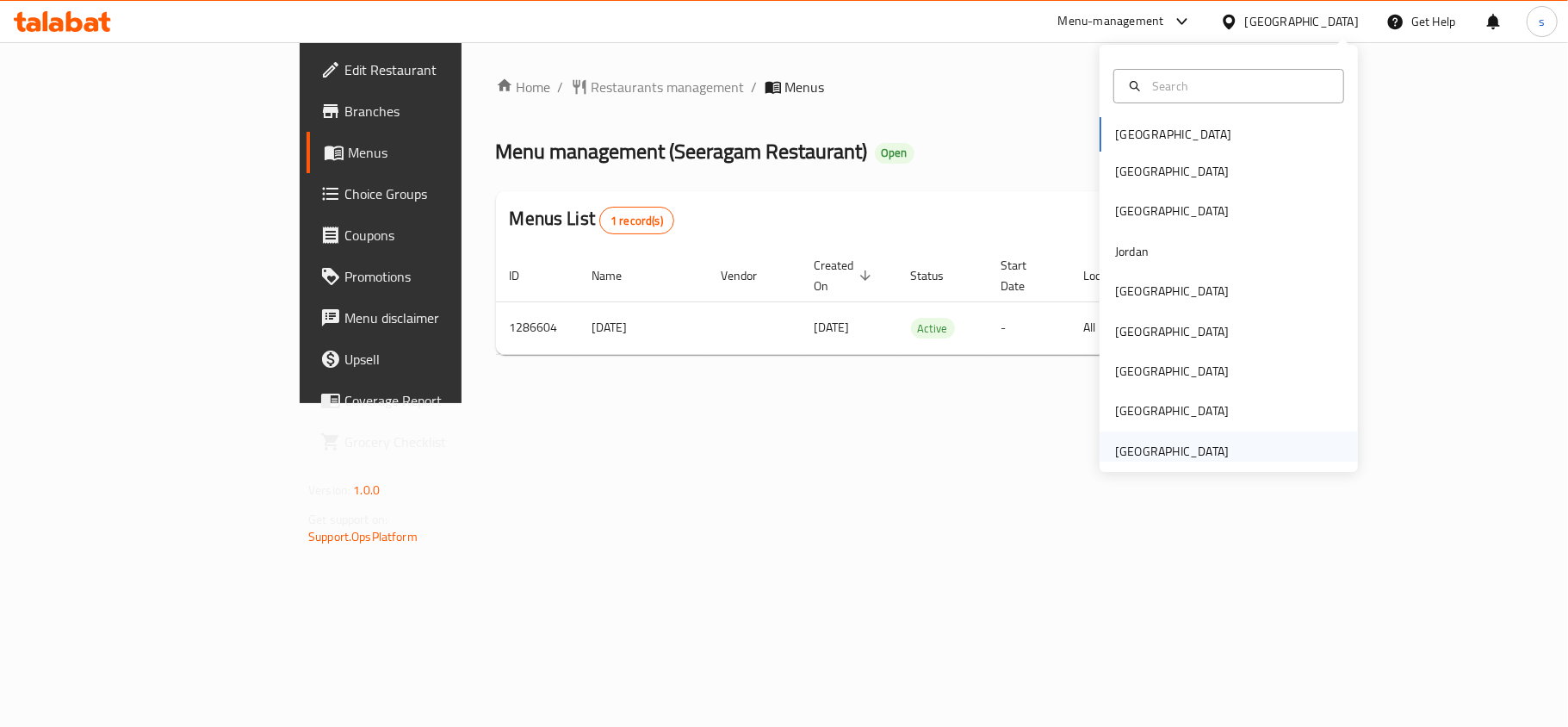
click at [1183, 450] on div "[GEOGRAPHIC_DATA]" at bounding box center [1172, 452] width 114 height 19
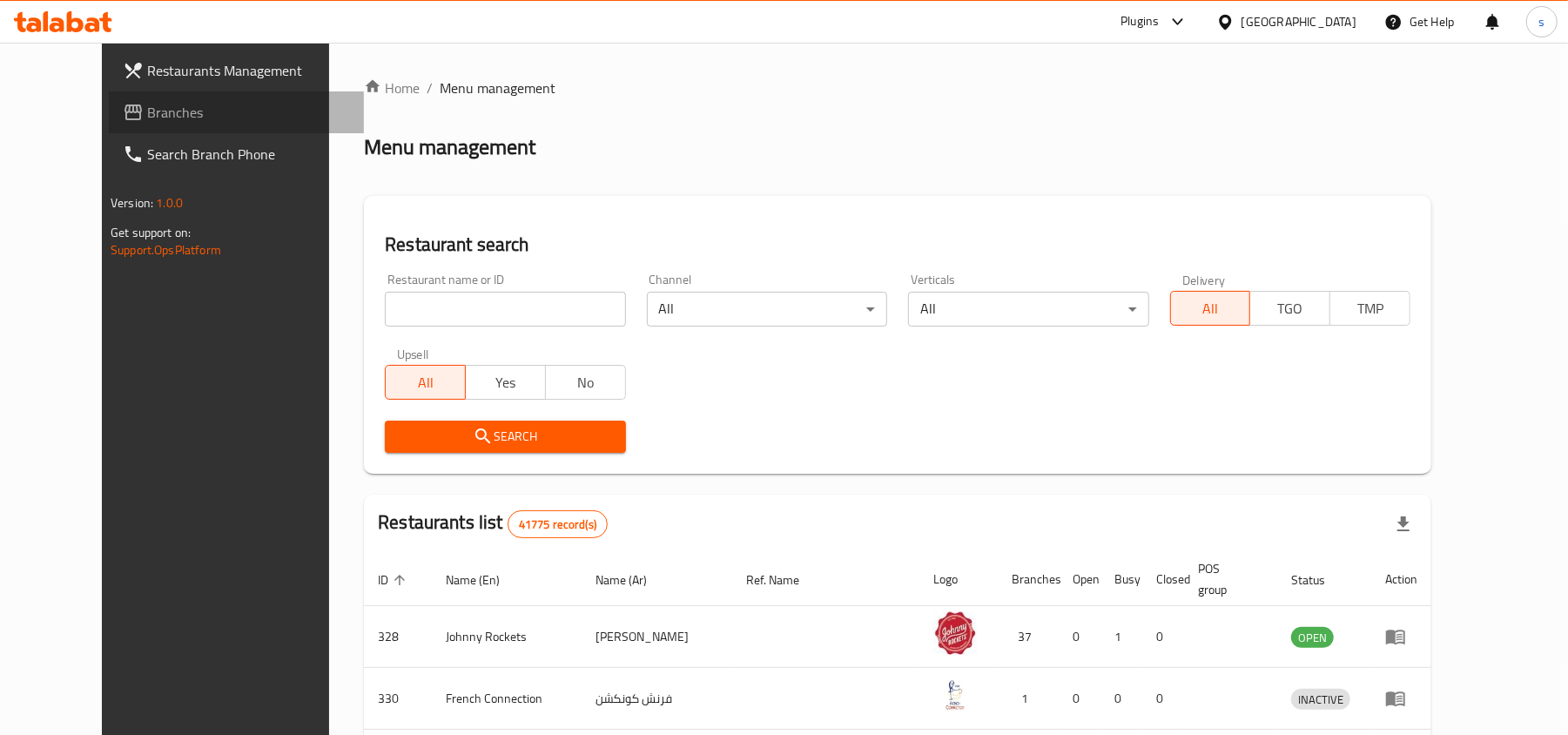
click at [147, 109] on span "Branches" at bounding box center [248, 112] width 203 height 21
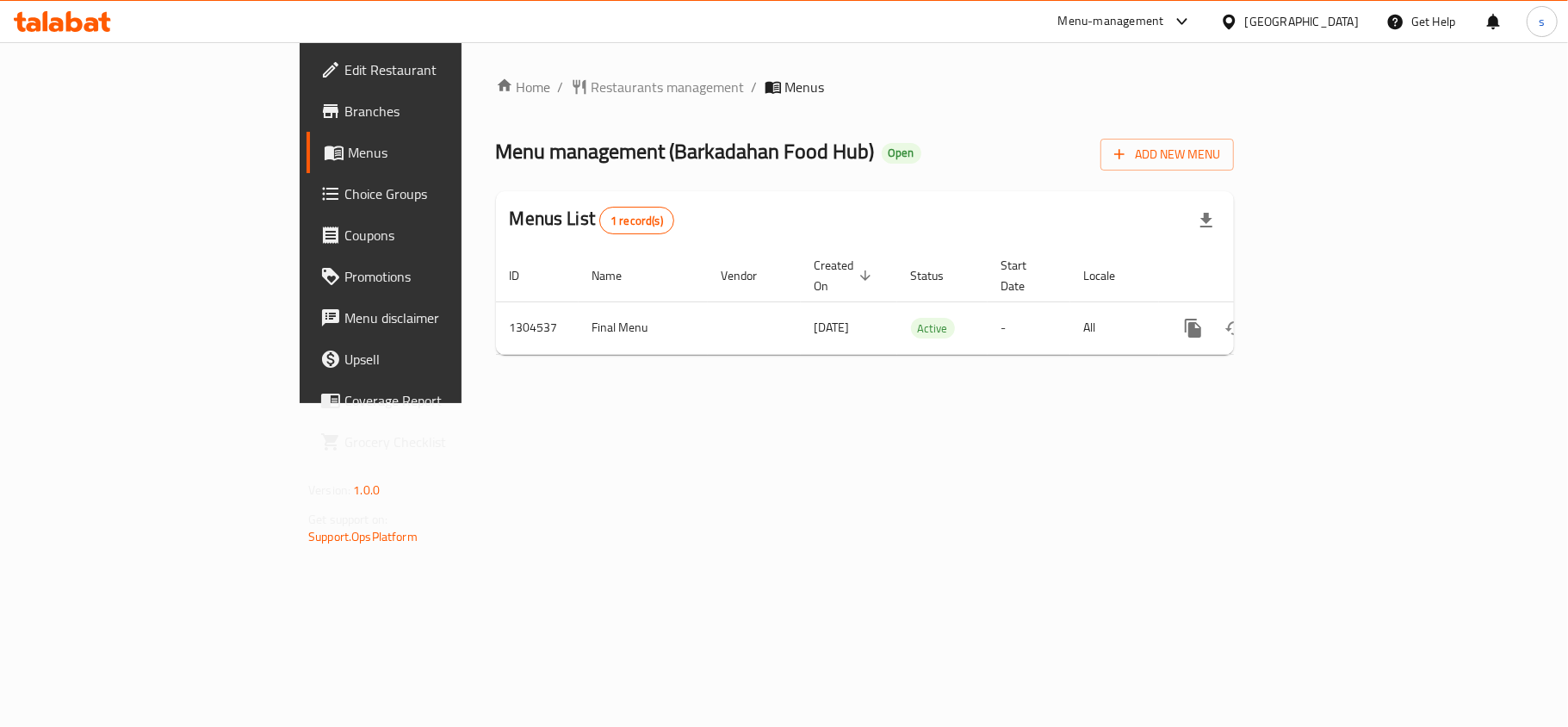
click at [1321, 25] on div "[GEOGRAPHIC_DATA]" at bounding box center [1301, 22] width 114 height 19
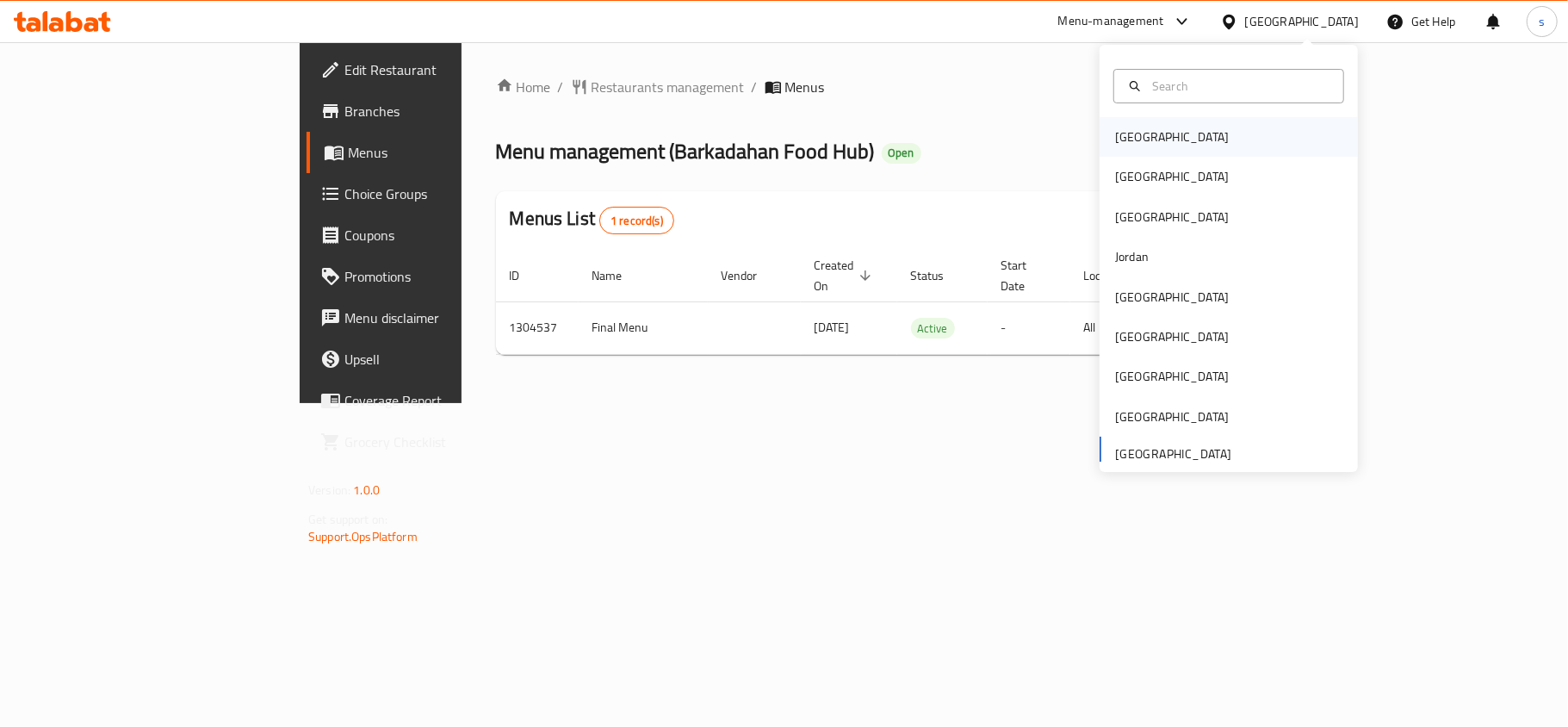
click at [1131, 138] on div "[GEOGRAPHIC_DATA]" at bounding box center [1172, 137] width 114 height 19
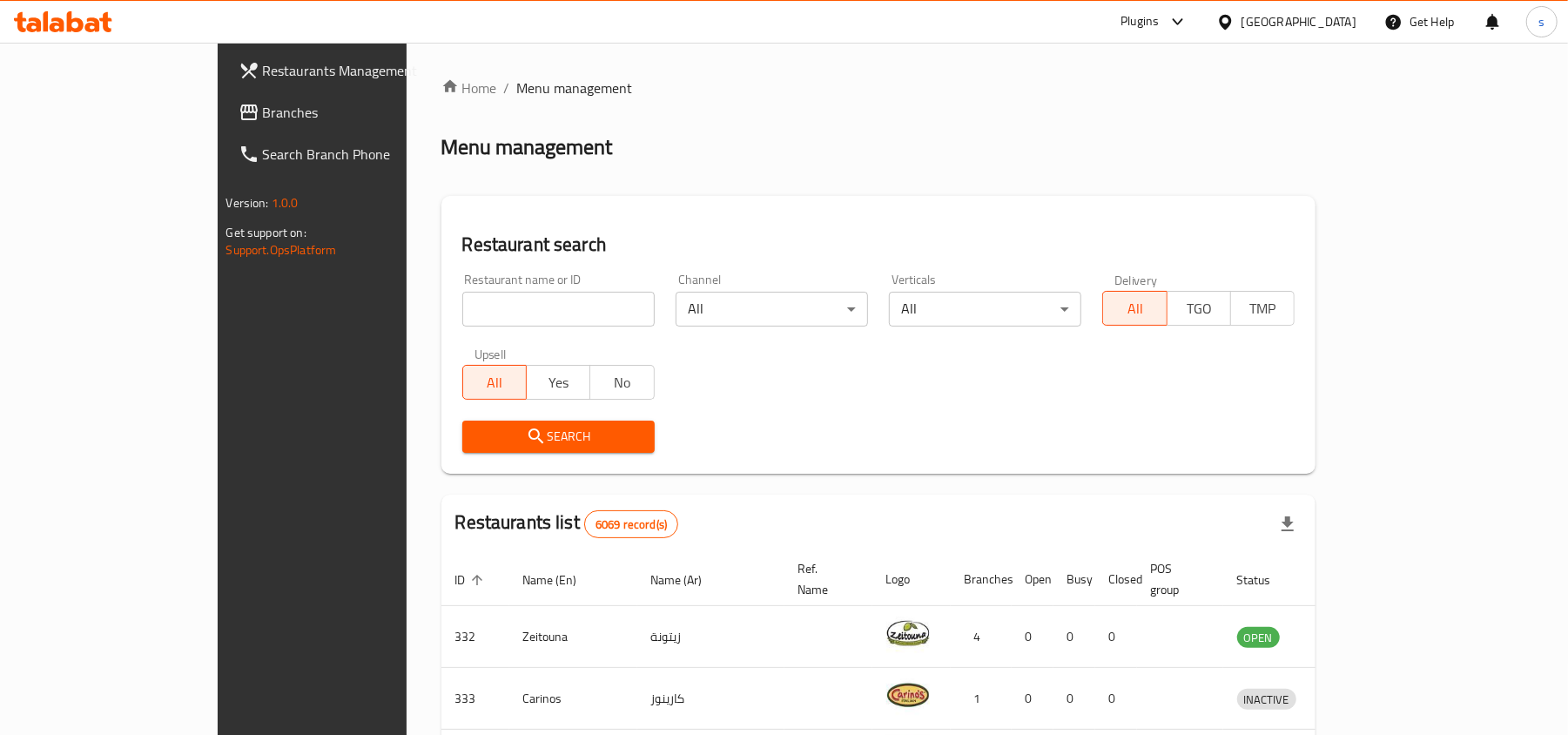
click at [1350, 9] on div "[GEOGRAPHIC_DATA]" at bounding box center [1286, 22] width 168 height 42
click at [1340, 25] on div "[GEOGRAPHIC_DATA]" at bounding box center [1299, 22] width 115 height 19
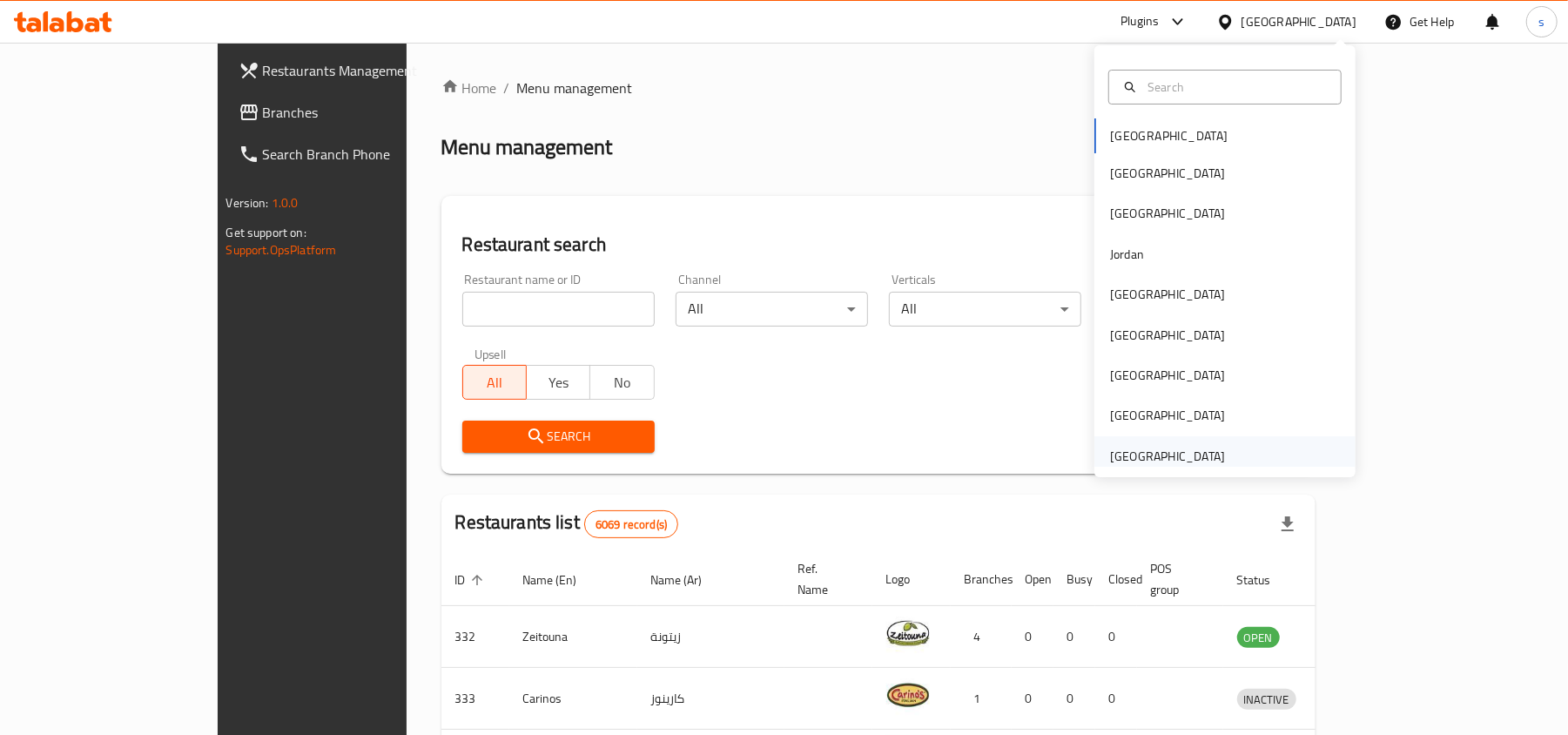
click at [1165, 458] on div "[GEOGRAPHIC_DATA]" at bounding box center [1168, 457] width 115 height 19
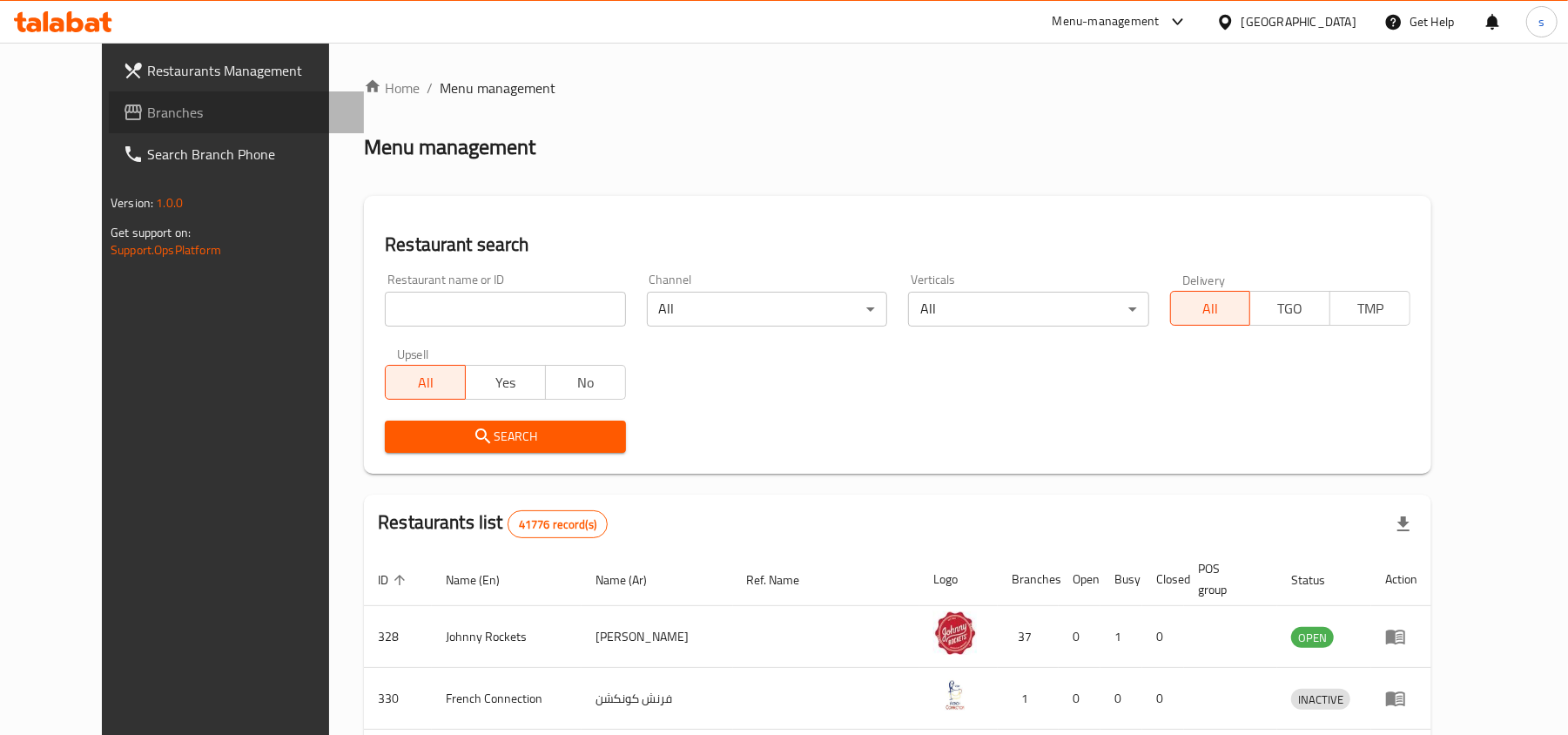
click at [147, 106] on span "Branches" at bounding box center [248, 112] width 203 height 21
